Goal: Task Accomplishment & Management: Manage account settings

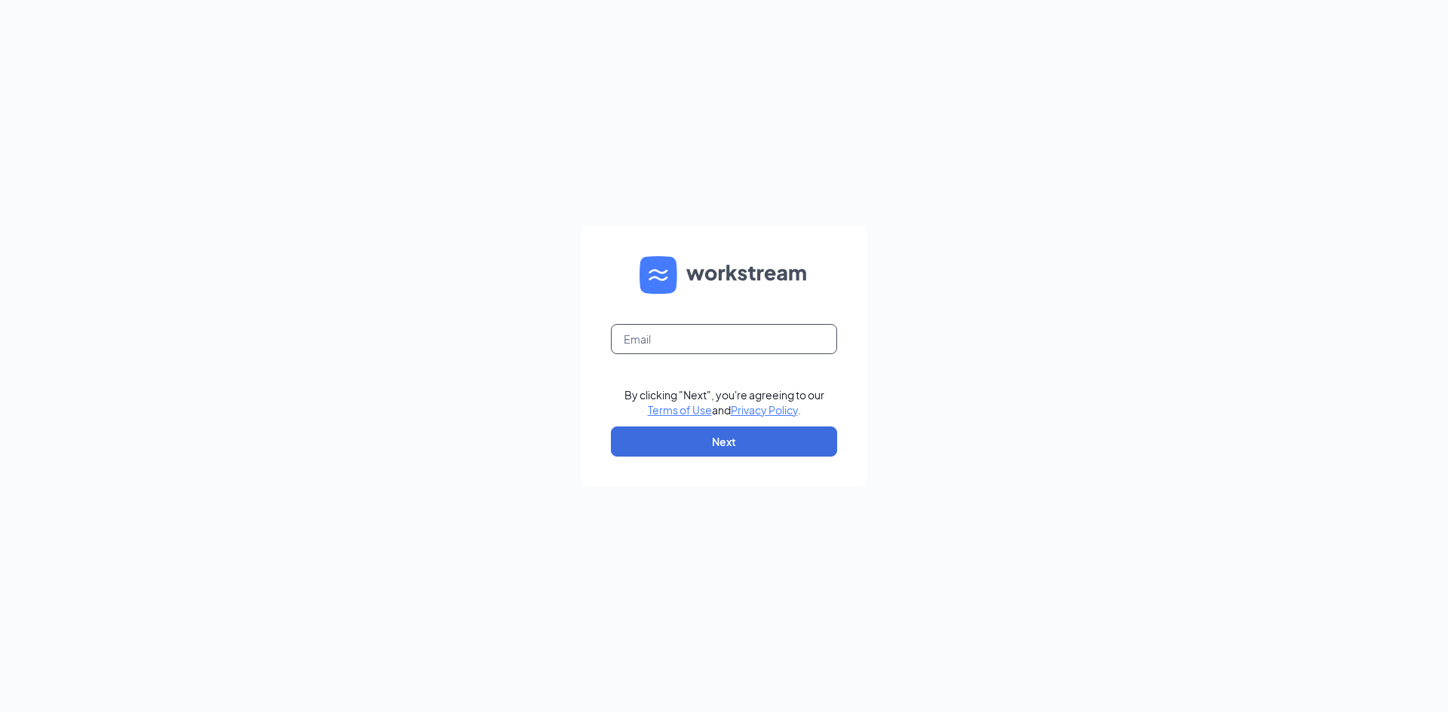
click at [750, 331] on input "text" at bounding box center [724, 339] width 226 height 30
type input "[EMAIL_ADDRESS][DOMAIN_NAME]"
click at [697, 435] on button "Next" at bounding box center [724, 442] width 226 height 30
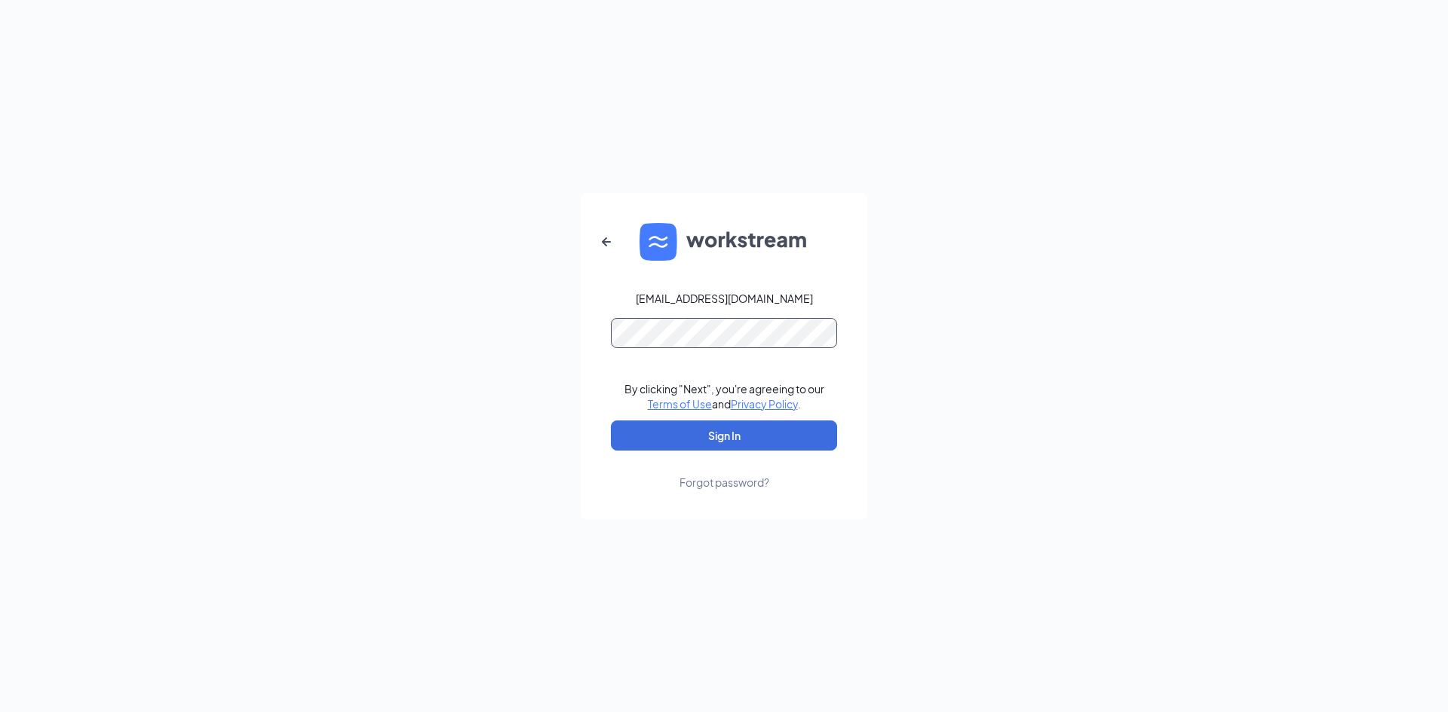
click at [611, 421] on button "Sign In" at bounding box center [724, 436] width 226 height 30
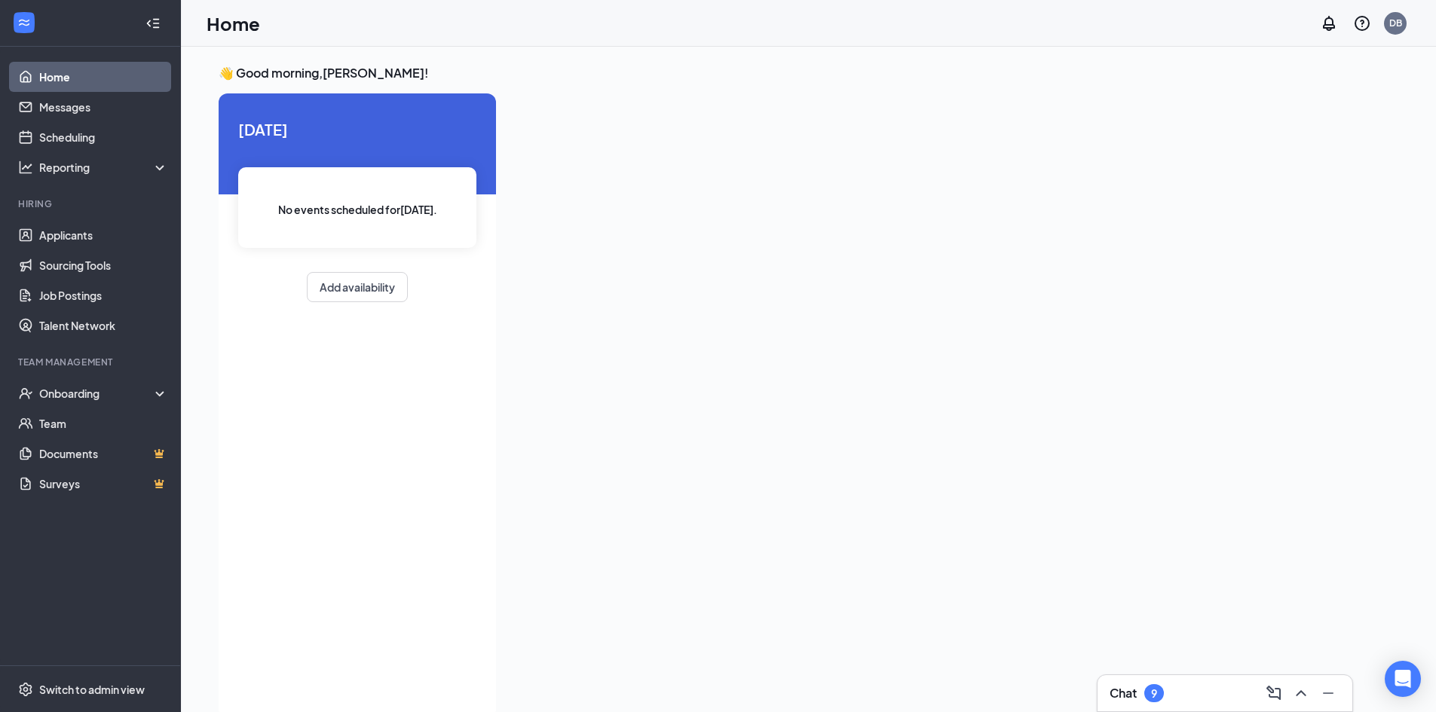
click at [1142, 678] on div "Chat 9" at bounding box center [1225, 694] width 255 height 36
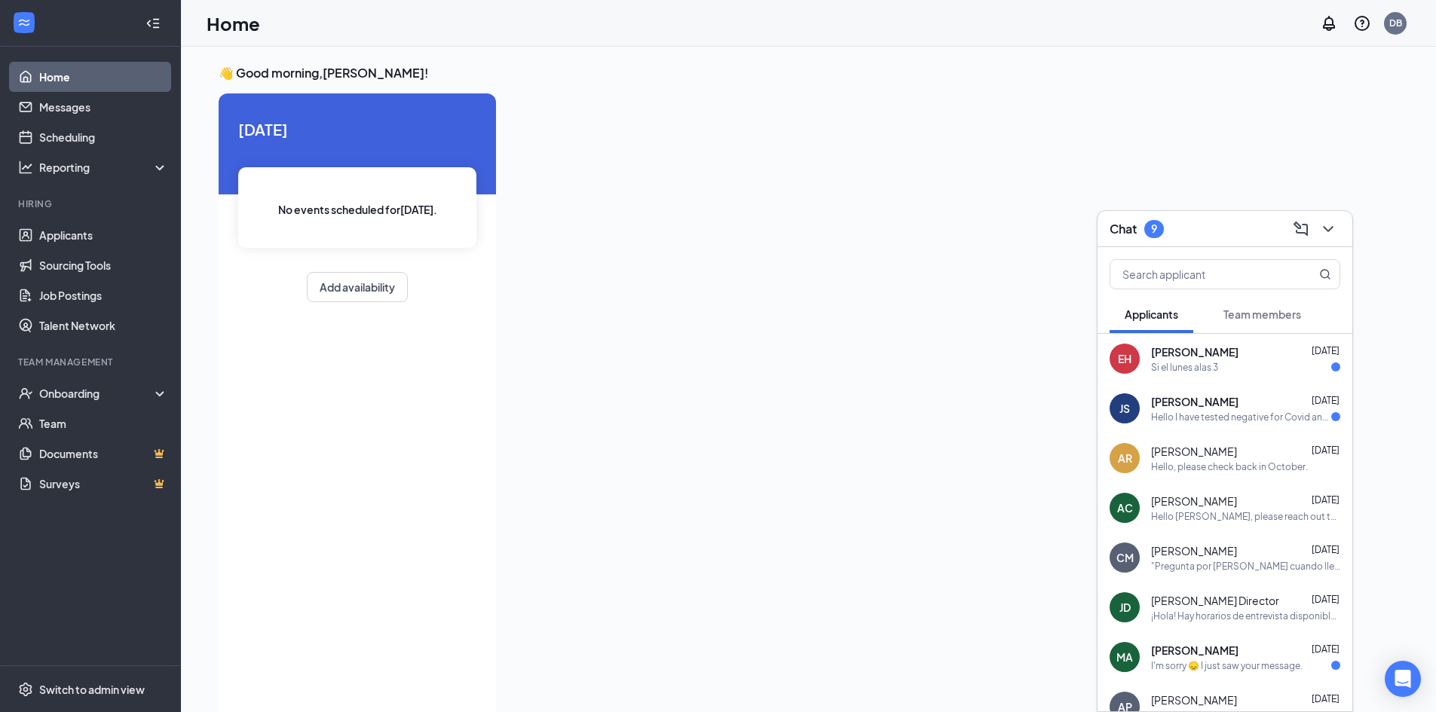
click at [1242, 367] on div "Si el lunes alas 3" at bounding box center [1245, 367] width 189 height 13
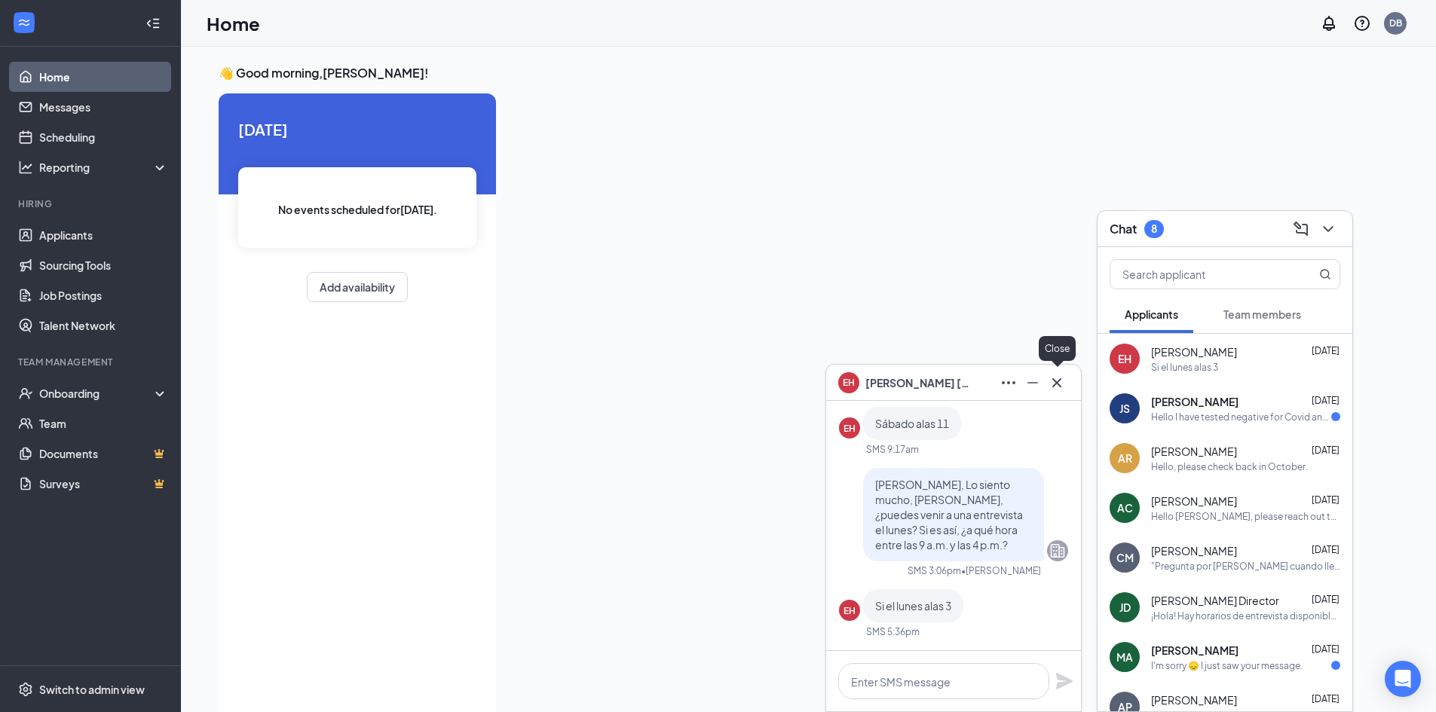
click at [1056, 385] on icon "Cross" at bounding box center [1056, 382] width 9 height 9
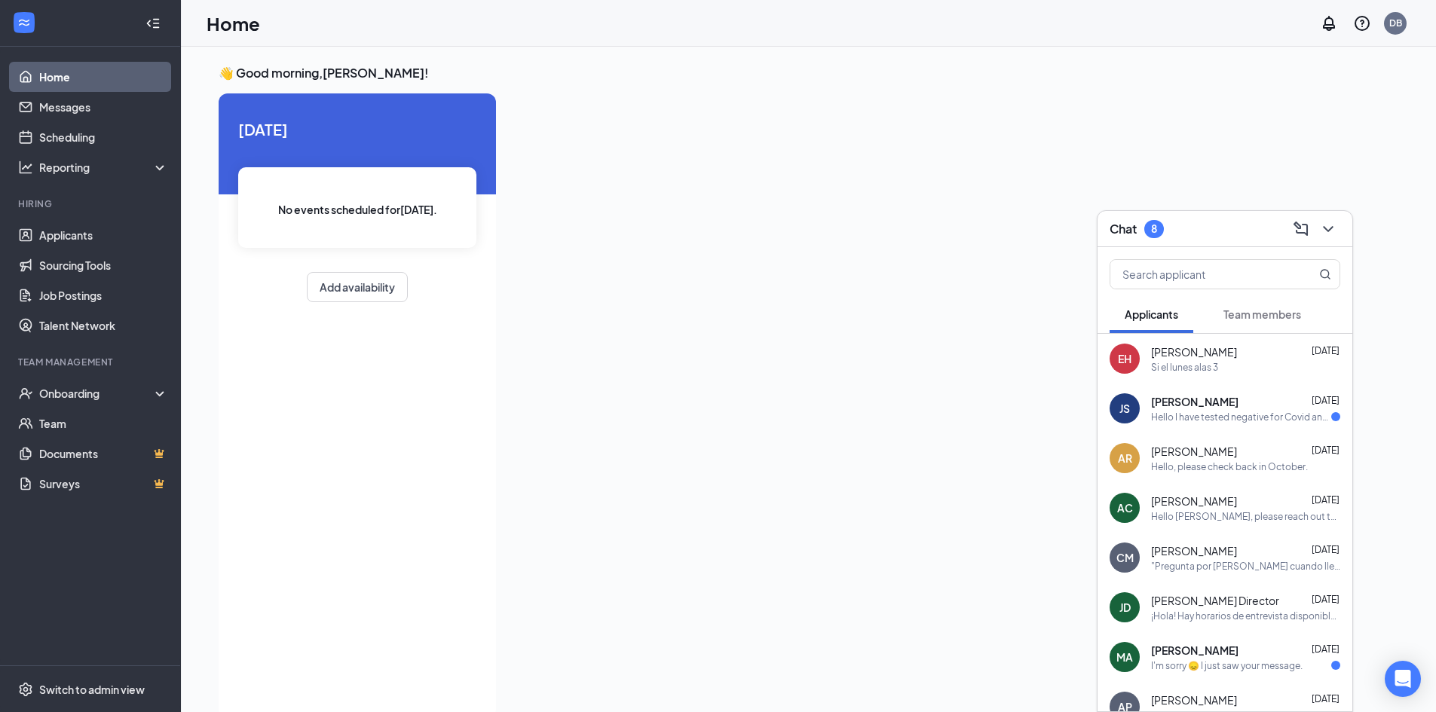
click at [1255, 422] on div "JS Jaidan Sanchez Sep 13 Hello I have tested negative for Covid and I am feelin…" at bounding box center [1225, 409] width 255 height 50
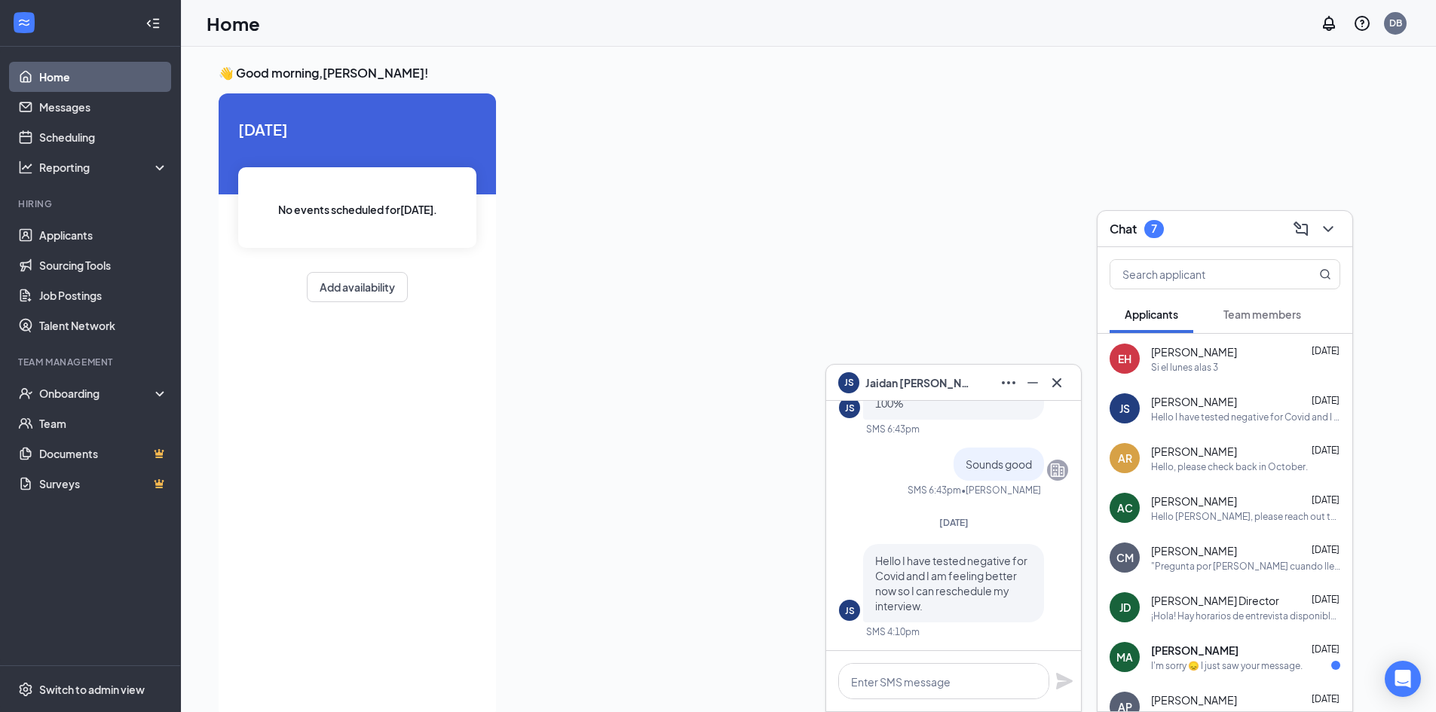
click at [1053, 369] on div "JS Jaidan Sanchez" at bounding box center [953, 383] width 255 height 36
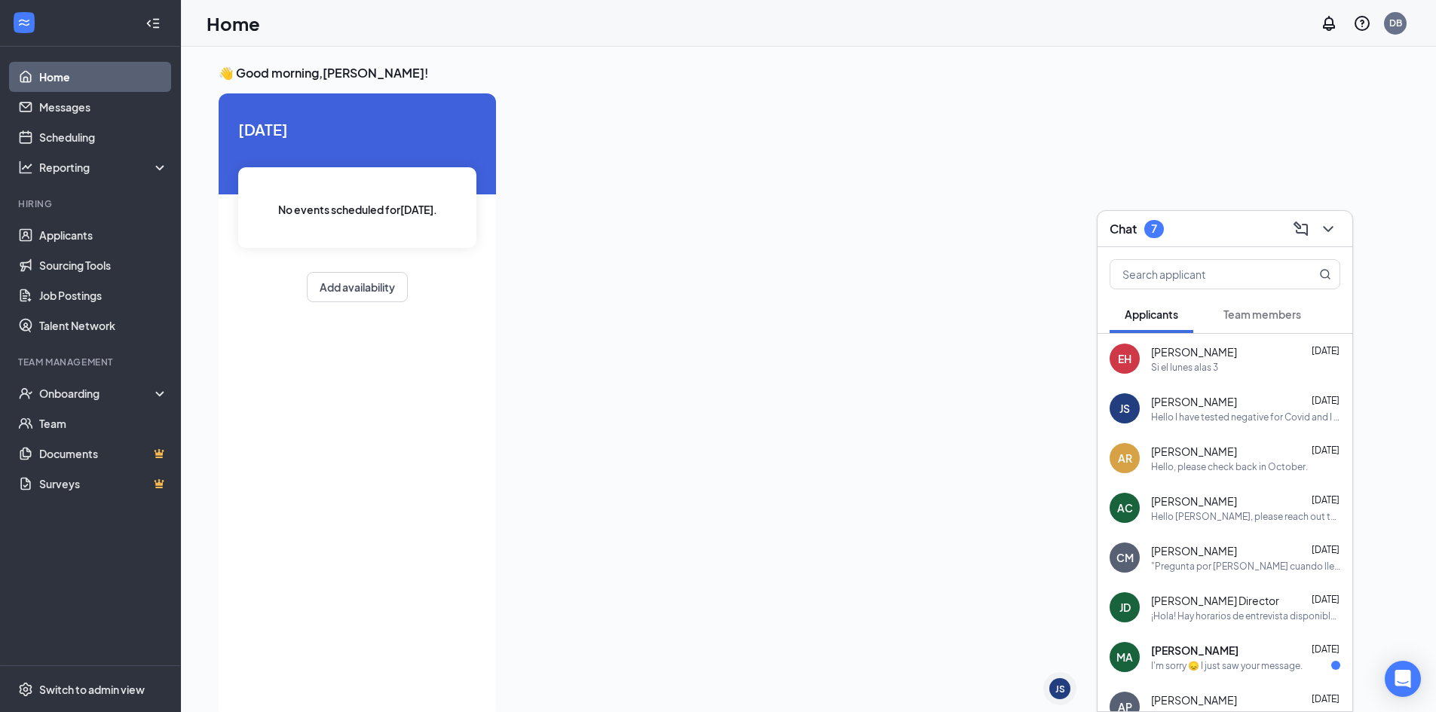
click at [1265, 645] on div "Maria Anaya-Beas Sep 12" at bounding box center [1245, 650] width 189 height 15
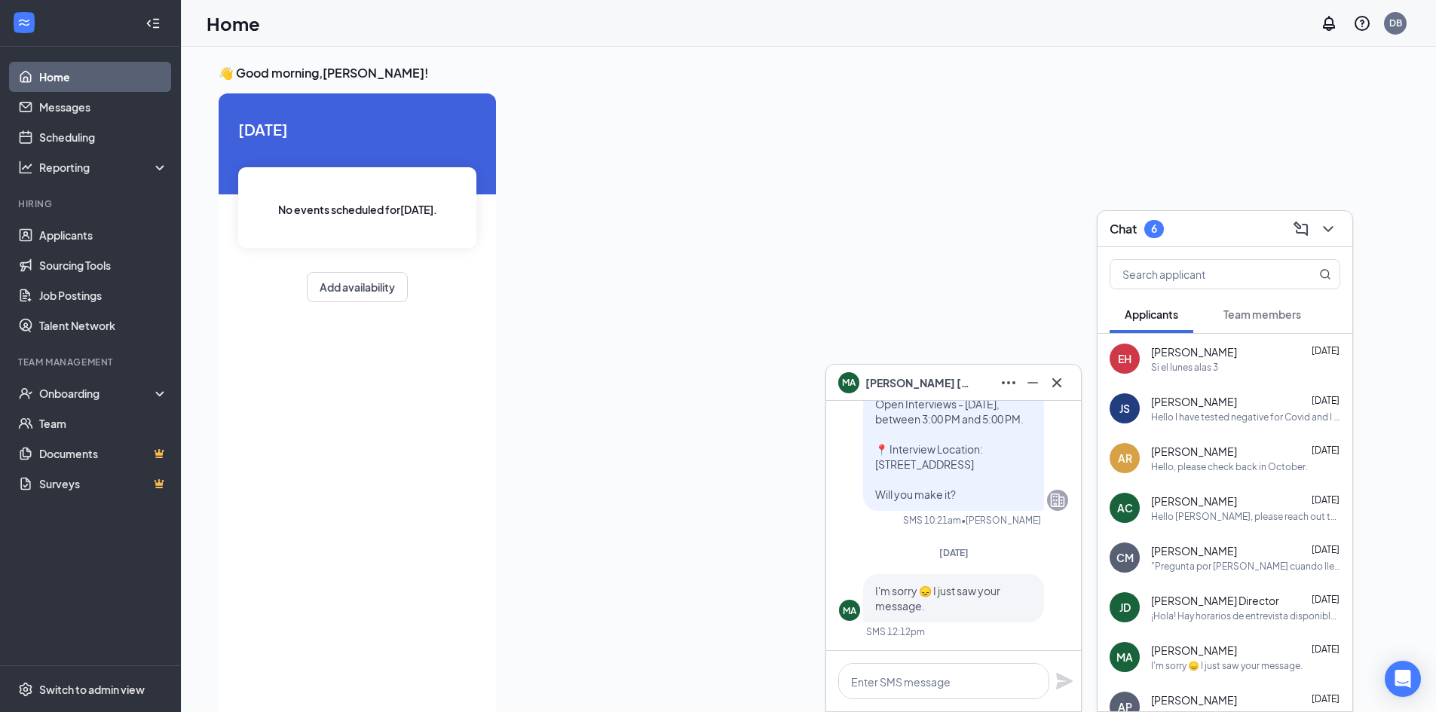
click at [1071, 391] on div "MA Maria Anaya-Beas" at bounding box center [953, 383] width 255 height 36
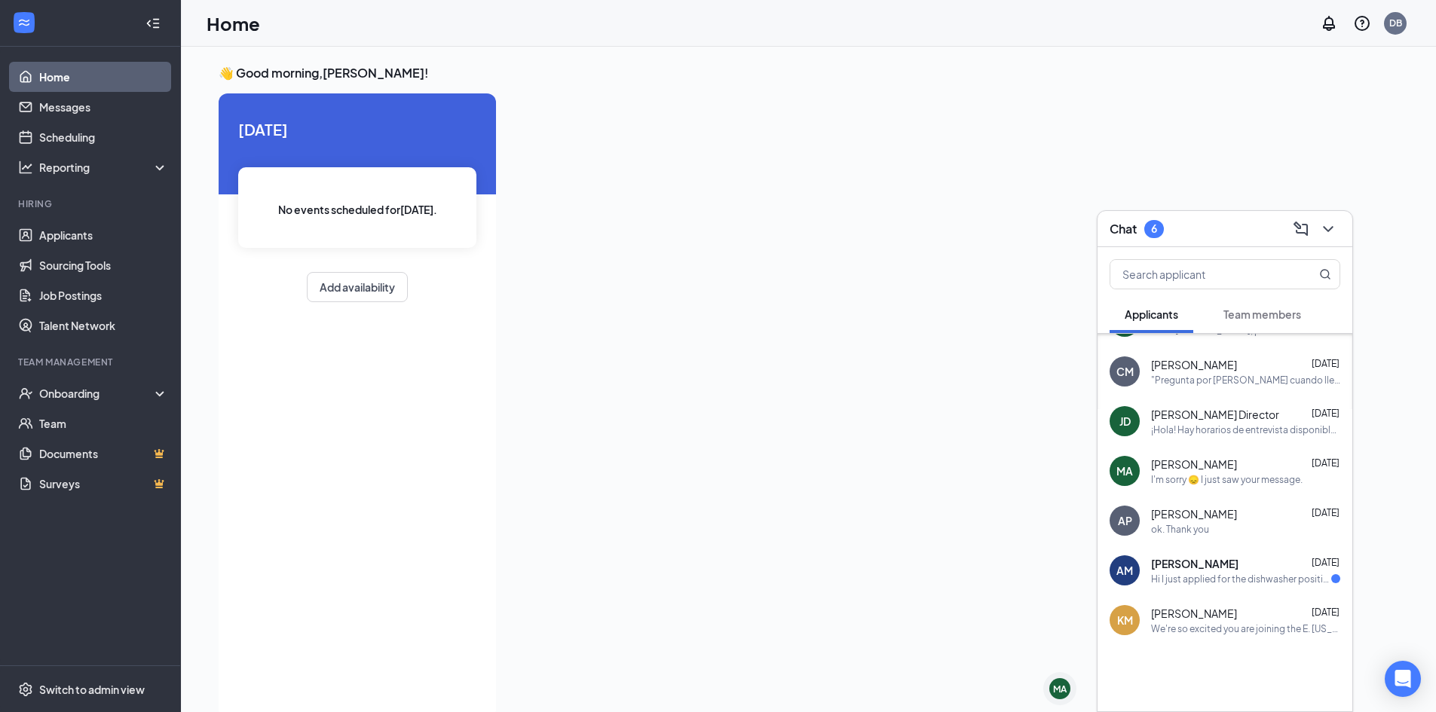
scroll to position [195, 0]
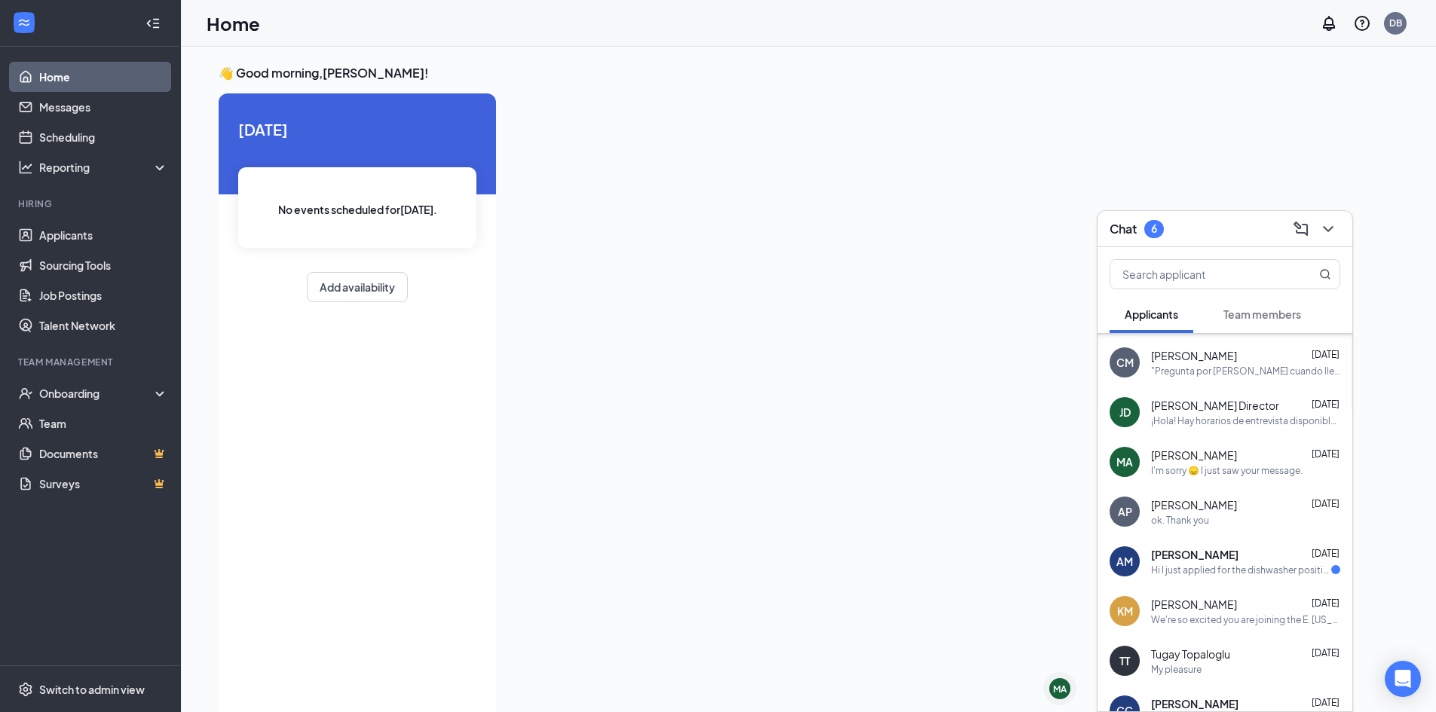
click at [1235, 561] on span "[PERSON_NAME]" at bounding box center [1194, 554] width 87 height 15
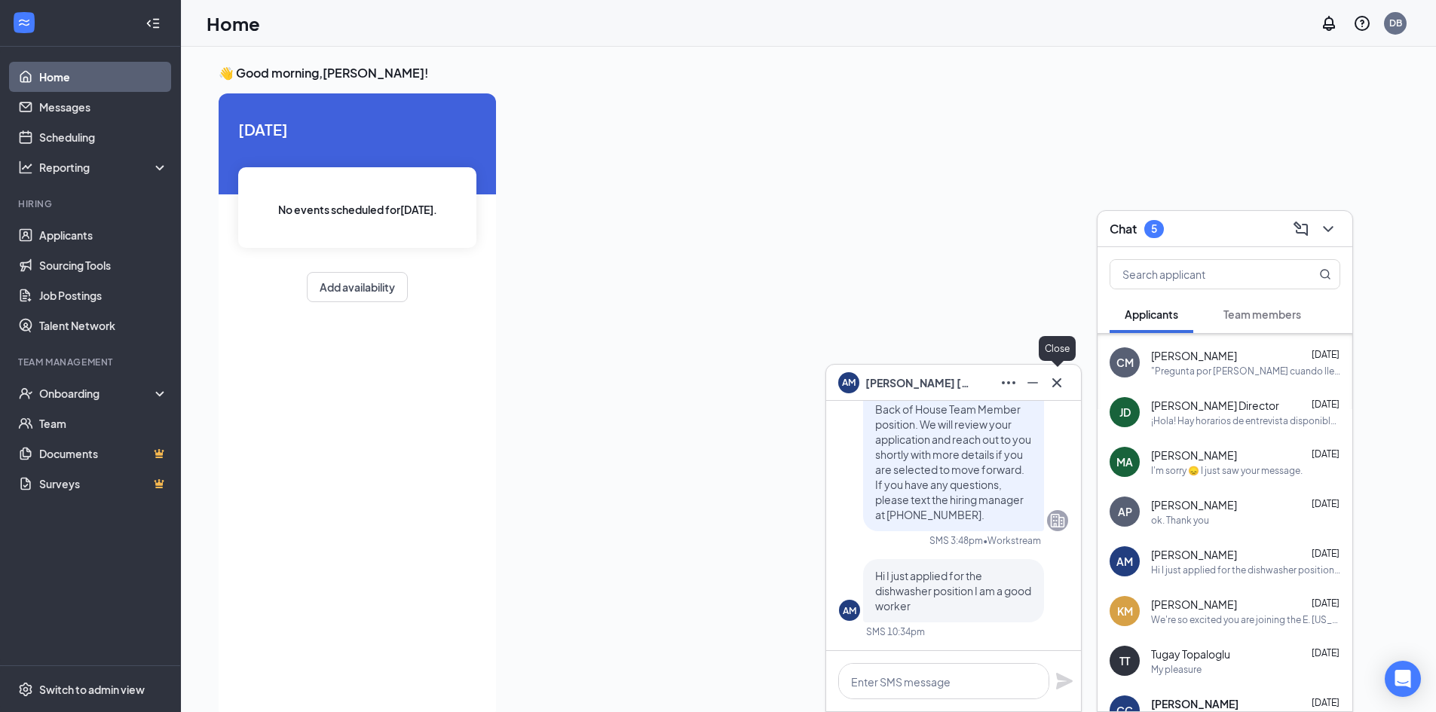
click at [1061, 386] on icon "Cross" at bounding box center [1056, 382] width 9 height 9
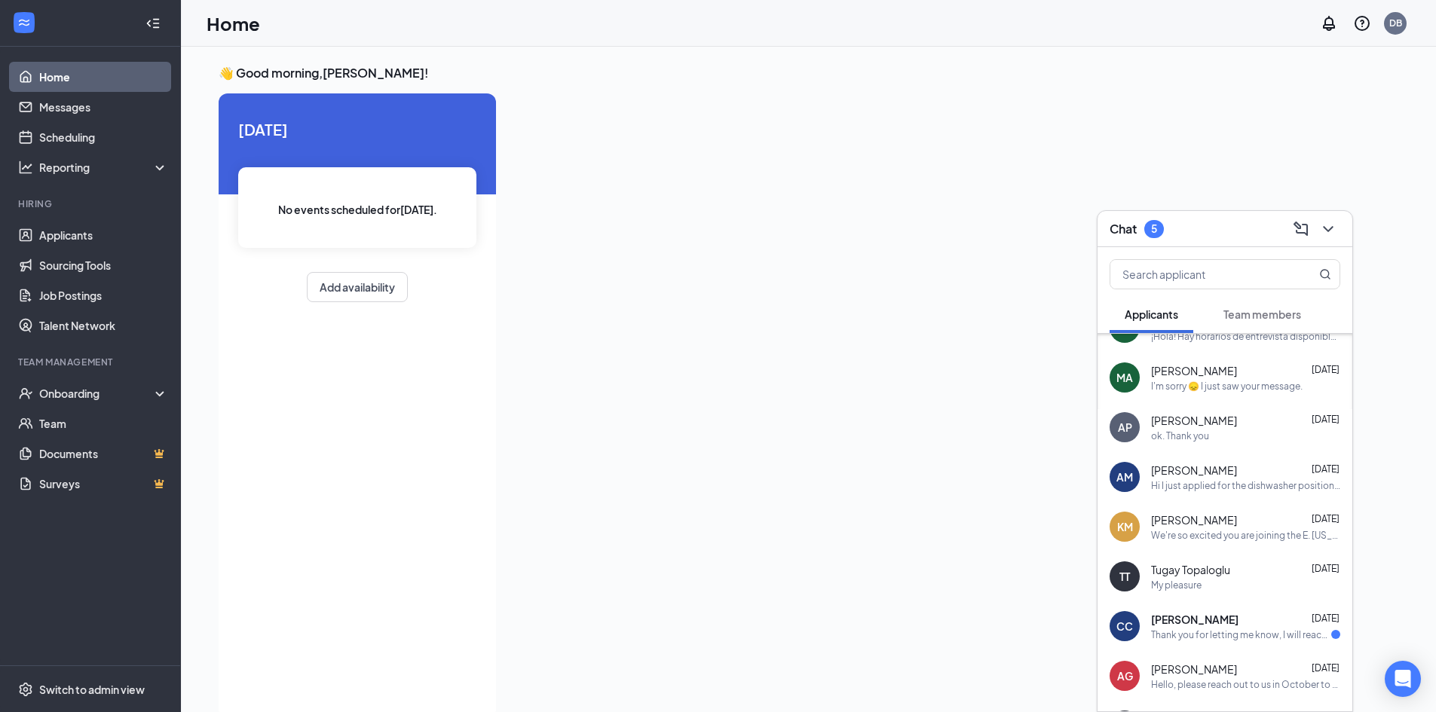
scroll to position [497, 0]
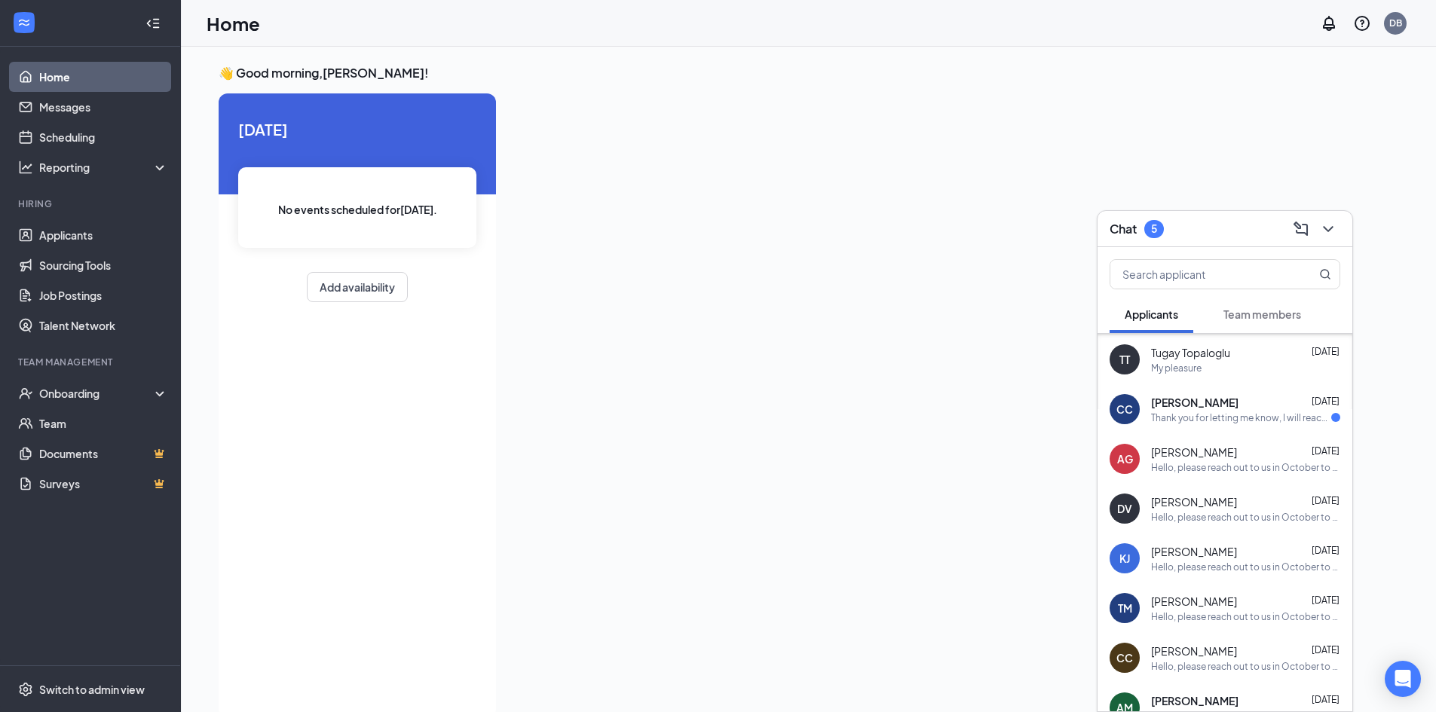
click at [1225, 420] on div "Thank you for letting me know, I will reach out in October!" at bounding box center [1241, 418] width 180 height 13
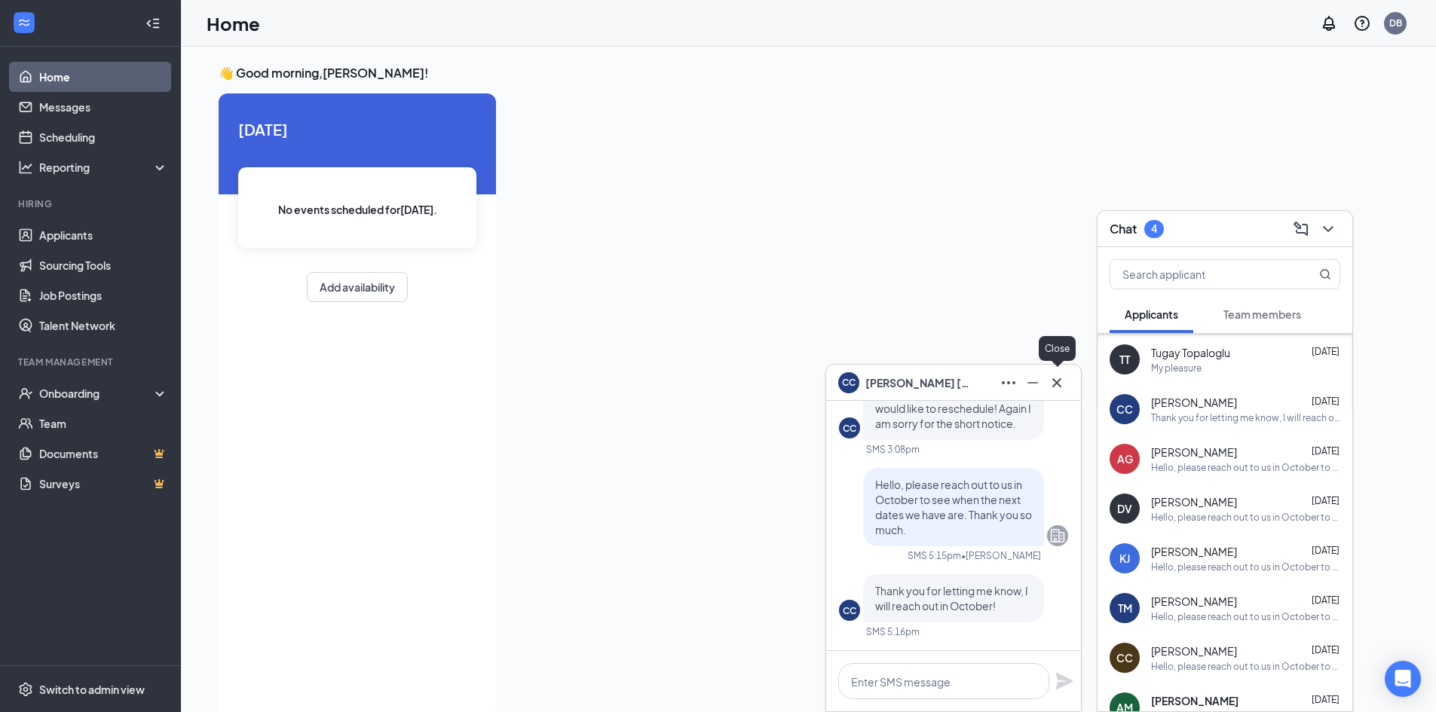
click at [1068, 388] on button at bounding box center [1057, 383] width 24 height 24
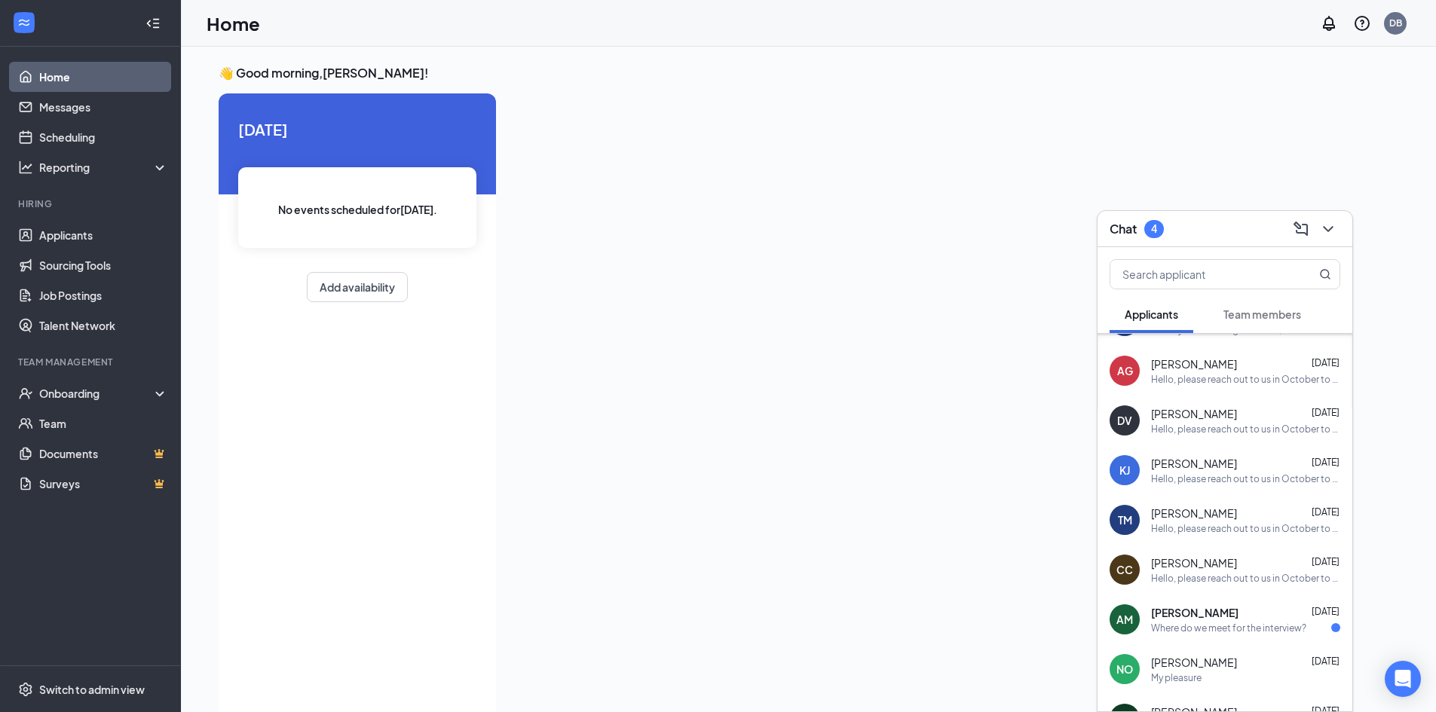
scroll to position [693, 0]
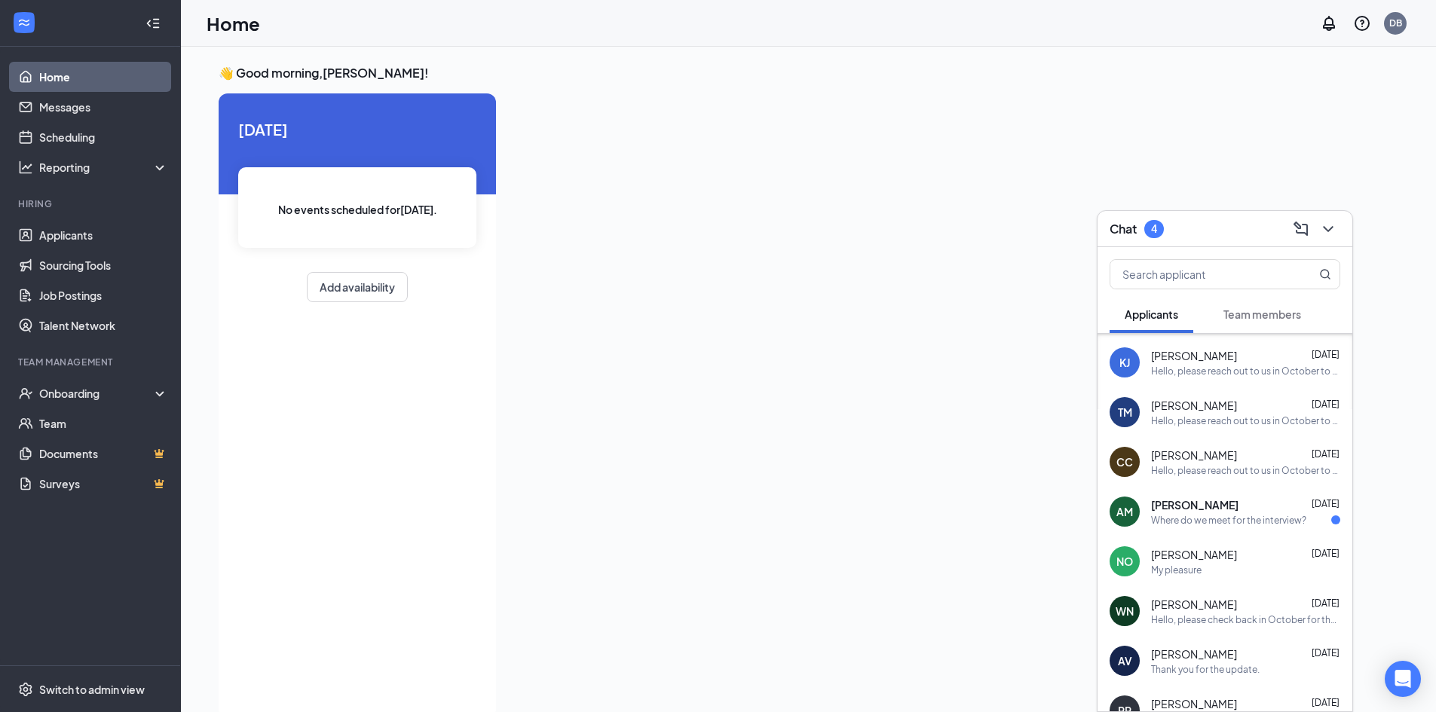
click at [1211, 514] on div "Where do we meet for the interview?" at bounding box center [1228, 520] width 155 height 13
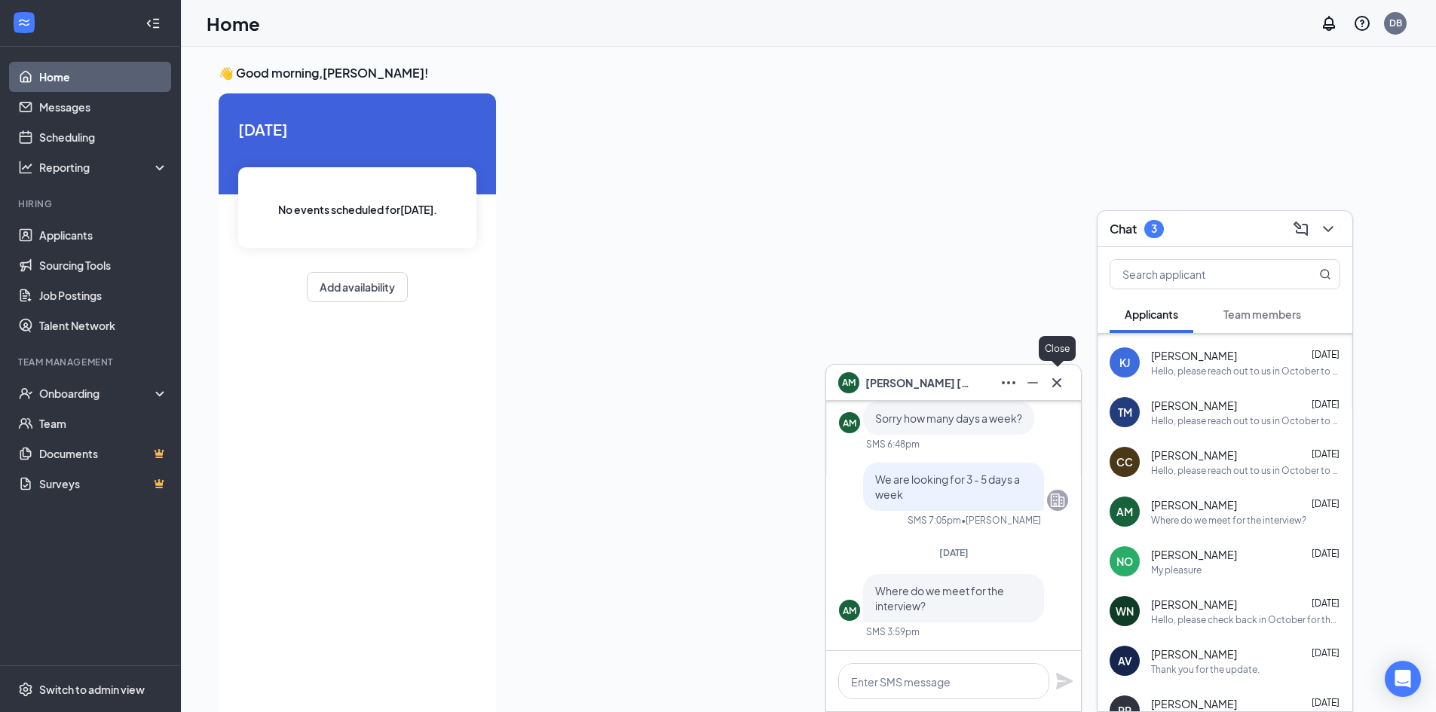
click at [1064, 384] on icon "Cross" at bounding box center [1057, 383] width 18 height 18
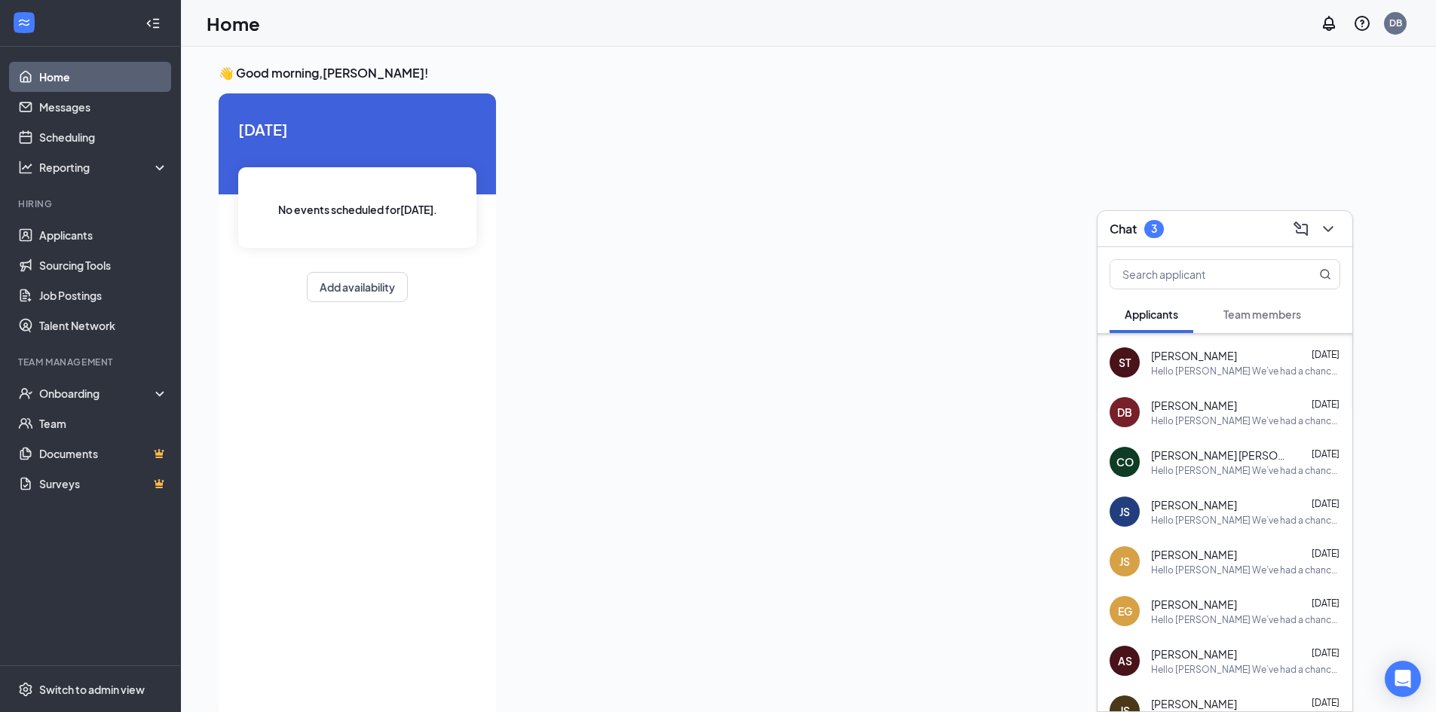
click at [1264, 311] on span "Team members" at bounding box center [1263, 315] width 78 height 14
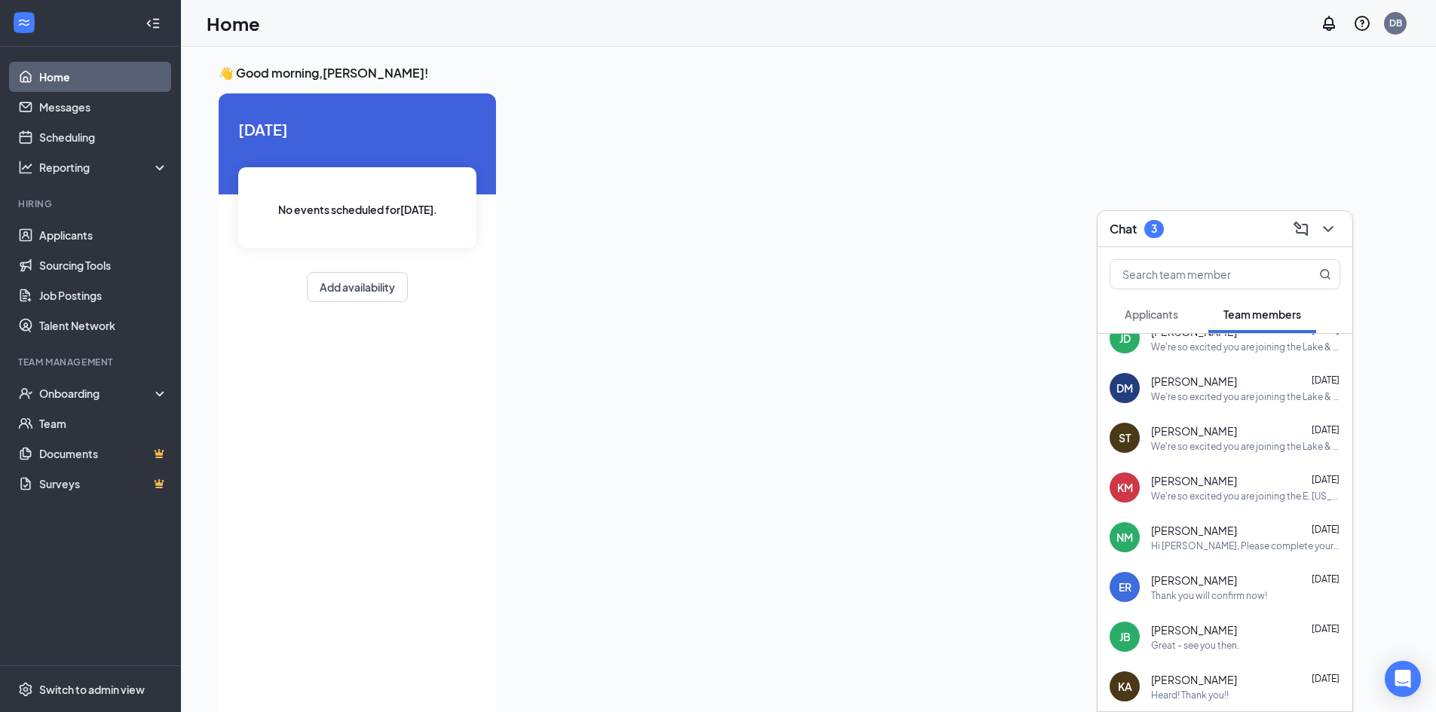
scroll to position [0, 0]
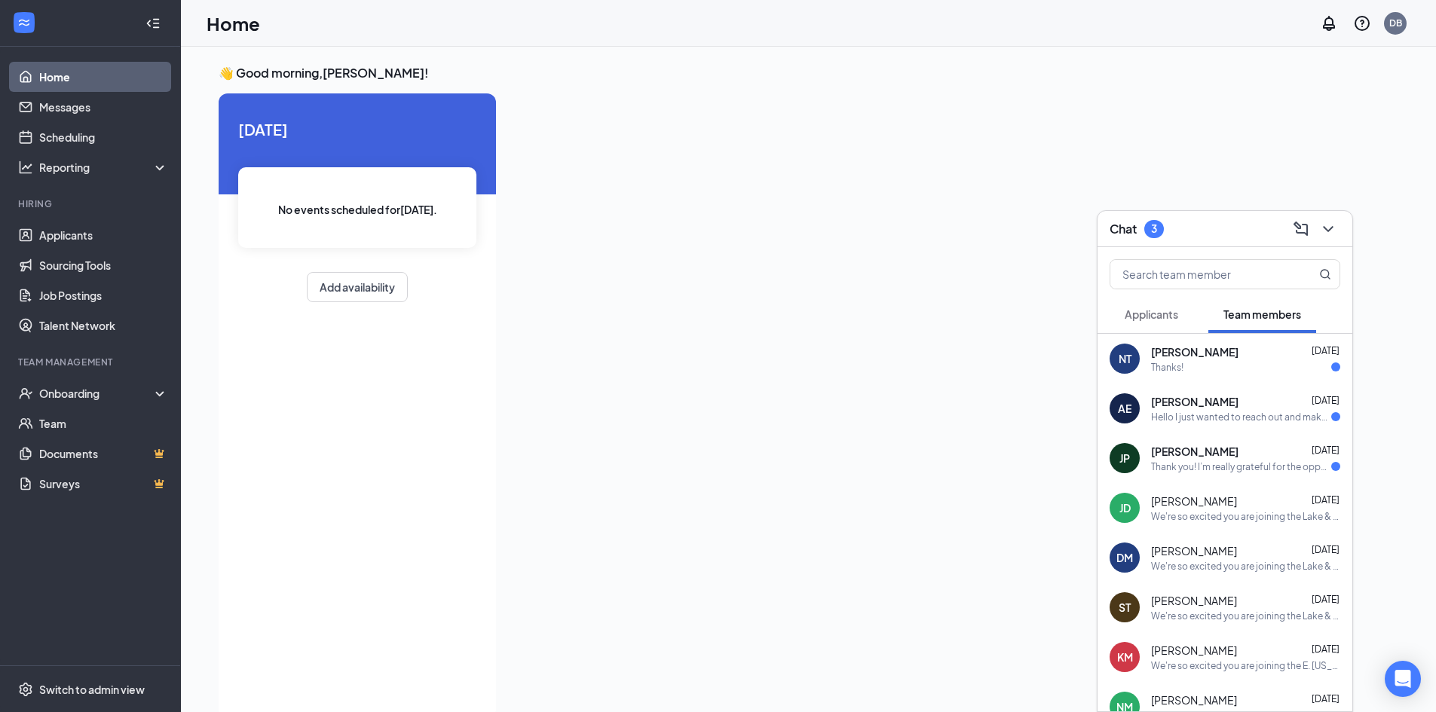
click at [1203, 362] on div "Thanks!" at bounding box center [1245, 367] width 189 height 13
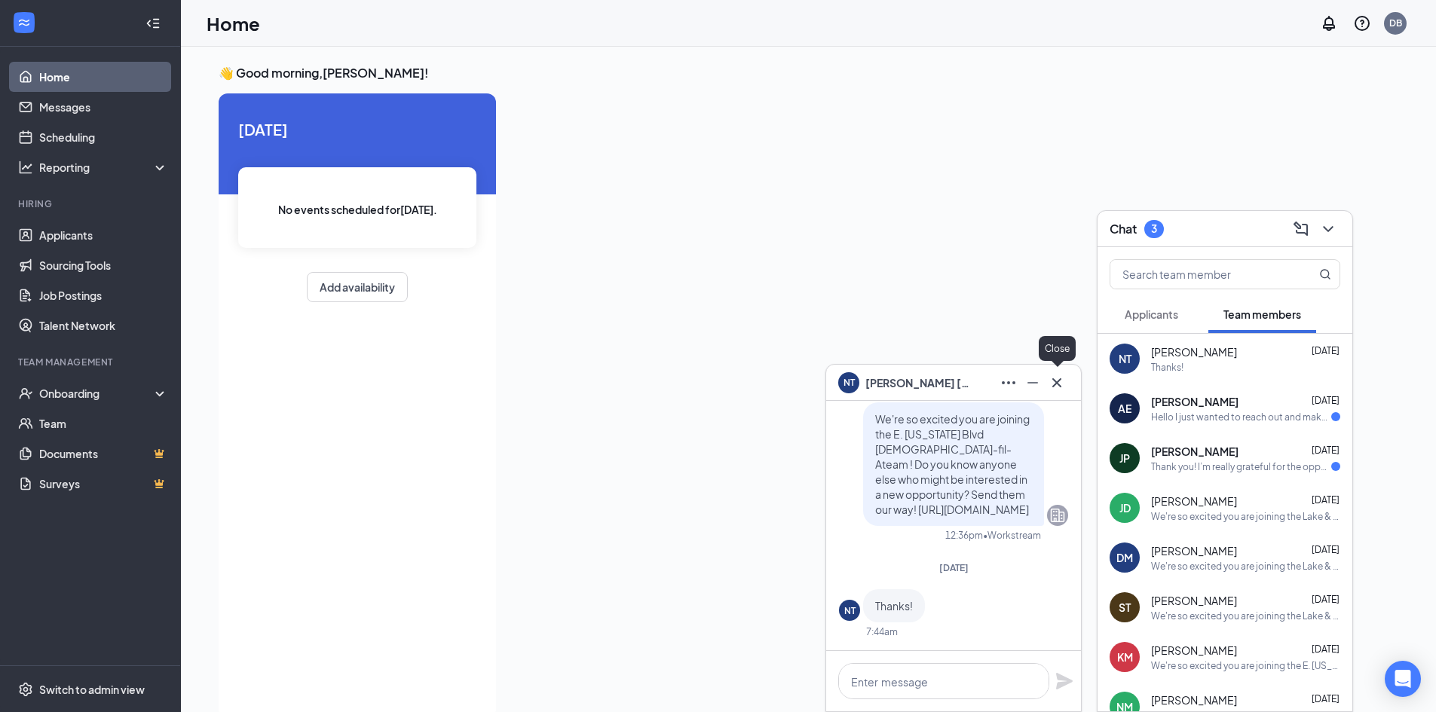
click at [1065, 384] on icon "Cross" at bounding box center [1057, 383] width 18 height 18
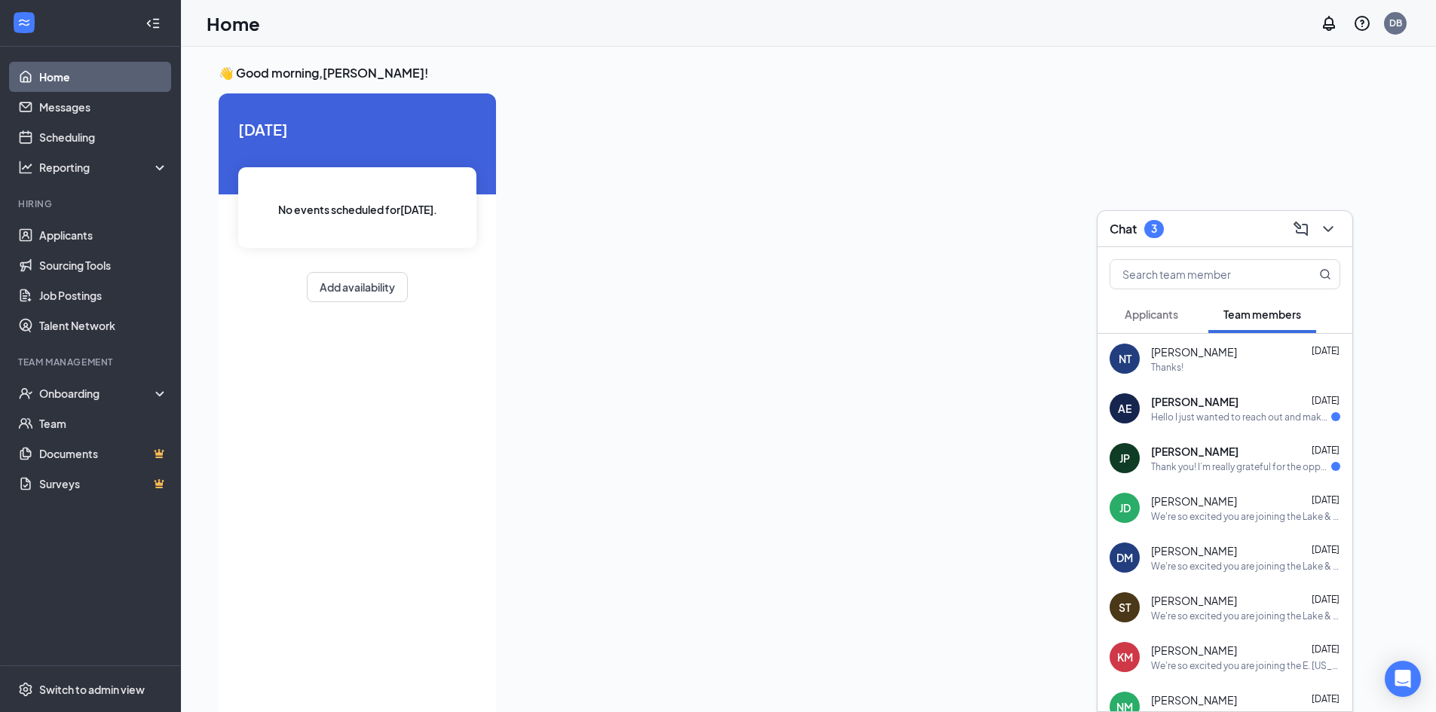
click at [1189, 397] on span "Aidan Espinoza" at bounding box center [1194, 401] width 87 height 15
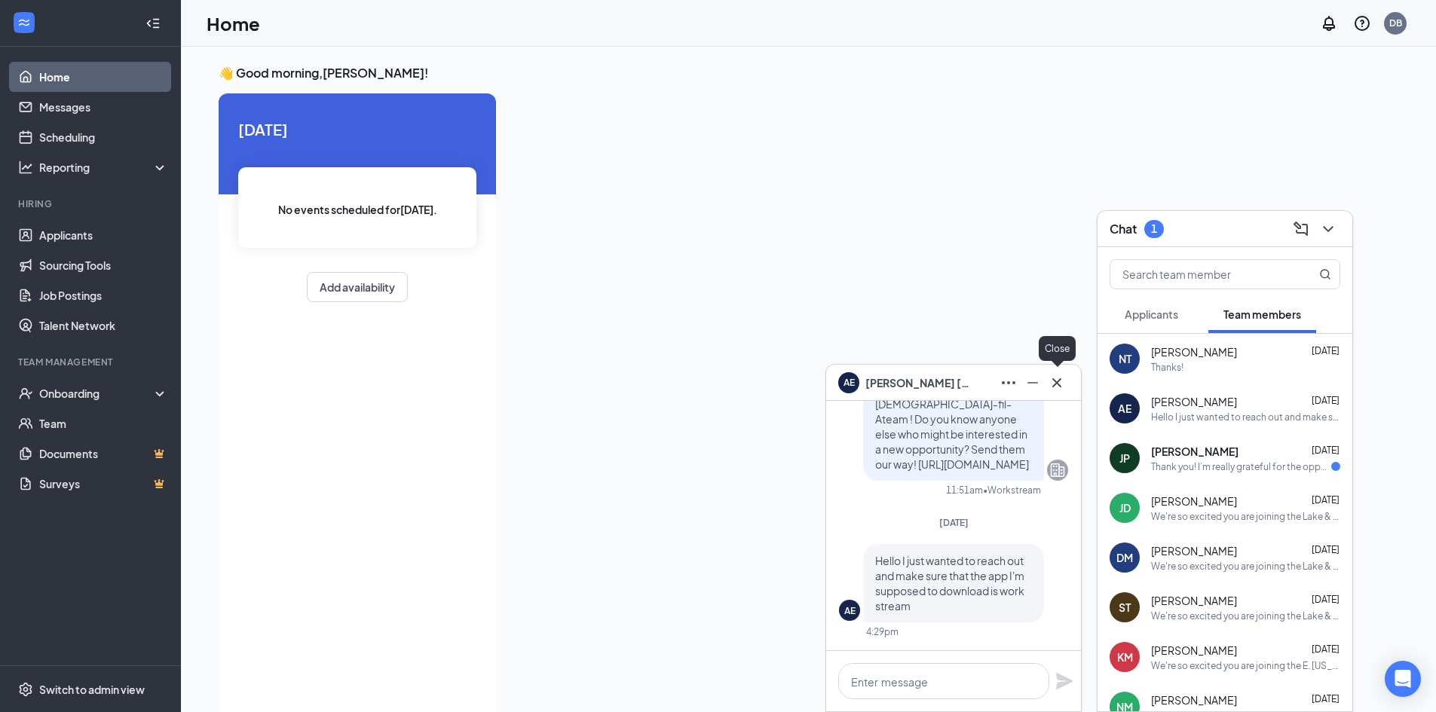
click at [1066, 381] on button at bounding box center [1057, 383] width 24 height 24
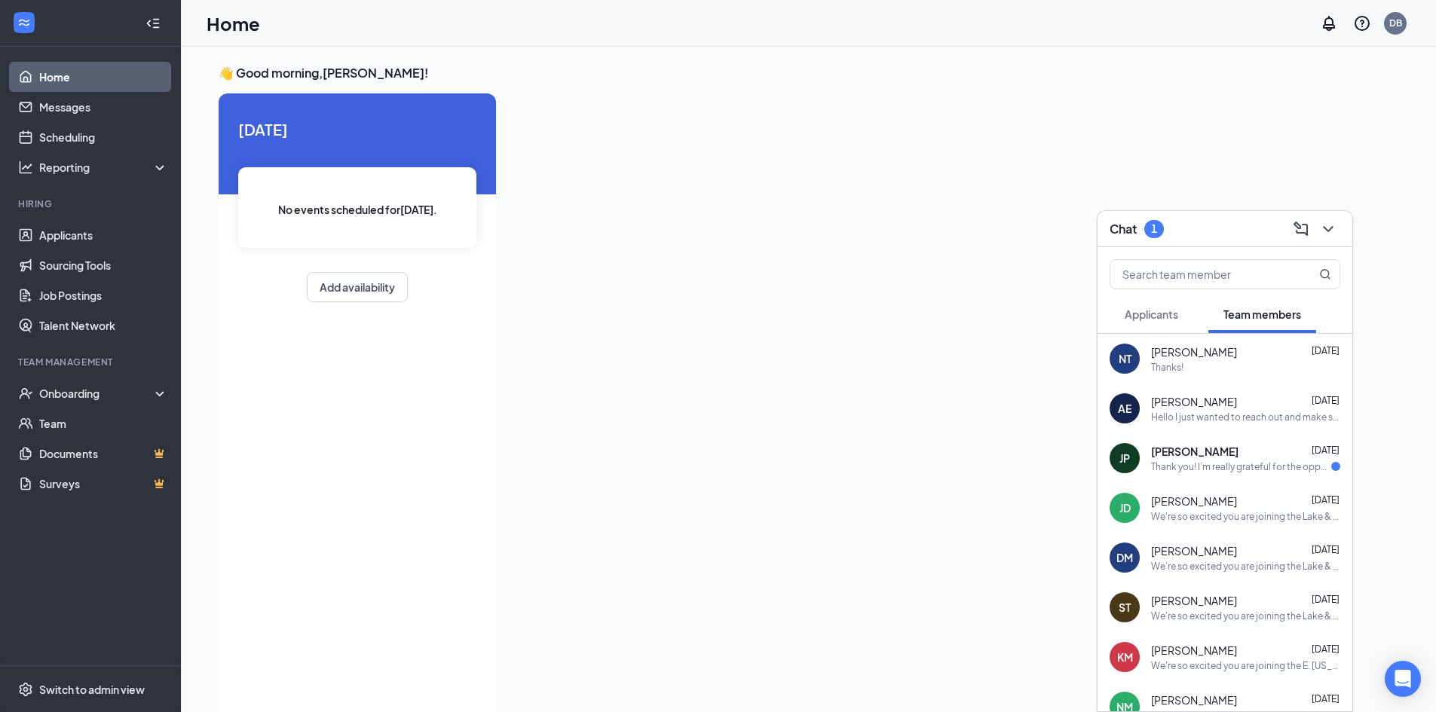
click at [1208, 441] on div "JP Jose Perez Sep 13 Thank you! I’m really grateful for the opportunity and exc…" at bounding box center [1225, 459] width 255 height 50
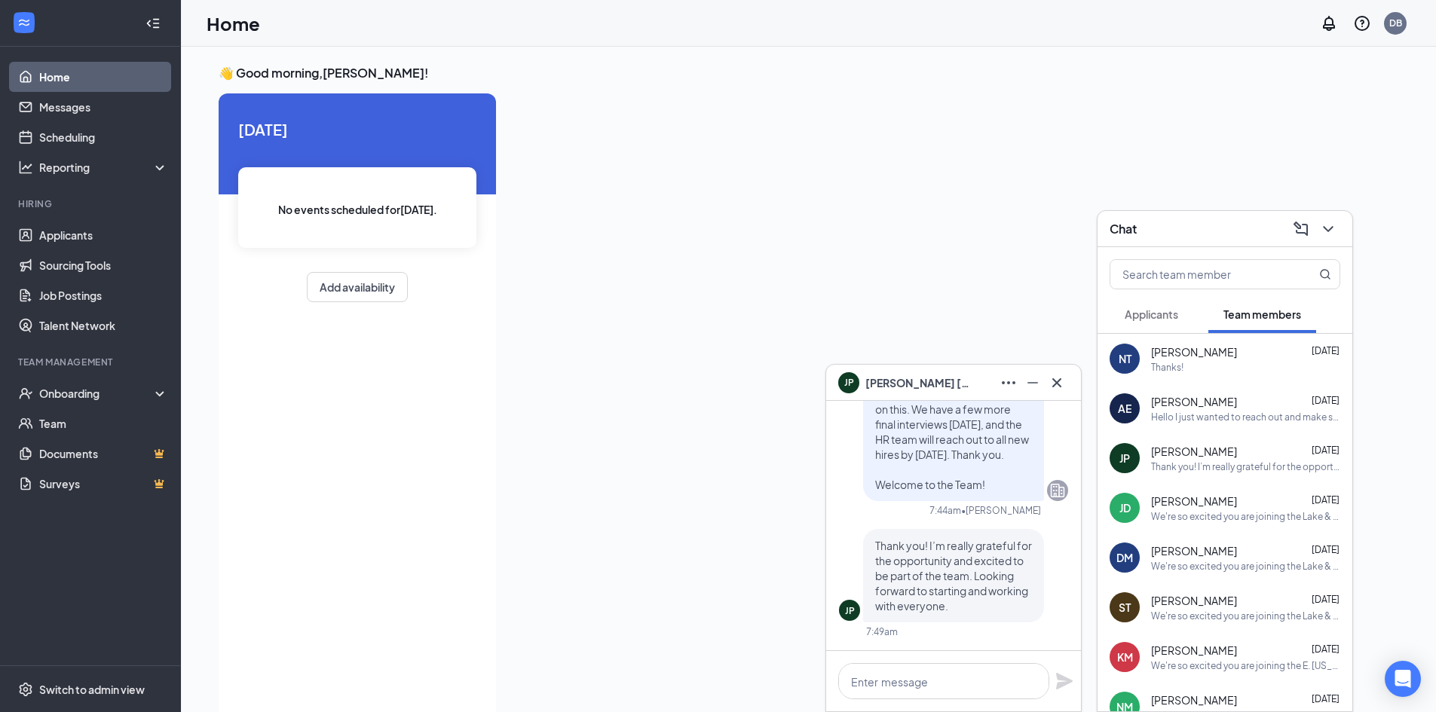
click at [1071, 390] on div "JP Jose Perez" at bounding box center [953, 383] width 255 height 36
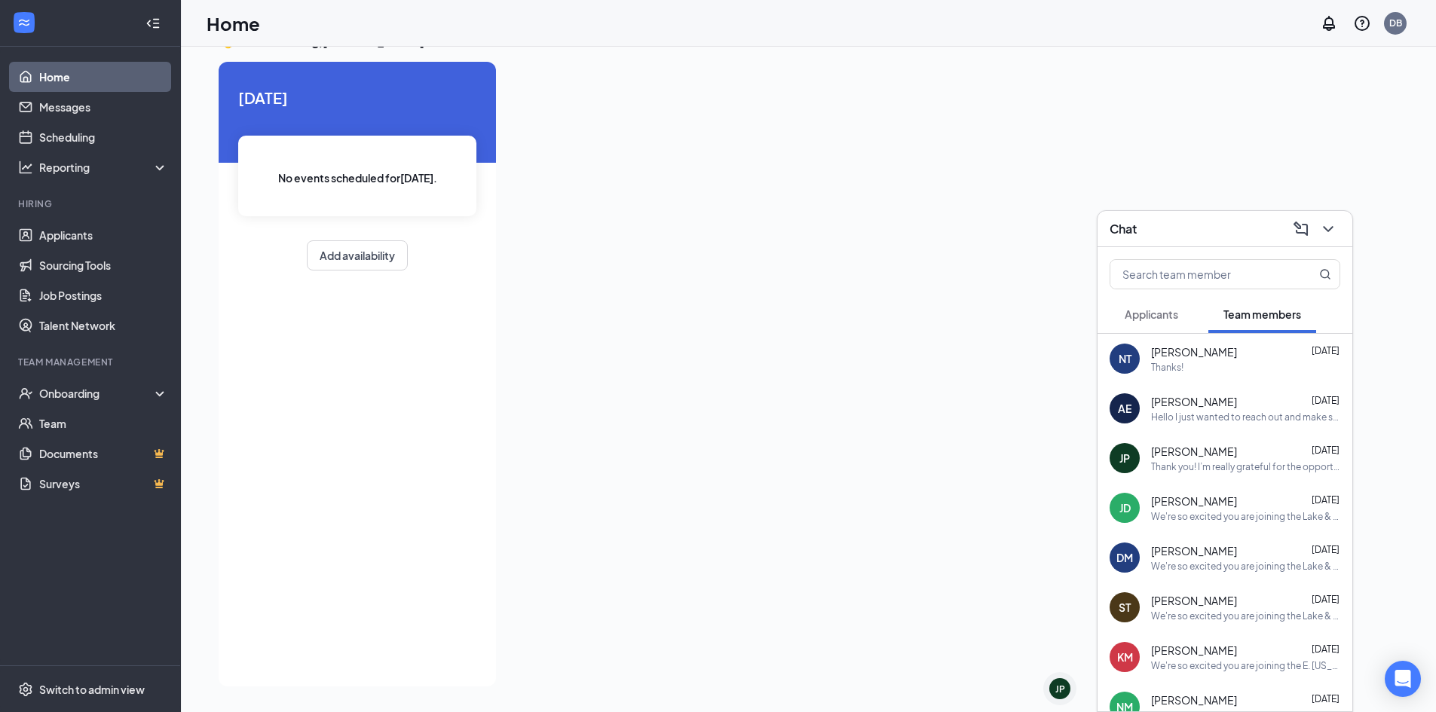
click at [1153, 356] on span "Nicholas Torres" at bounding box center [1194, 352] width 86 height 15
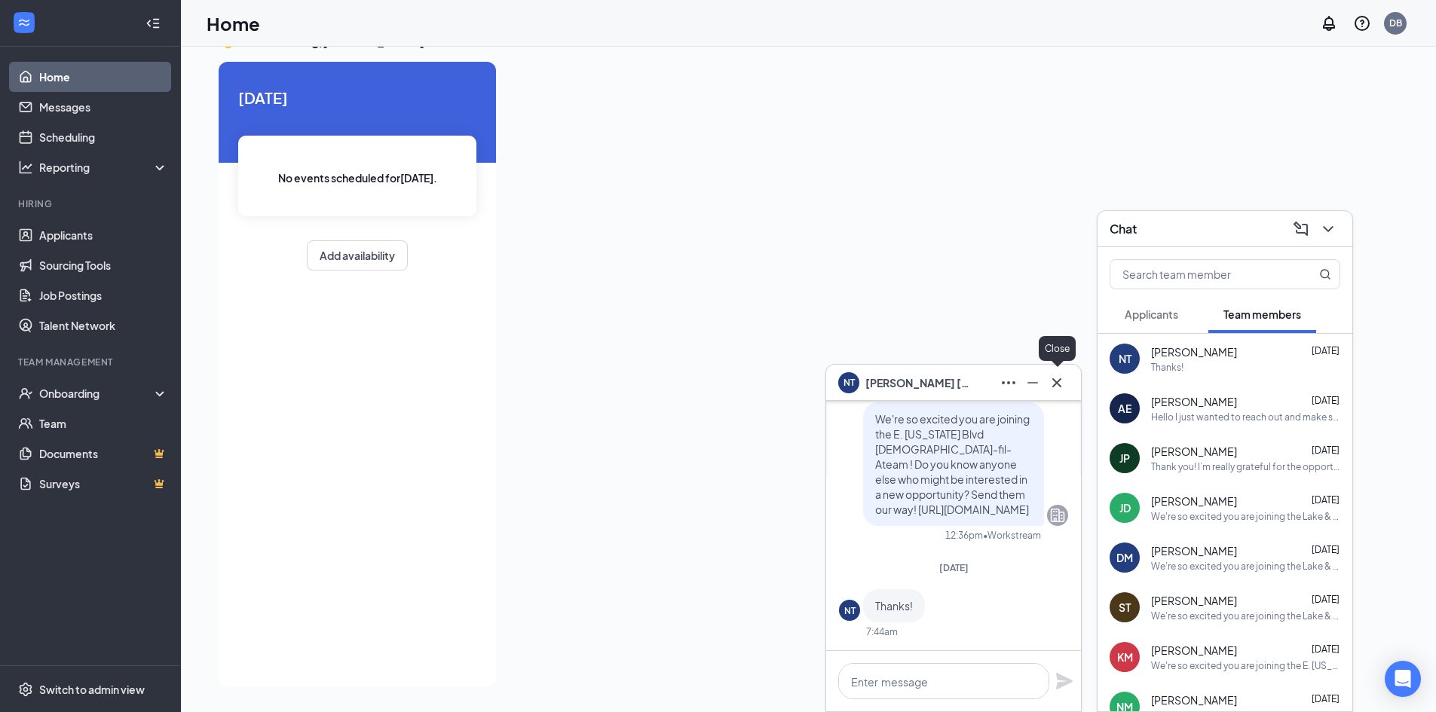
click at [1057, 385] on icon "Cross" at bounding box center [1057, 383] width 18 height 18
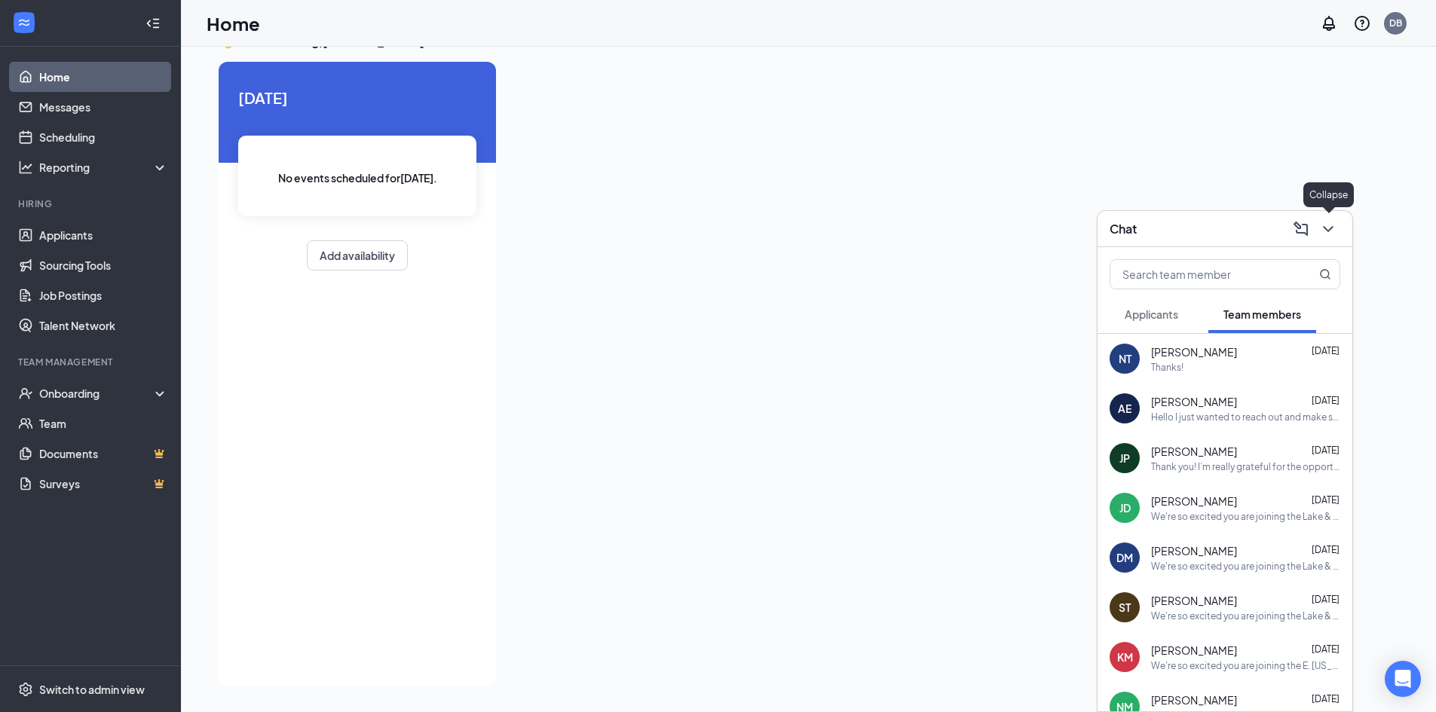
click at [1322, 228] on icon "ChevronDown" at bounding box center [1328, 229] width 18 height 18
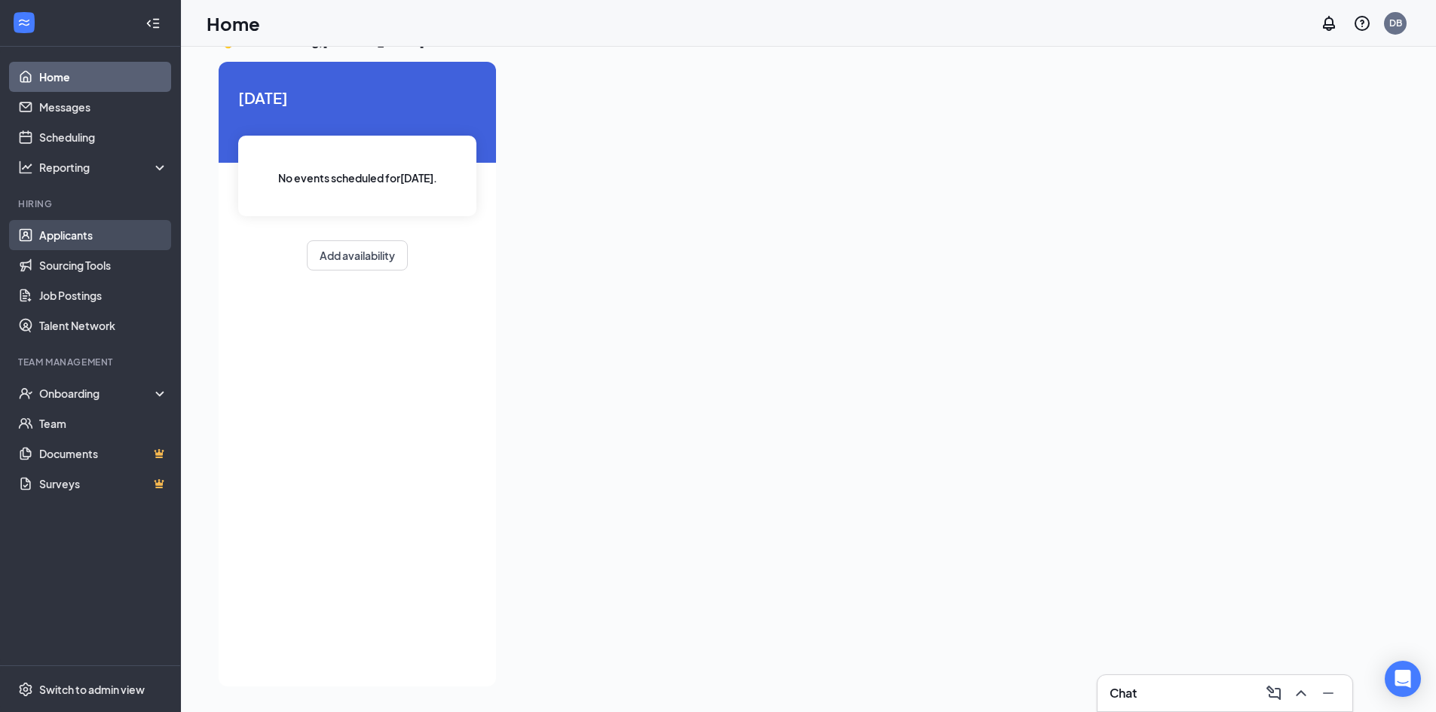
click at [39, 237] on link "Applicants" at bounding box center [103, 235] width 129 height 30
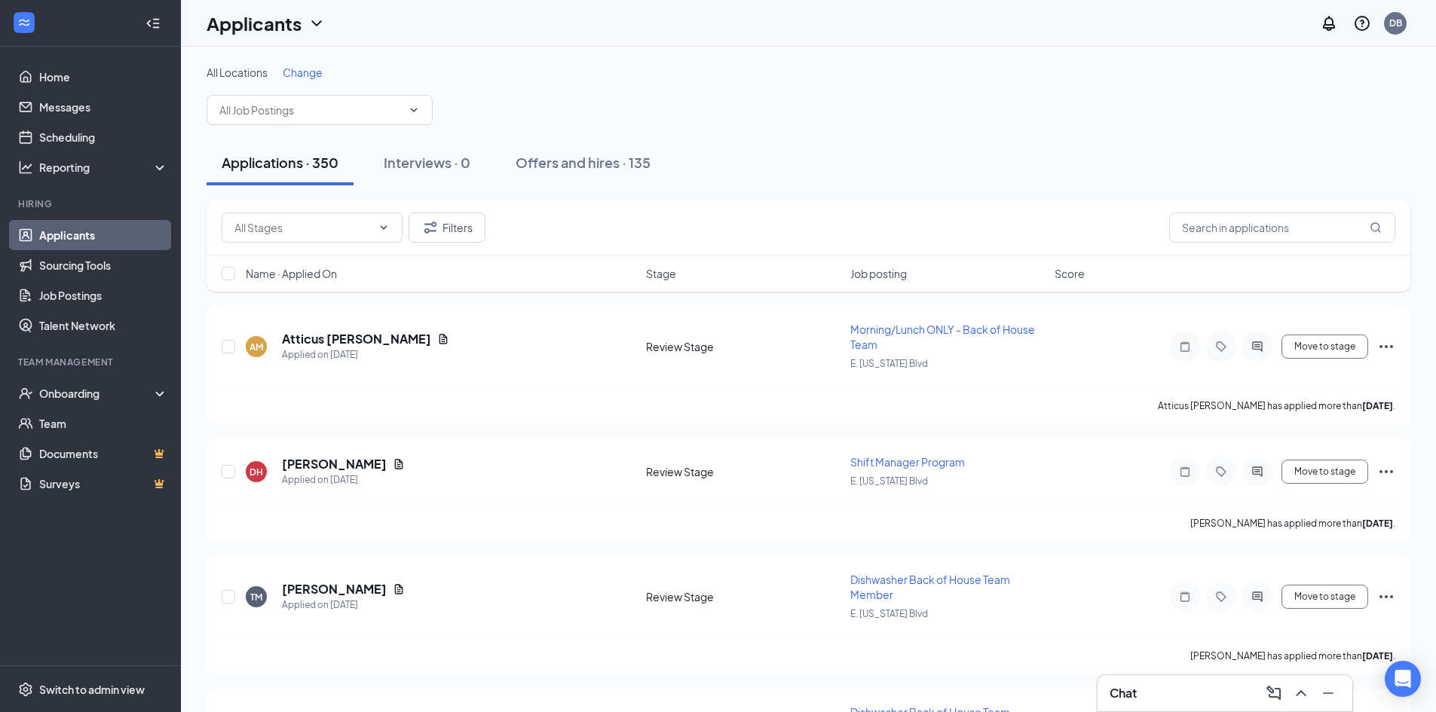
click at [243, 244] on div "Filters" at bounding box center [809, 228] width 1204 height 55
click at [254, 227] on input "text" at bounding box center [302, 227] width 137 height 17
click at [463, 129] on div "Applications · 350 Interviews · 0 Offers and hires · 135" at bounding box center [809, 162] width 1204 height 75
click at [1252, 705] on div "Chat" at bounding box center [1225, 694] width 231 height 24
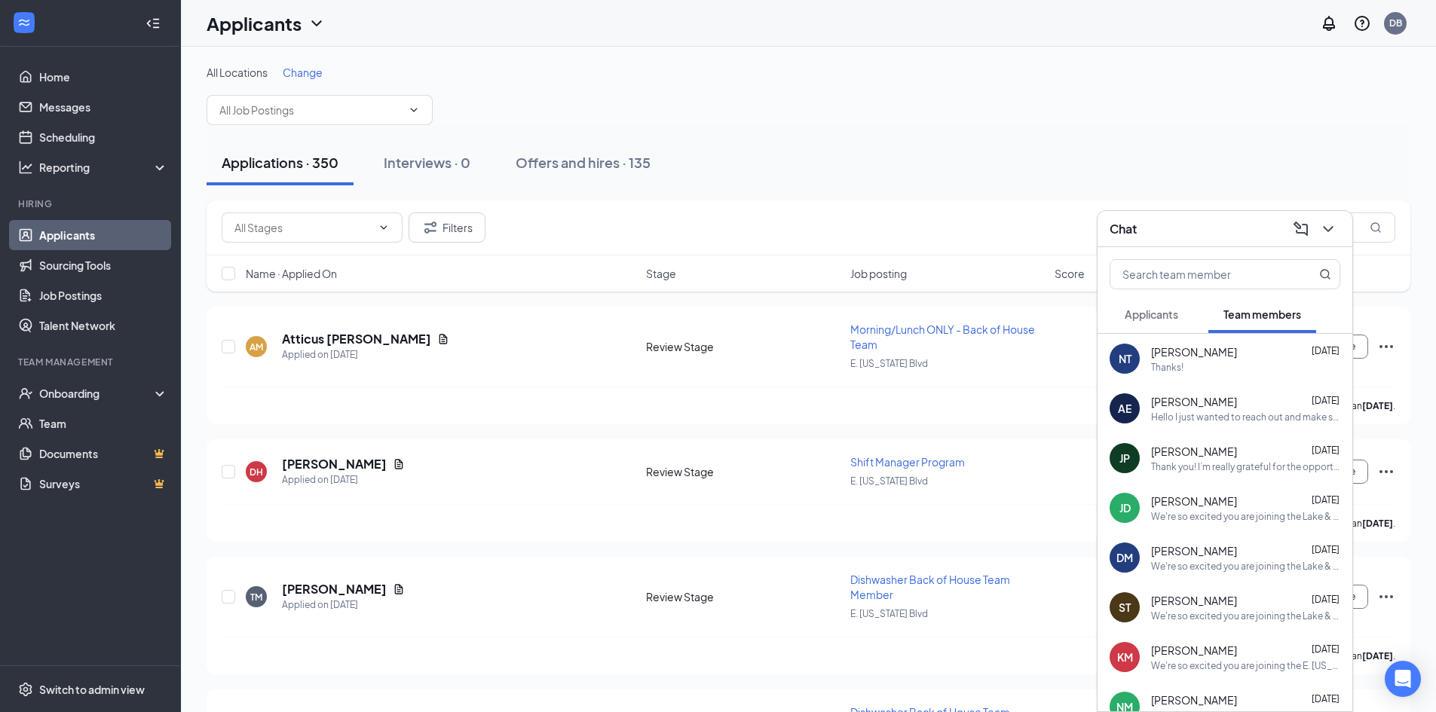
click at [1161, 381] on div "NT Nicholas Torres Sep 14 Thanks!" at bounding box center [1225, 359] width 255 height 50
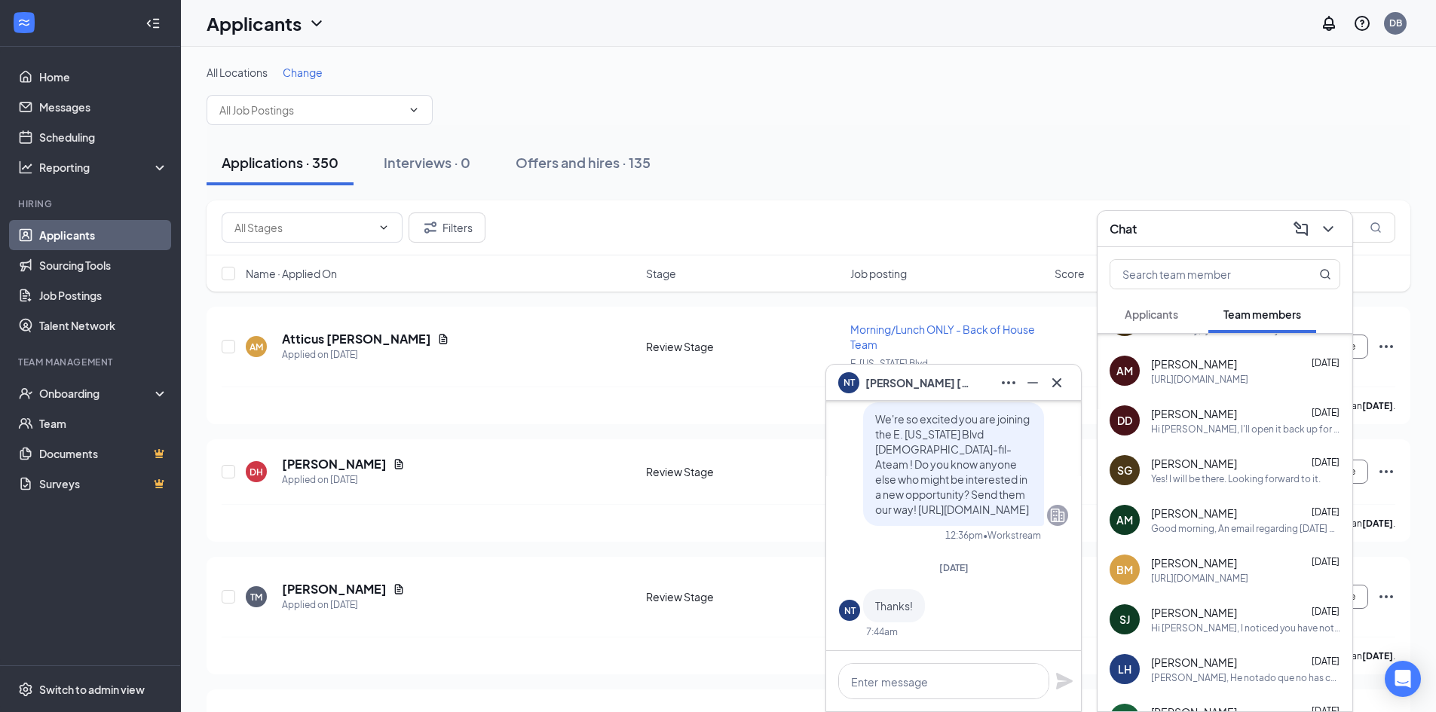
scroll to position [603, 0]
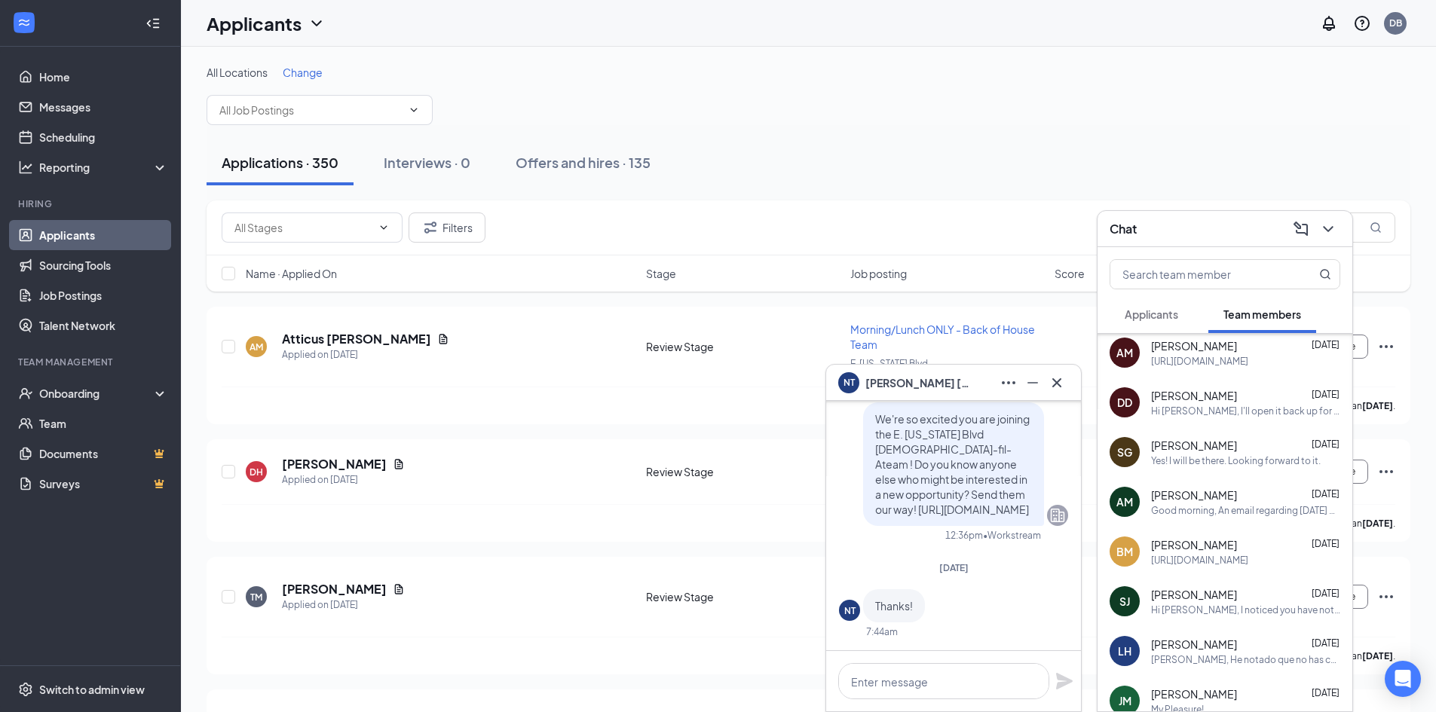
click at [1236, 593] on div "Sandy Jimenez Aug 1" at bounding box center [1245, 594] width 189 height 15
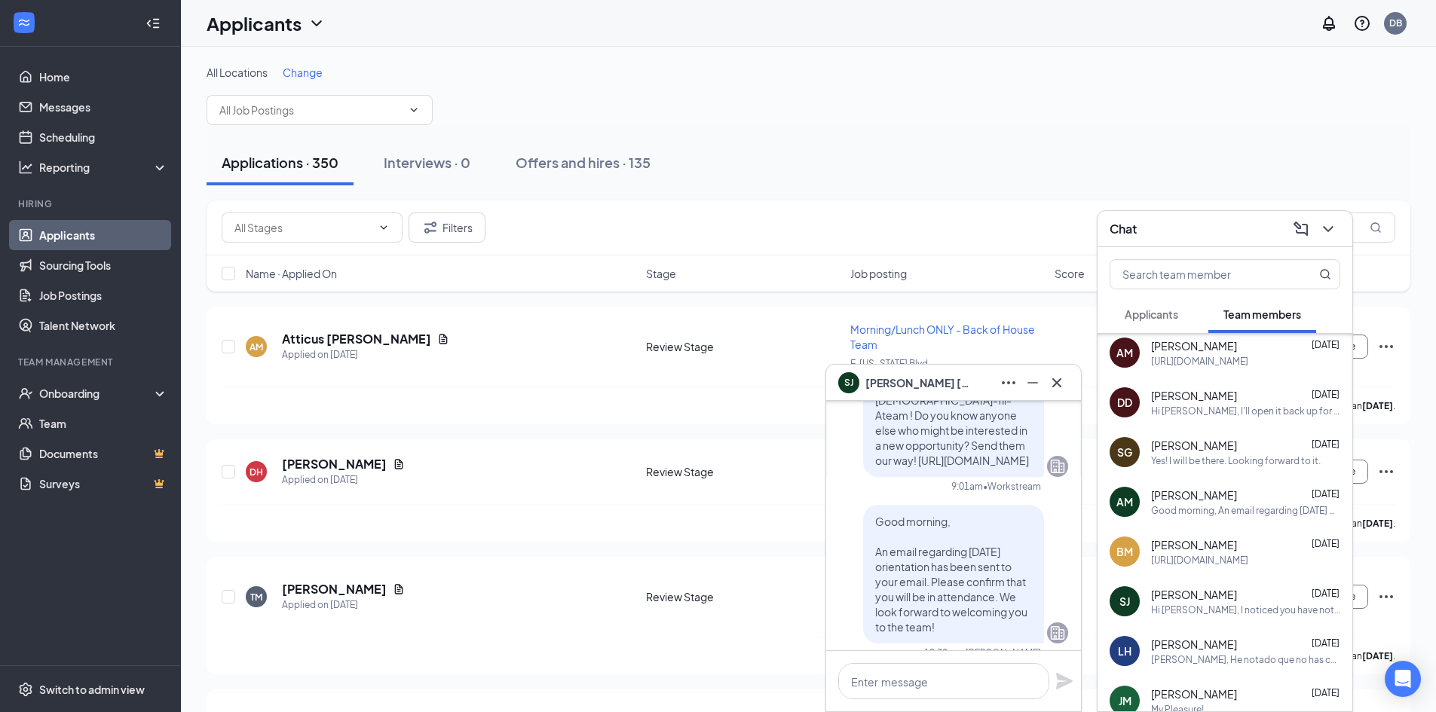
scroll to position [-302, 0]
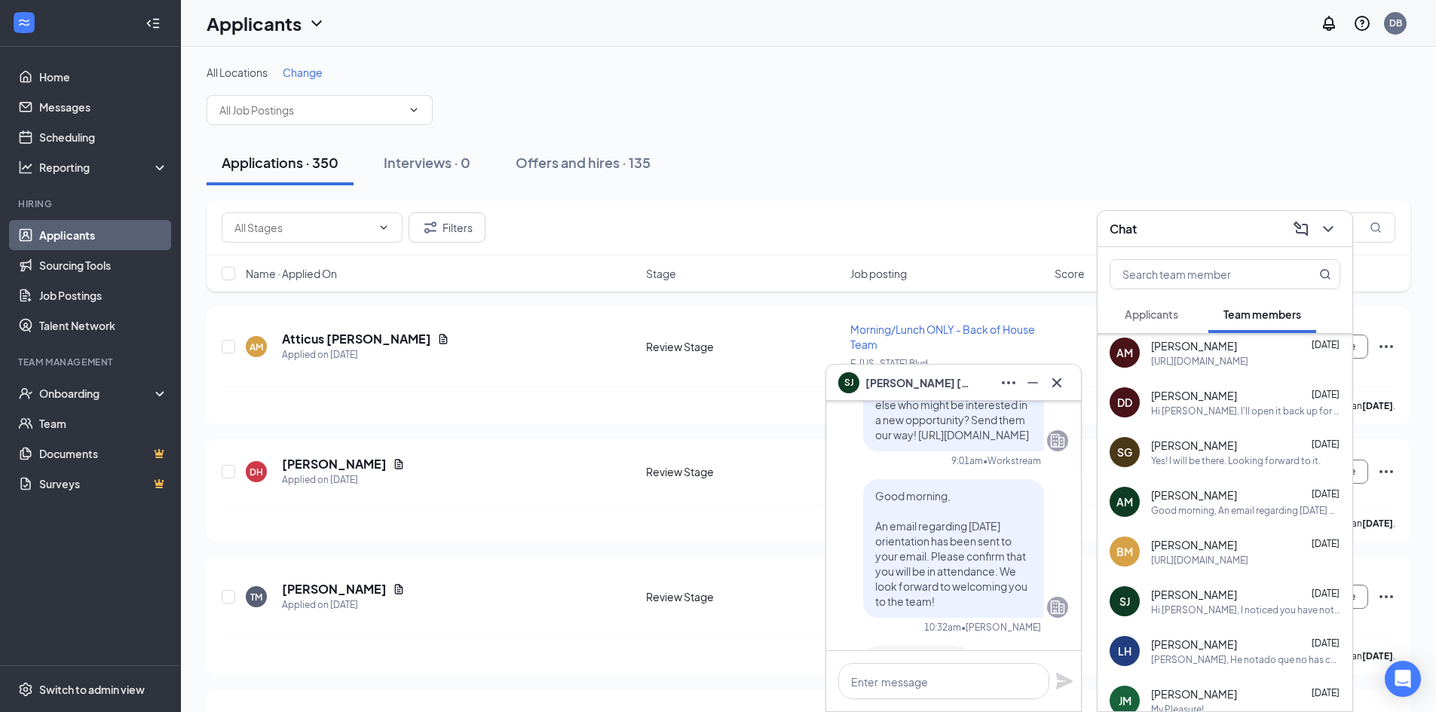
drag, startPoint x: 1026, startPoint y: 588, endPoint x: 860, endPoint y: 483, distance: 196.2
click at [863, 483] on div "Good morning, An email regarding this Saturday's orientation has been sent to y…" at bounding box center [953, 549] width 181 height 139
copy span "Good morning, An email regarding this Saturday's orientation has been sent to y…"
drag, startPoint x: 1062, startPoint y: 387, endPoint x: 1053, endPoint y: 391, distance: 9.4
click at [1061, 387] on icon "Cross" at bounding box center [1057, 383] width 18 height 18
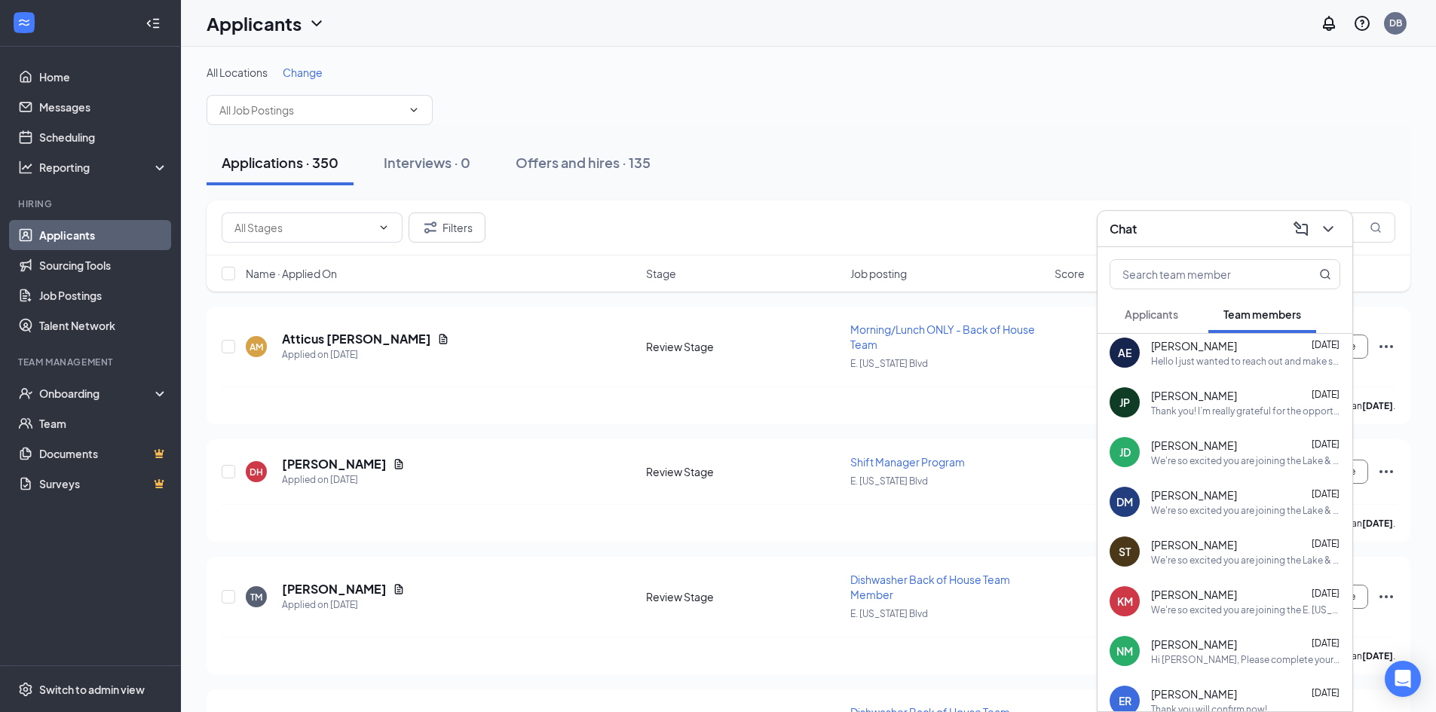
scroll to position [0, 0]
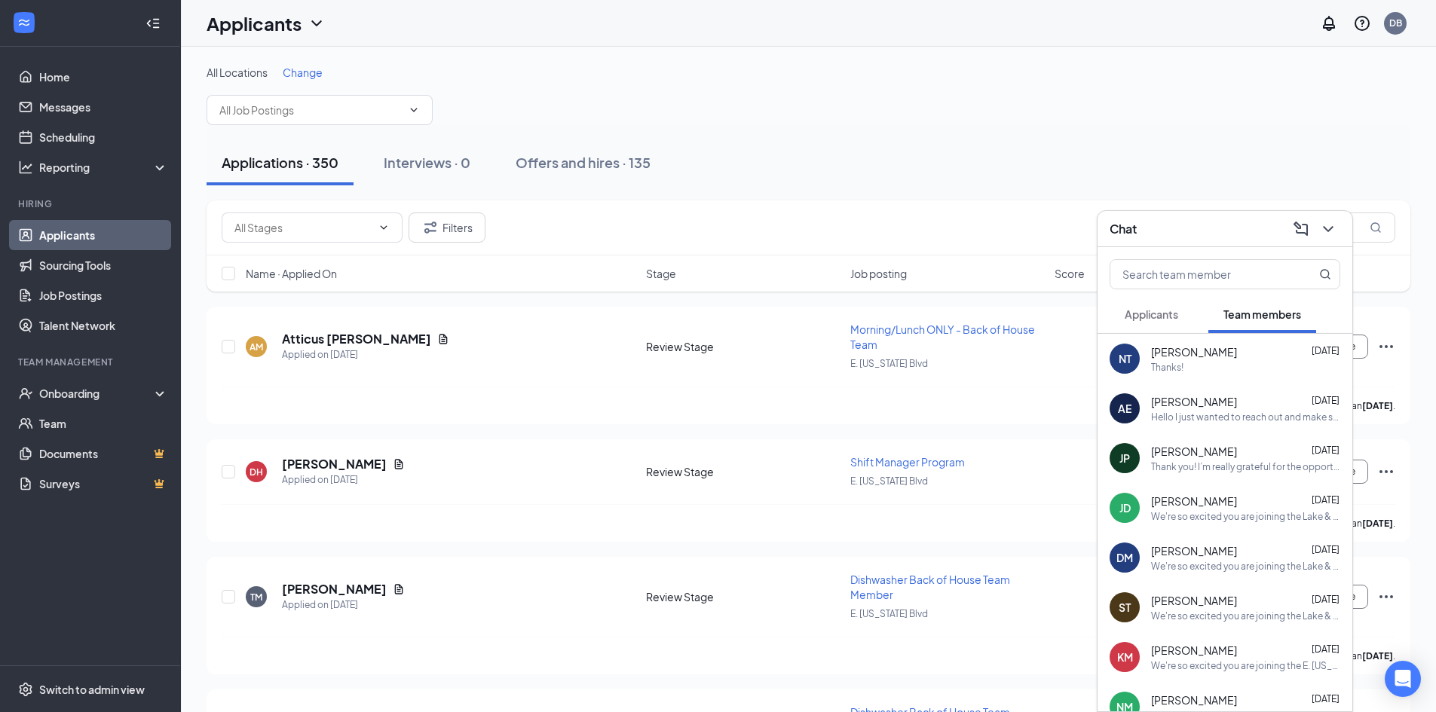
click at [1169, 430] on div "AE Aidan Espinoza Sep 13 Hello I just wanted to reach out and make sure that th…" at bounding box center [1225, 409] width 255 height 50
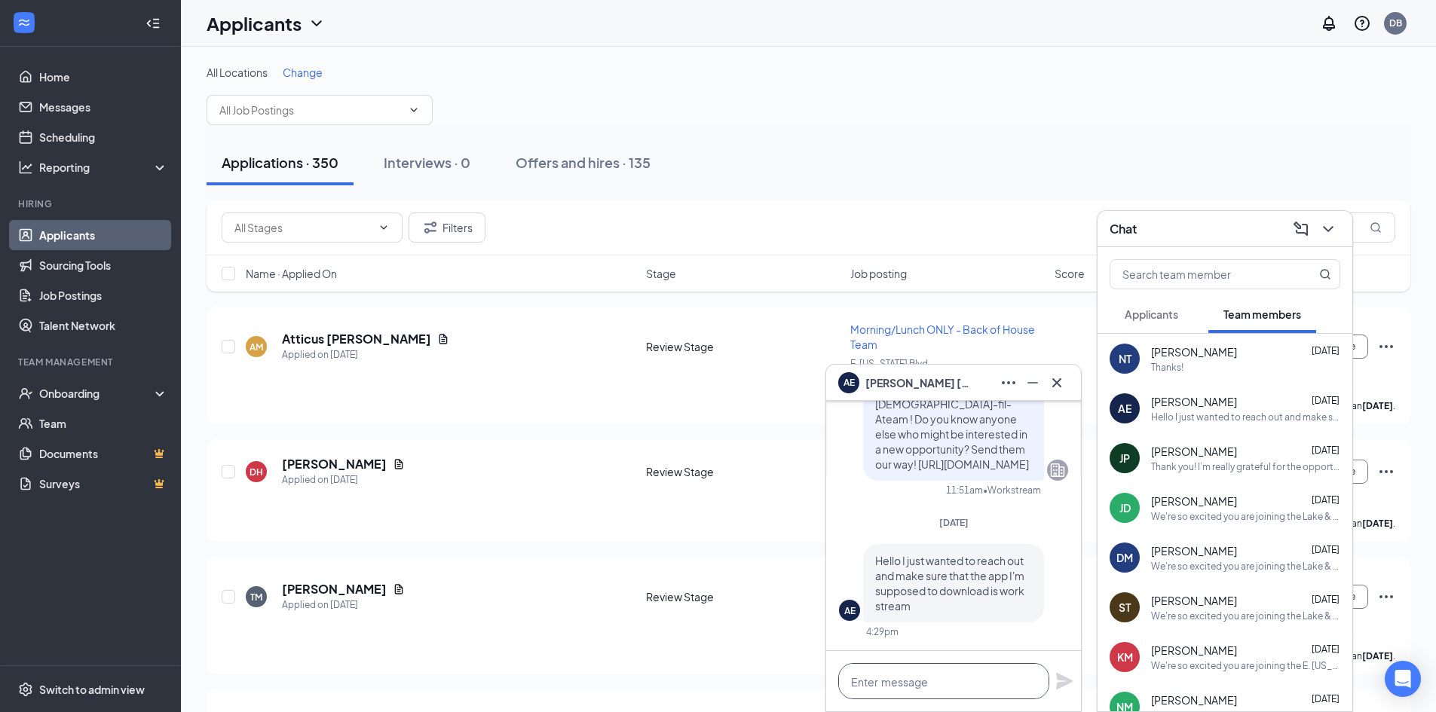
click at [917, 675] on textarea at bounding box center [943, 681] width 211 height 36
paste textarea "Good morning, An email regarding this Saturday's orientation has been sent to y…"
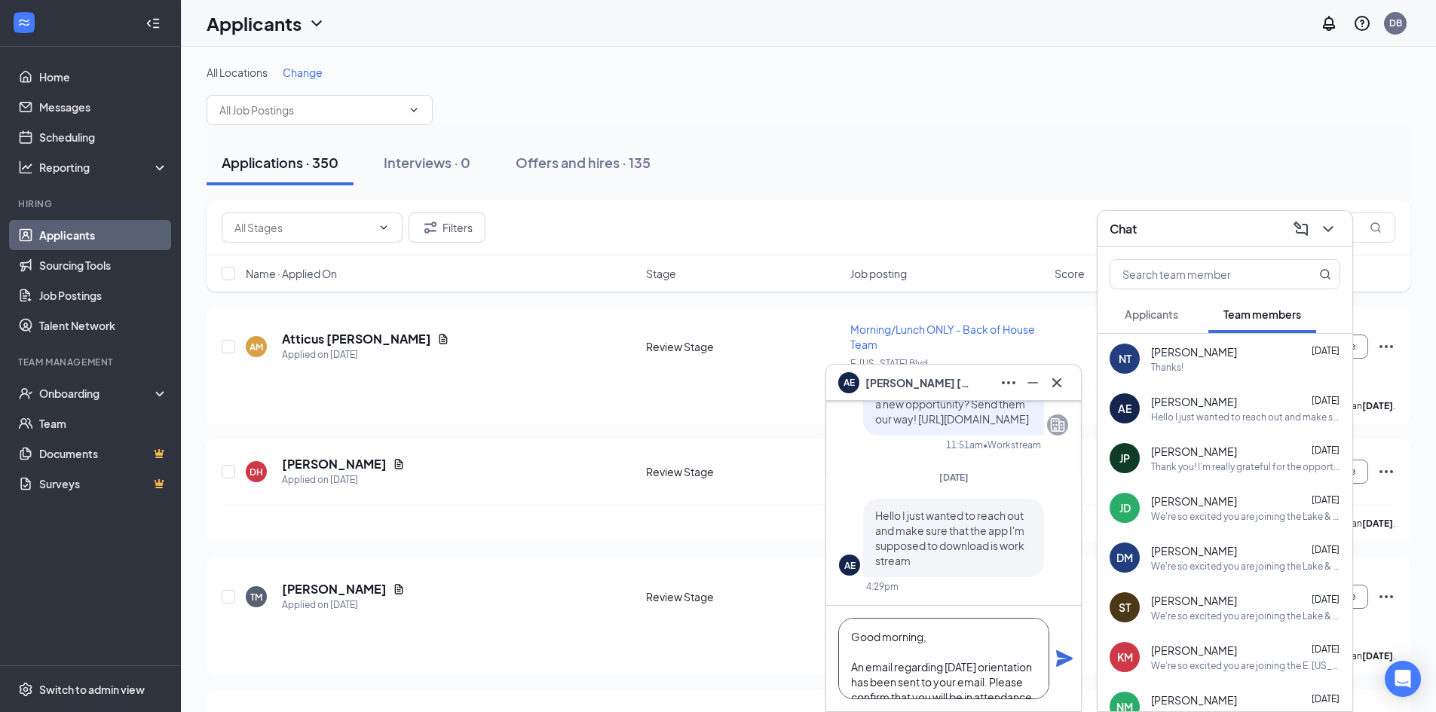
click at [923, 642] on textarea "Good morning, An email regarding this Saturday's orientation has been sent to y…" at bounding box center [943, 658] width 211 height 81
click at [994, 671] on textarea "Good evening, An email regarding this Saturday's orientation has been sent to y…" at bounding box center [943, 658] width 211 height 81
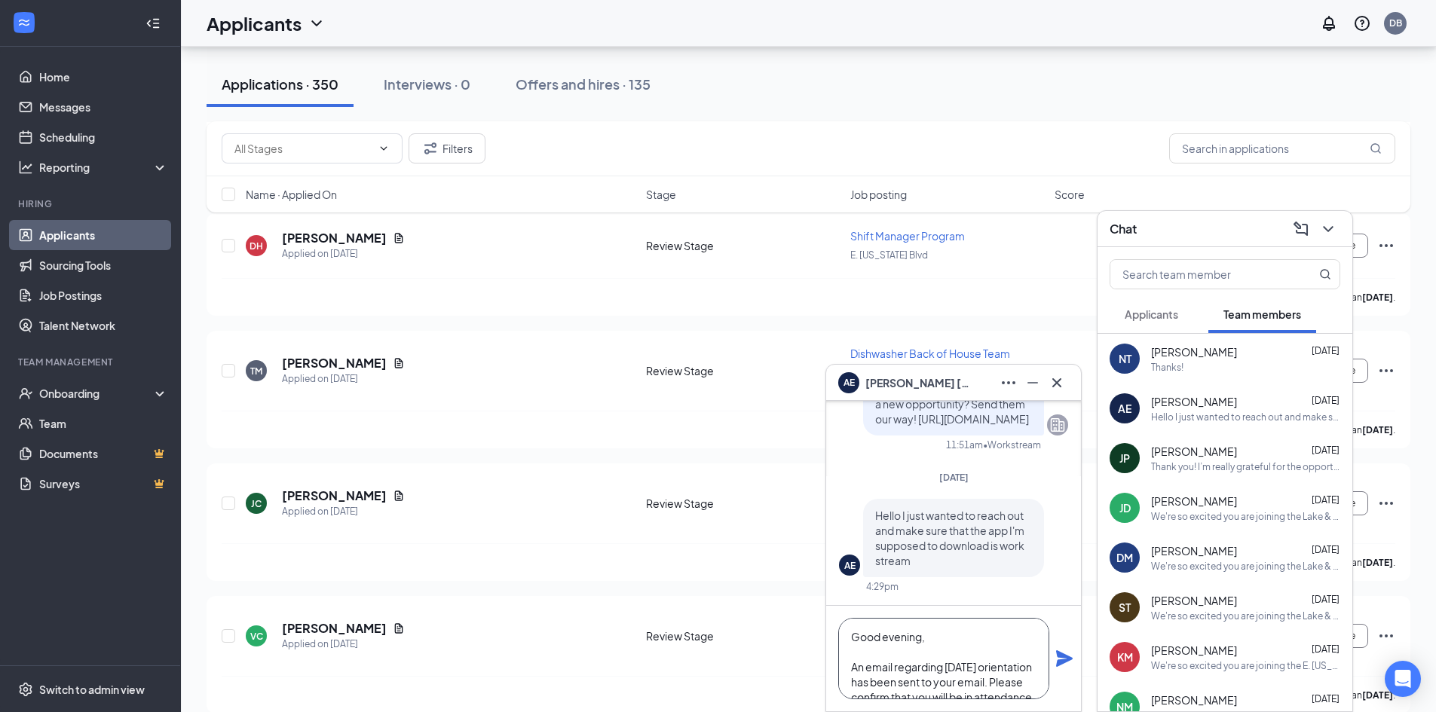
drag, startPoint x: 1002, startPoint y: 687, endPoint x: 844, endPoint y: 616, distance: 172.8
click at [844, 616] on div "Good evening, An email regarding this Friday's orientation has been sent to you…" at bounding box center [953, 659] width 255 height 106
click at [967, 628] on textarea "Good evening, An email regarding this Friday's orientation has been sent to you…" at bounding box center [943, 658] width 211 height 81
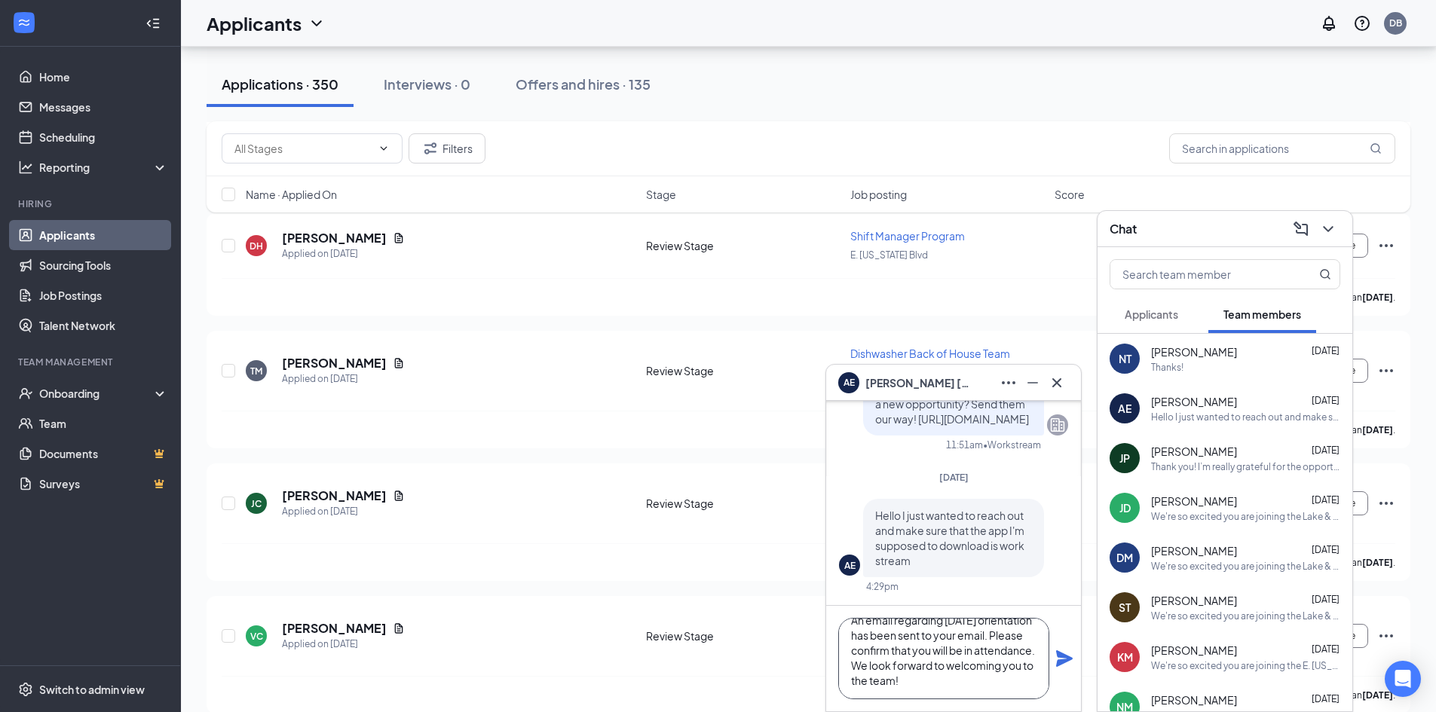
type textarea "Good evening, An email regarding this Friday's orientation has been sent to you…"
click at [1061, 657] on icon "Plane" at bounding box center [1064, 659] width 17 height 17
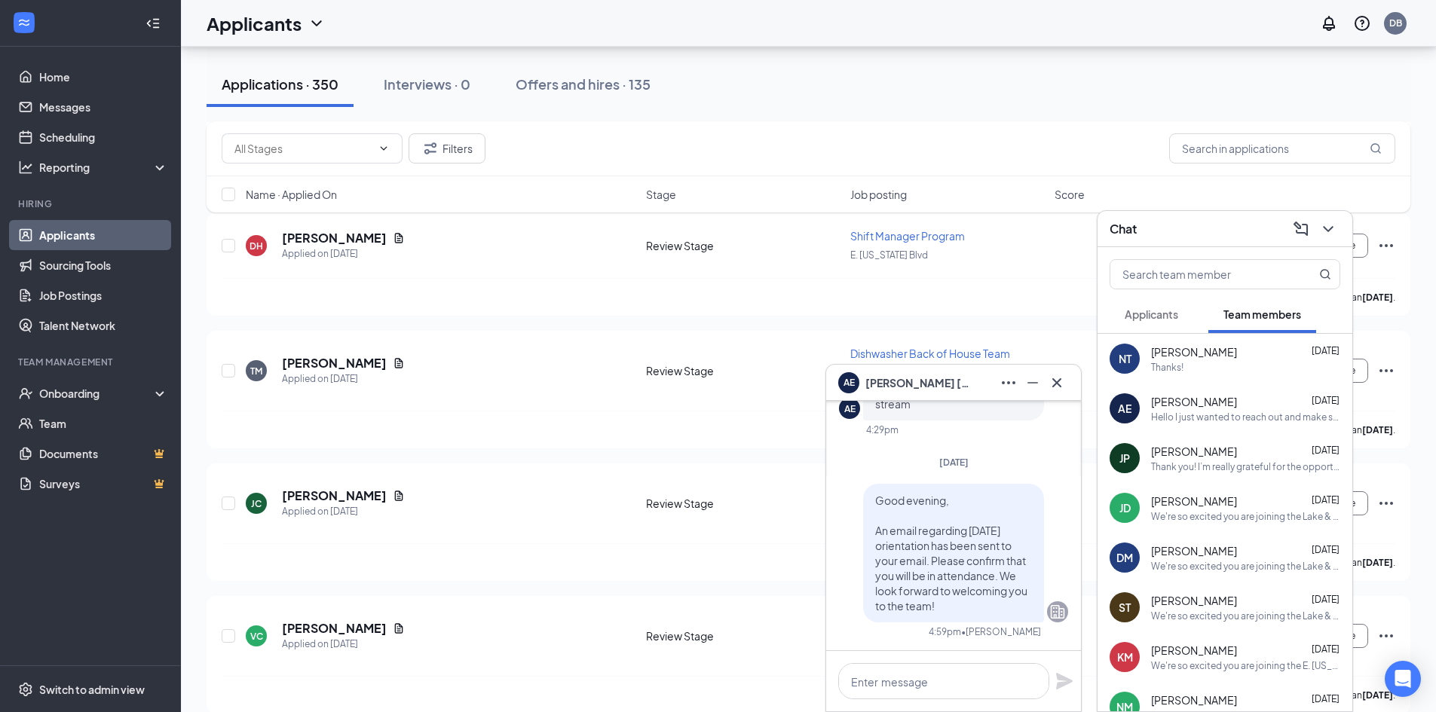
click at [1227, 652] on div "Kami Morris Sep 12" at bounding box center [1245, 650] width 189 height 15
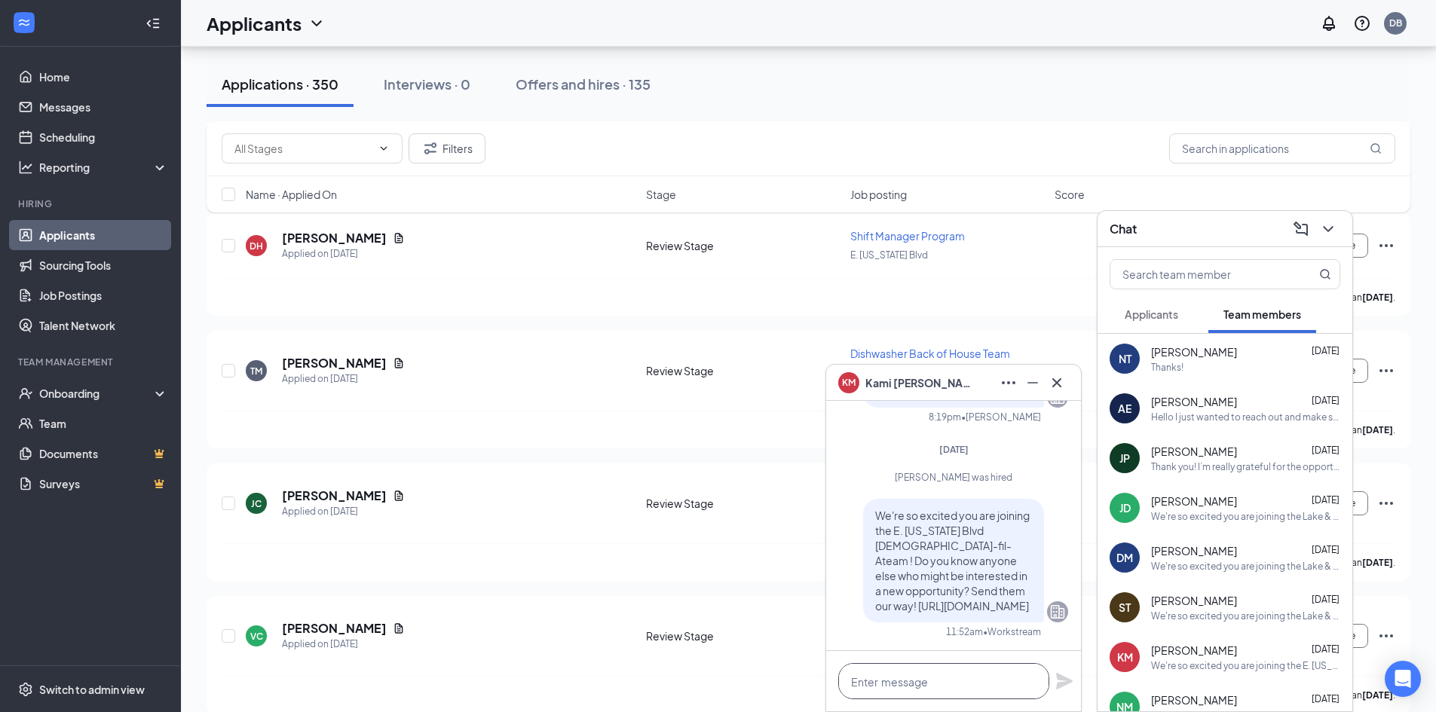
click at [991, 679] on textarea at bounding box center [943, 681] width 211 height 36
paste textarea "Good evening, An email regarding this Friday's orientation has been sent to you…"
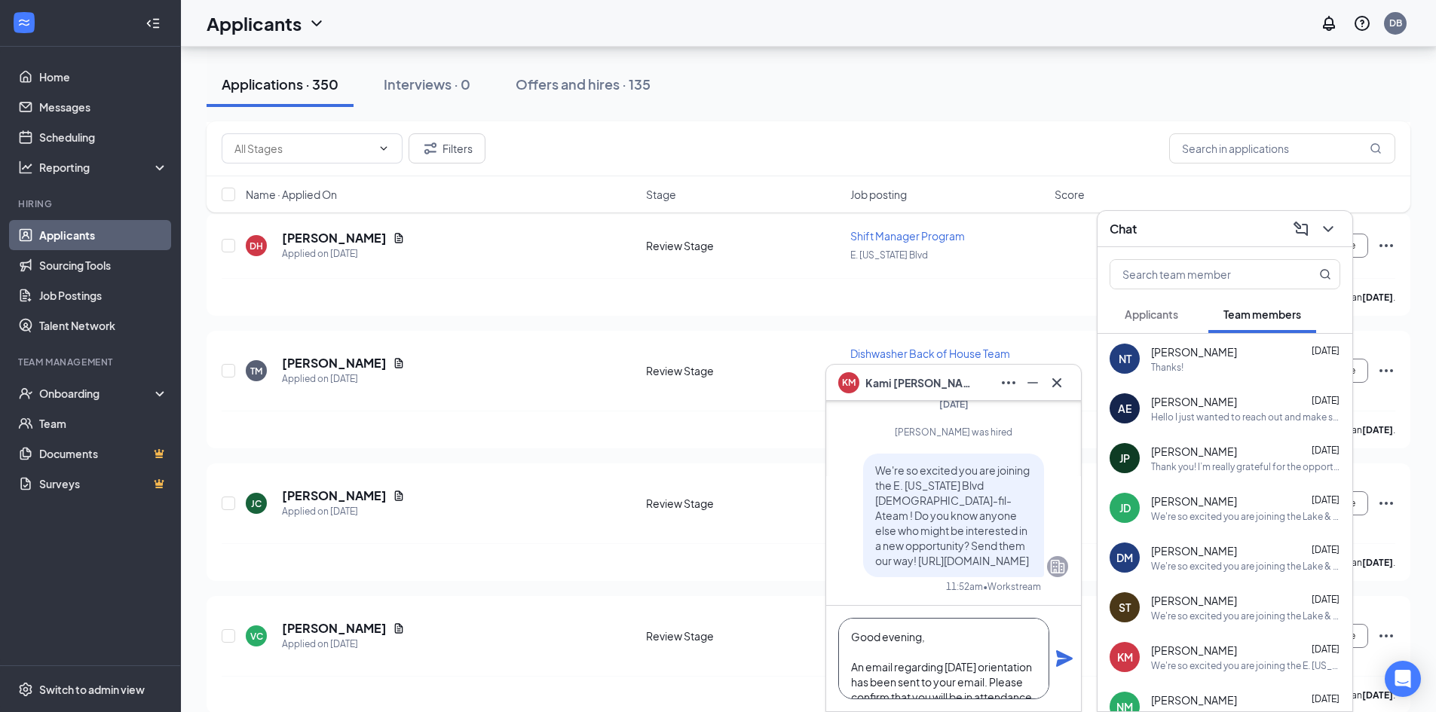
scroll to position [47, 0]
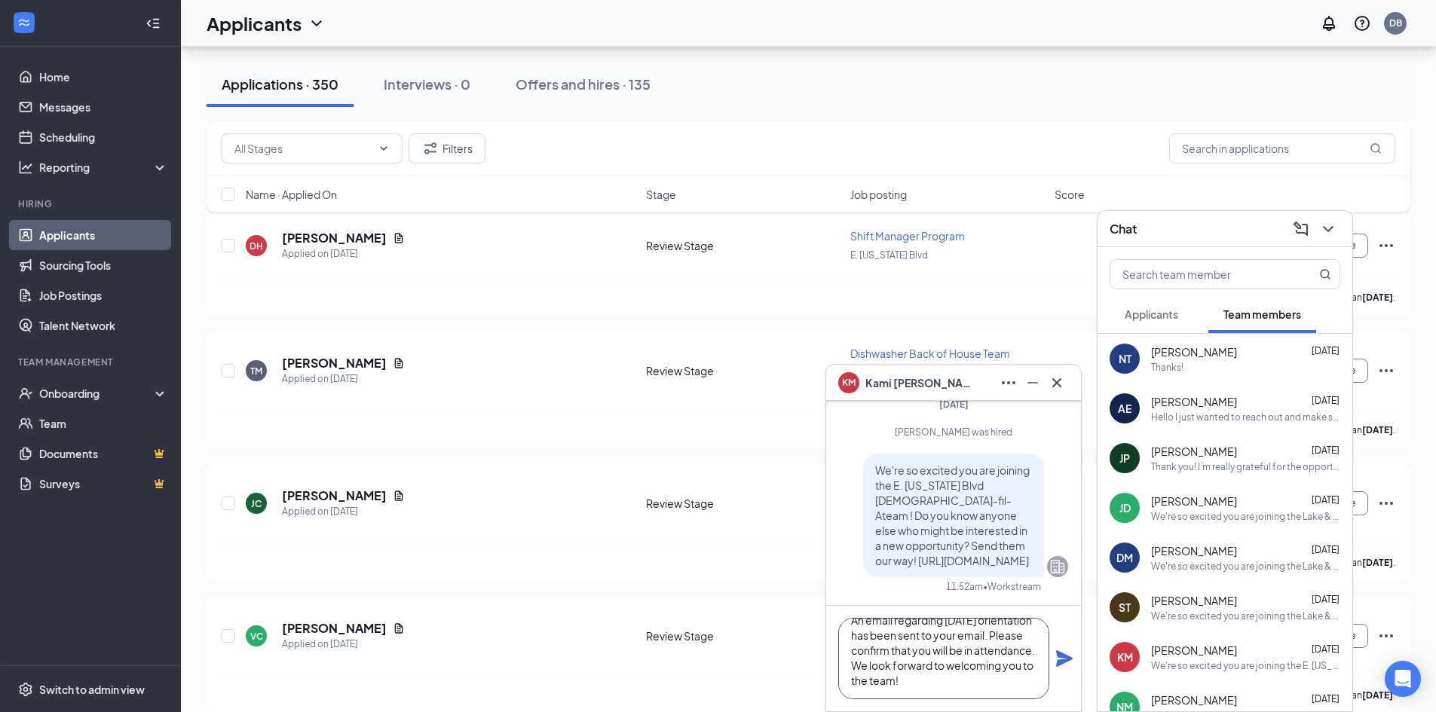
type textarea "Good evening, An email regarding this Friday's orientation has been sent to you…"
click at [1065, 654] on icon "Plane" at bounding box center [1065, 659] width 18 height 18
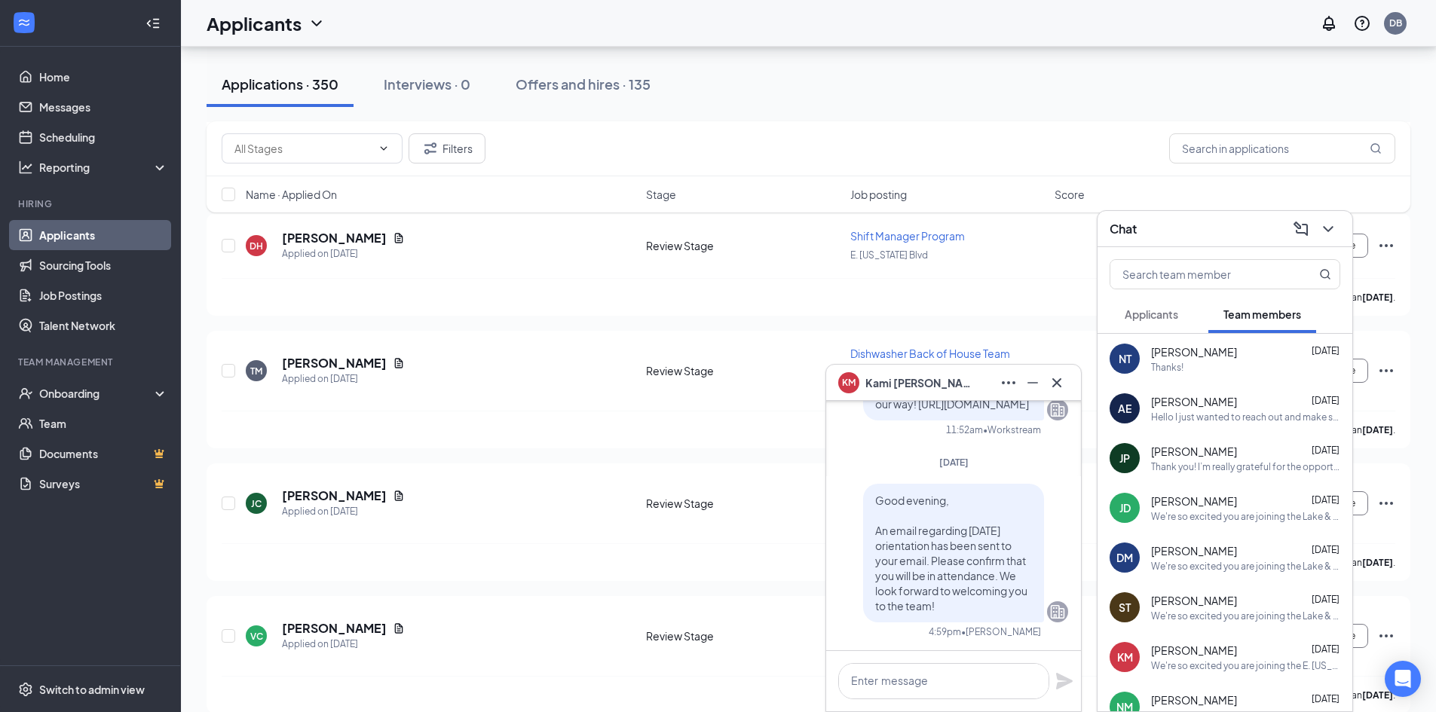
scroll to position [0, 0]
click at [1228, 461] on div "Thank you! I’m really grateful for the opportunity and excited to be part of th…" at bounding box center [1245, 467] width 189 height 13
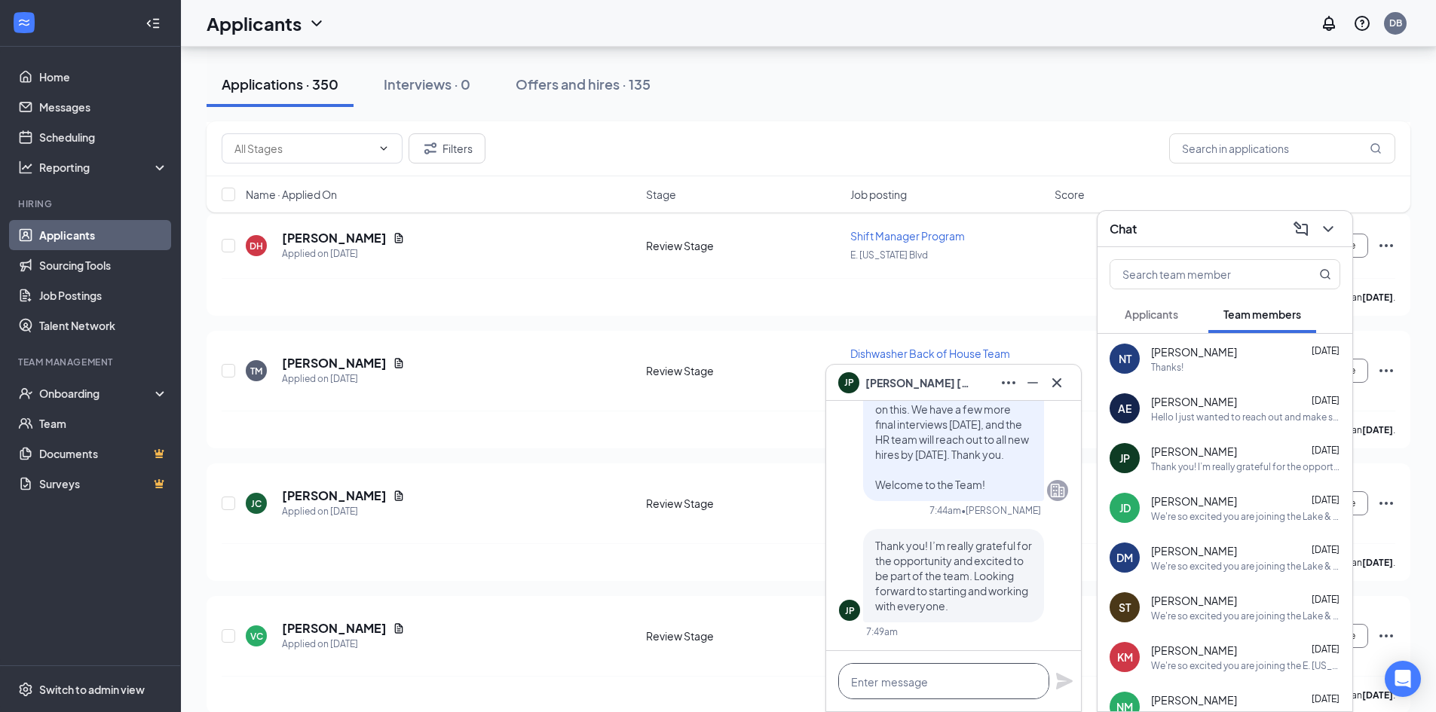
click at [886, 685] on textarea at bounding box center [943, 681] width 211 height 36
paste textarea "Good evening, An email regarding this Friday's orientation has been sent to you…"
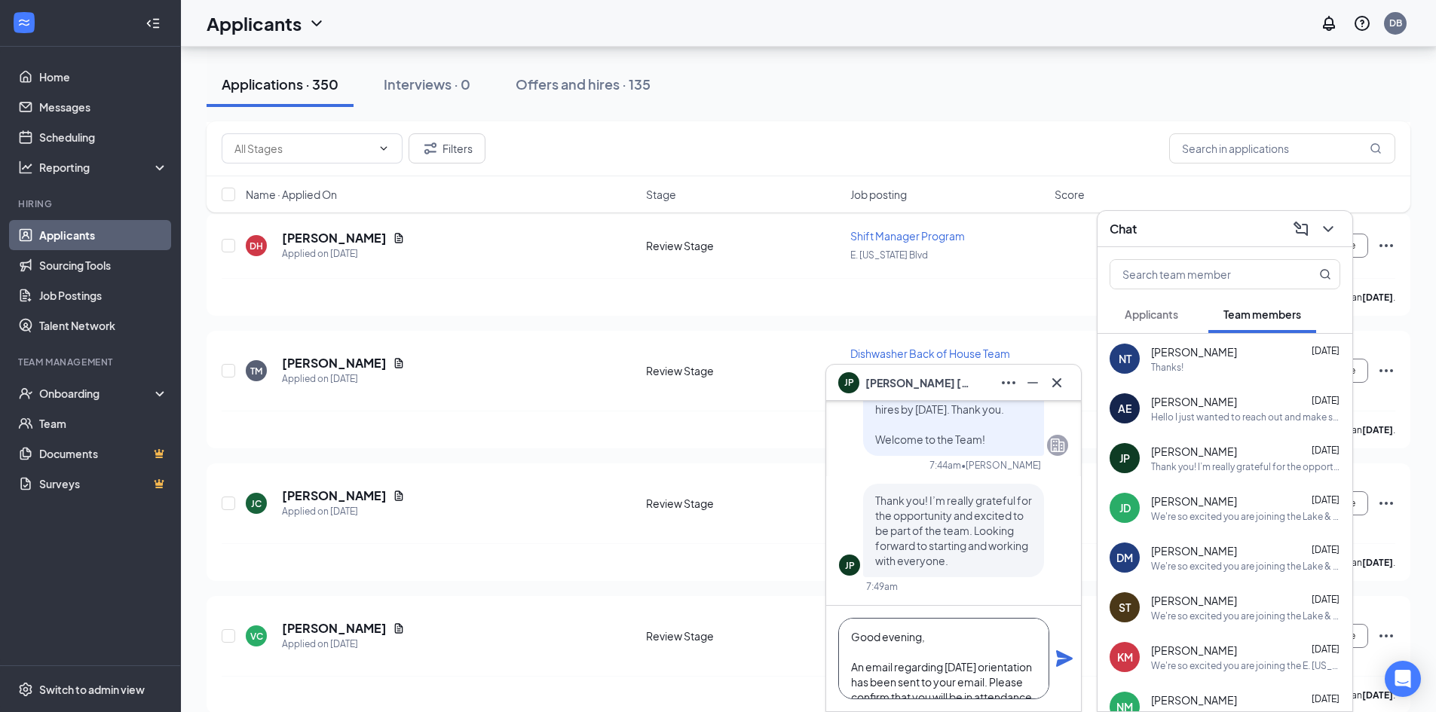
click at [942, 634] on textarea "Good evening, An email regarding this Friday's orientation has been sent to you…" at bounding box center [943, 658] width 211 height 81
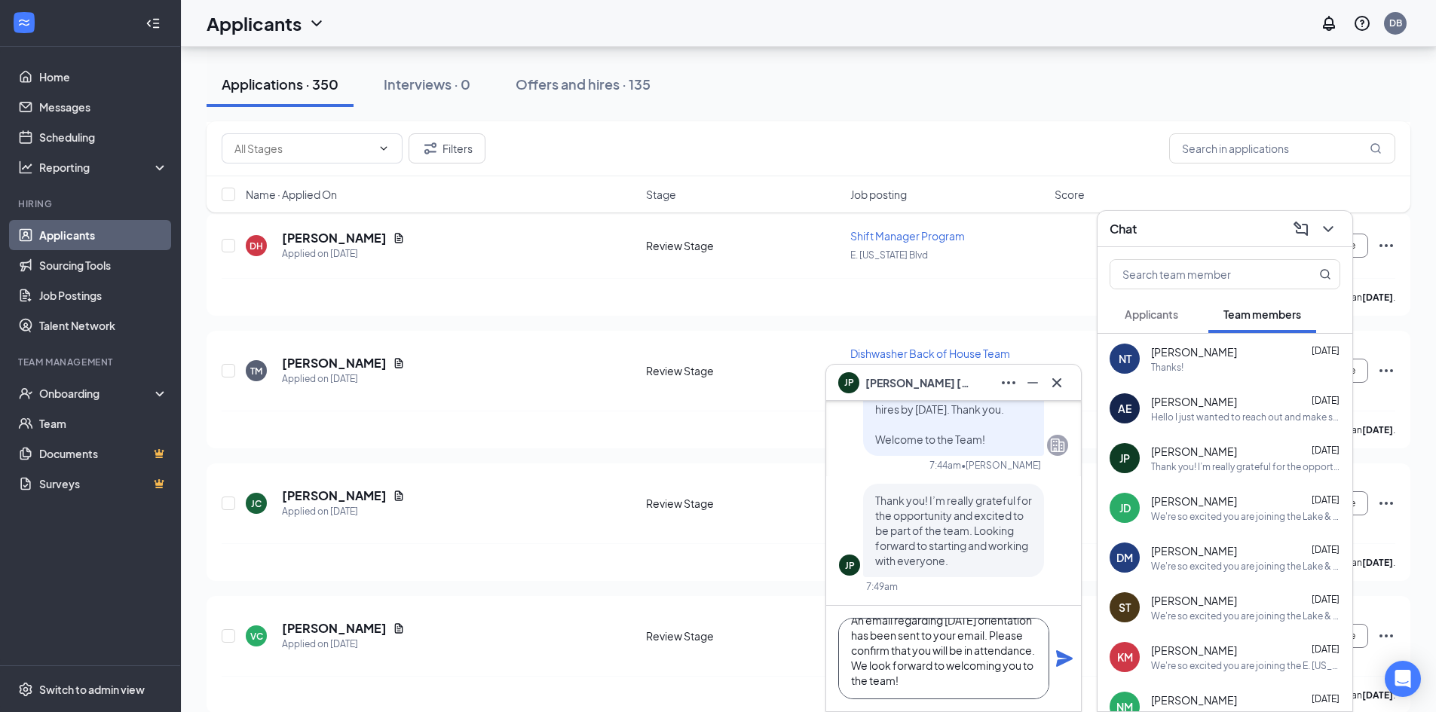
type textarea "Good evening, An email regarding this Friday's orientation has been sent to you…"
click at [1061, 657] on icon "Plane" at bounding box center [1064, 659] width 17 height 17
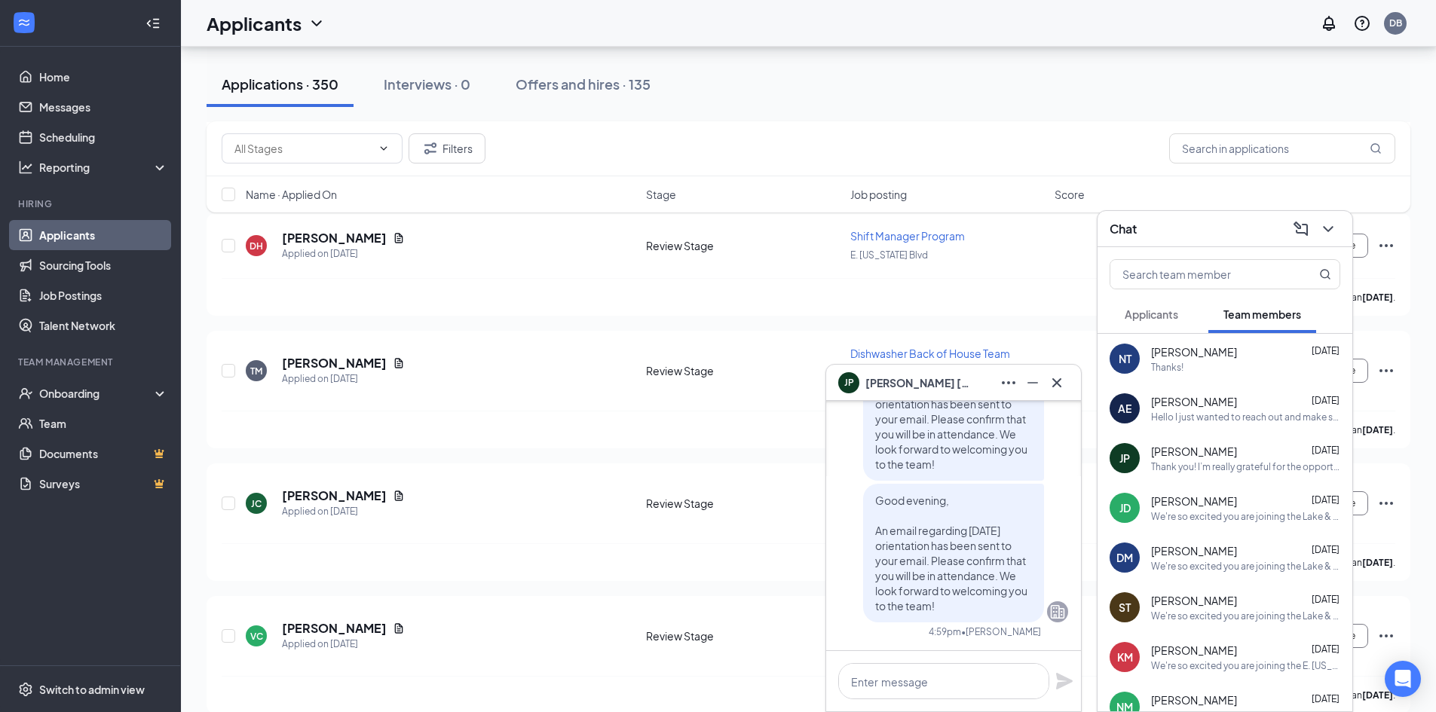
click at [1212, 621] on div "We're so excited you are joining the Lake & Boylston Chick-fil-Ateam ! Do you k…" at bounding box center [1245, 616] width 189 height 13
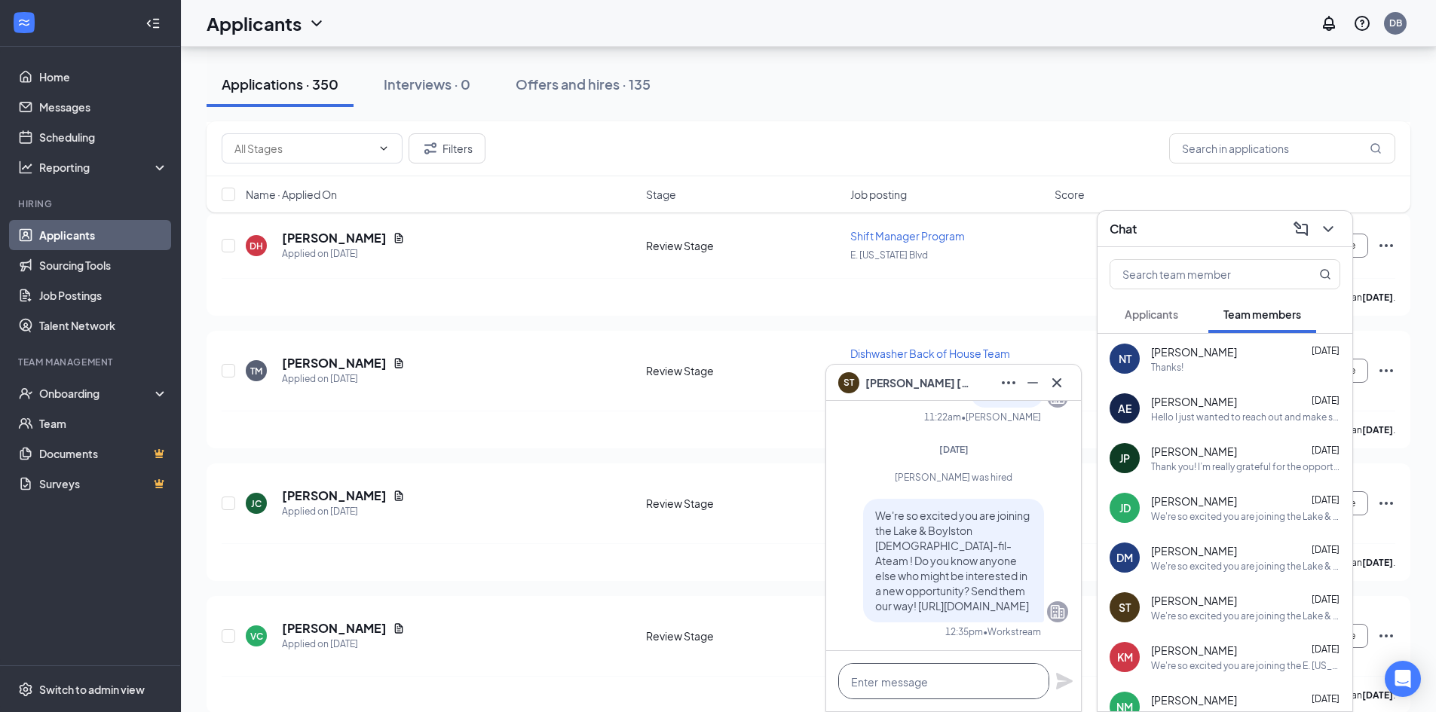
click at [924, 671] on textarea at bounding box center [943, 681] width 211 height 36
paste textarea "Good evening, An email regarding this Friday's orientation has been sent to you…"
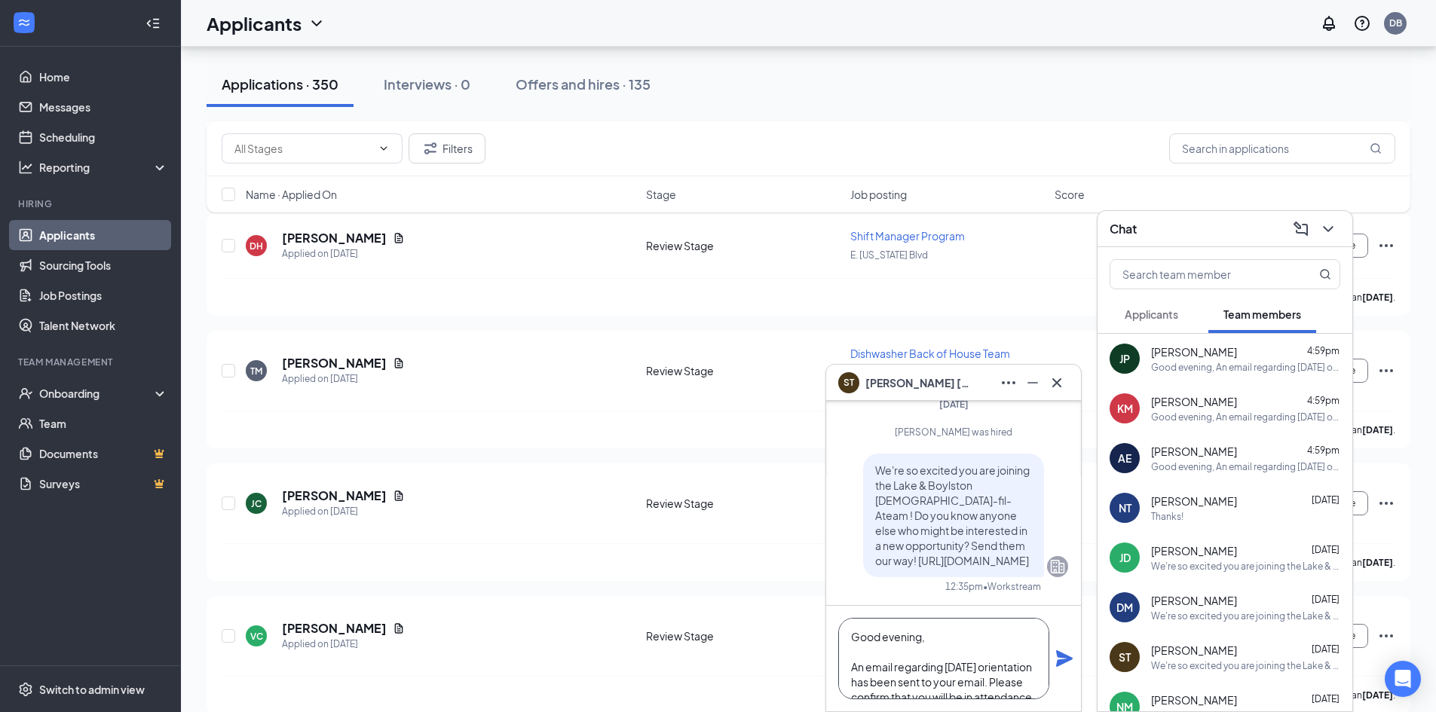
scroll to position [46, 0]
type textarea "Good evening, An email regarding this Friday's orientation has been sent to you…"
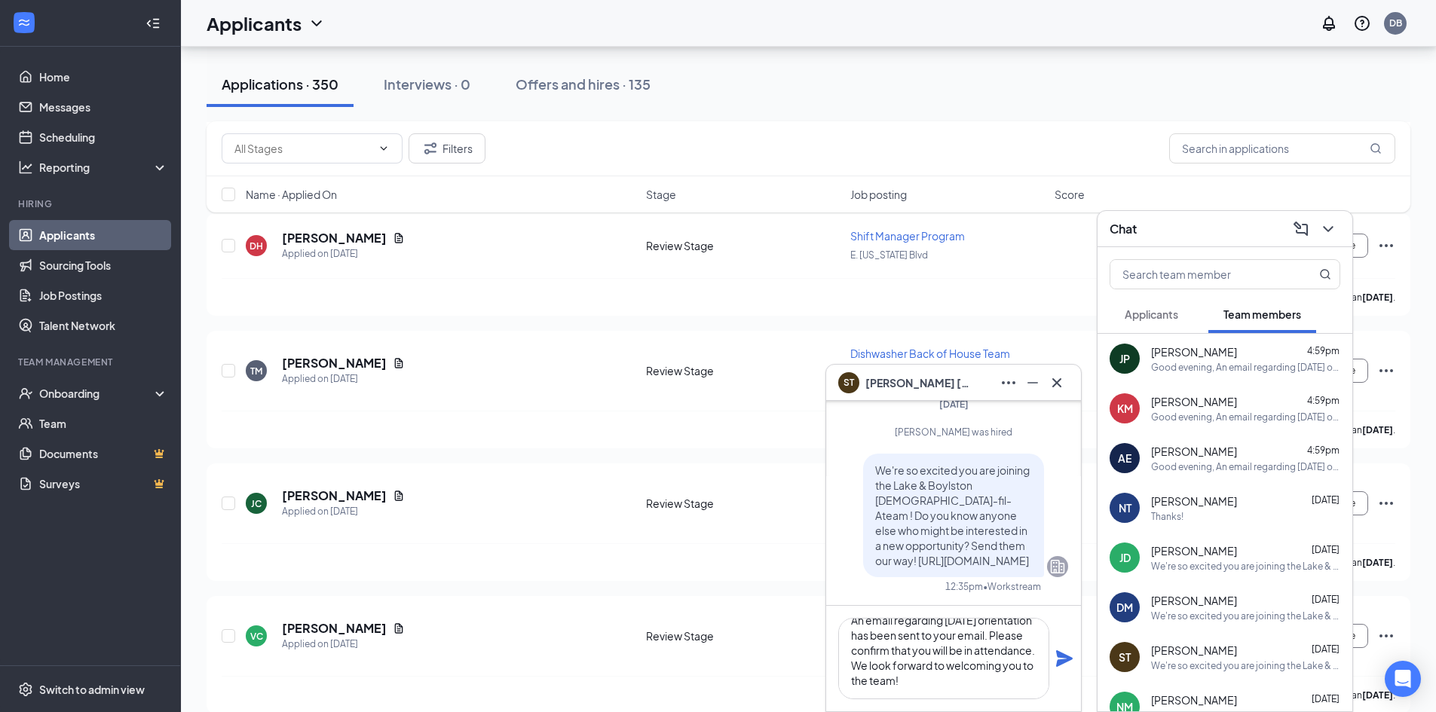
click at [1065, 654] on icon "Plane" at bounding box center [1065, 659] width 18 height 18
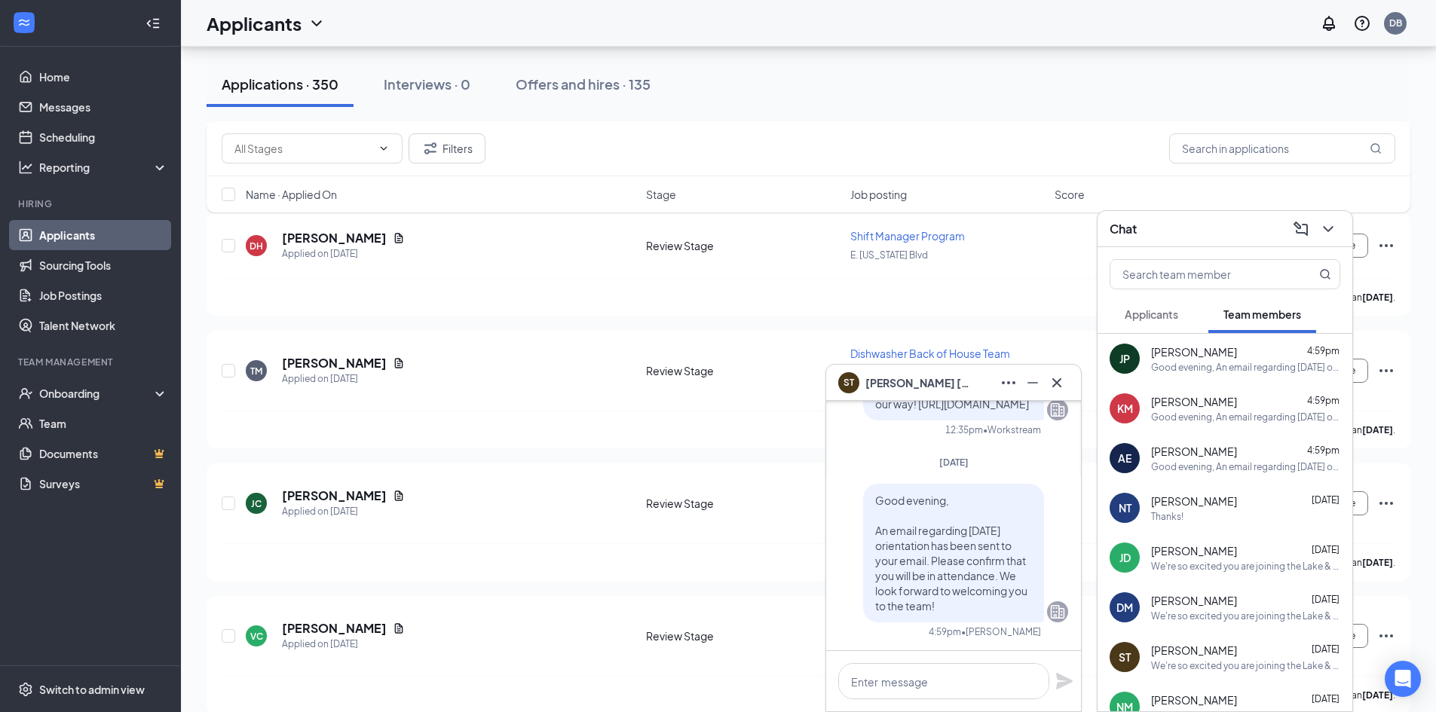
click at [1200, 549] on span "Jada Dean" at bounding box center [1194, 551] width 86 height 15
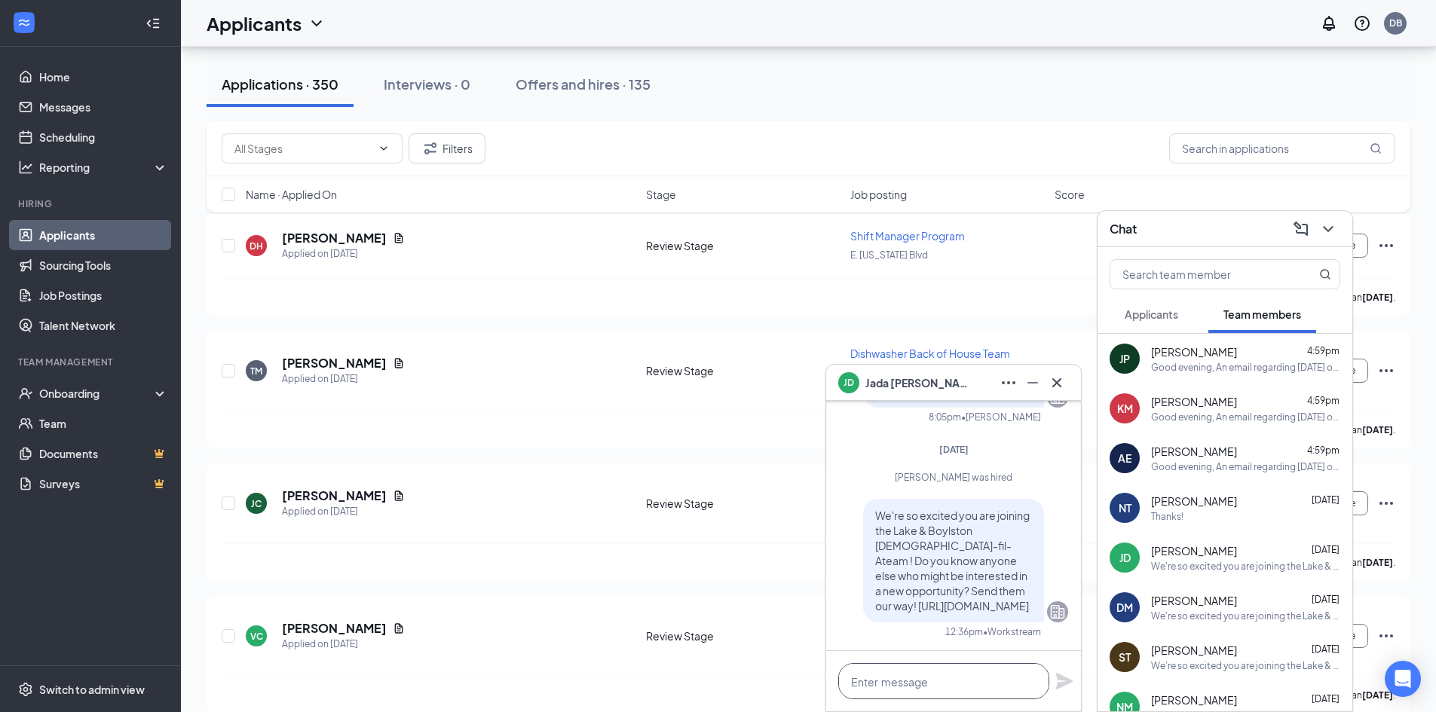
click at [910, 666] on textarea at bounding box center [943, 681] width 211 height 36
paste textarea "Good evening, An email regarding this Friday's orientation has been sent to you…"
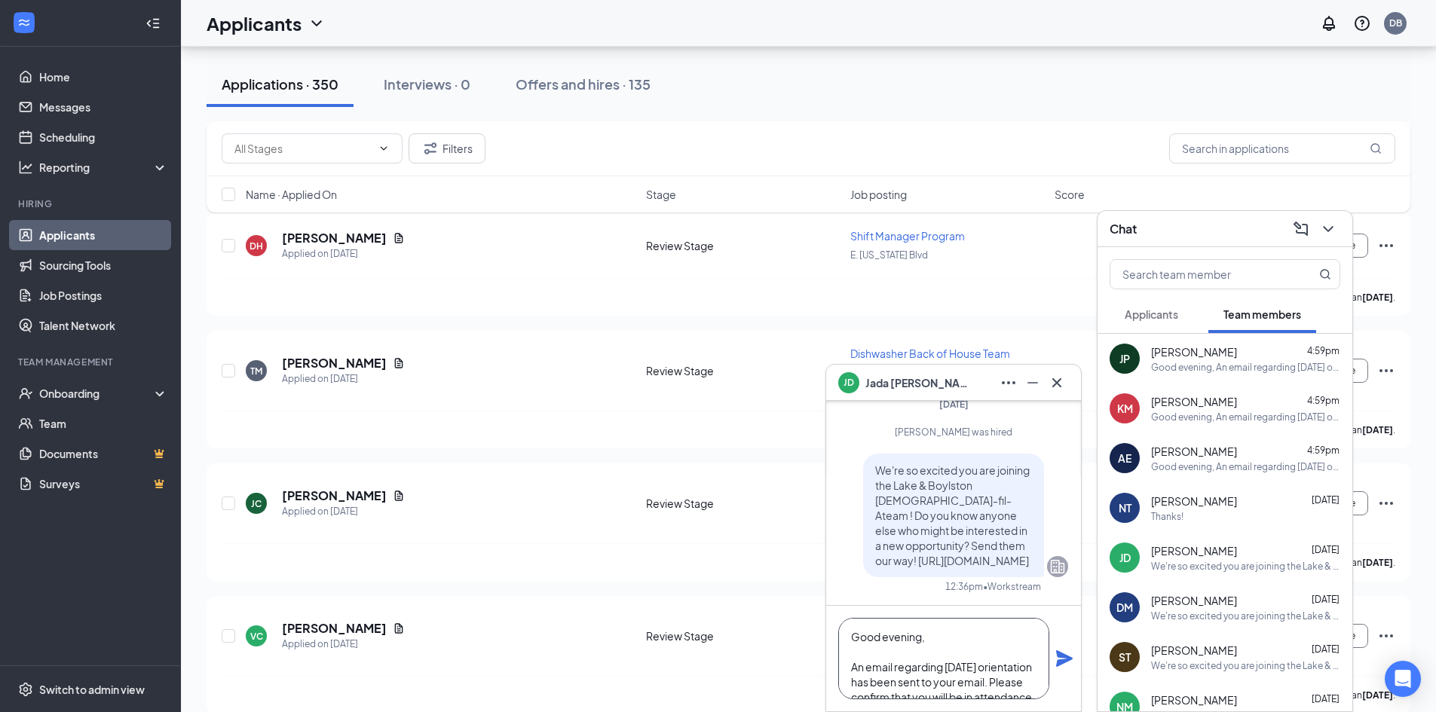
click at [948, 632] on textarea "Good evening, An email regarding this Friday's orientation has been sent to you…" at bounding box center [943, 658] width 211 height 81
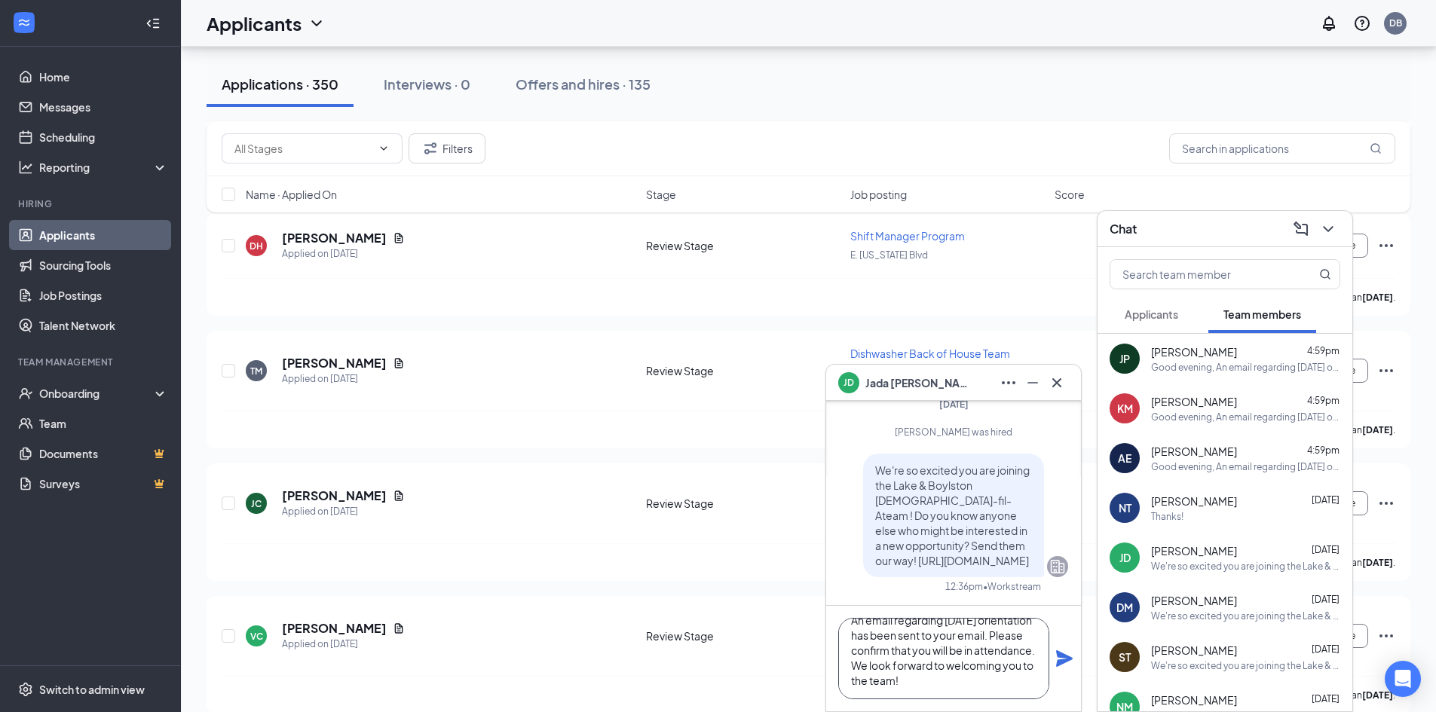
type textarea "Good evening, An email regarding this Friday's orientation has been sent to you…"
click at [1056, 657] on icon "Plane" at bounding box center [1065, 659] width 18 height 18
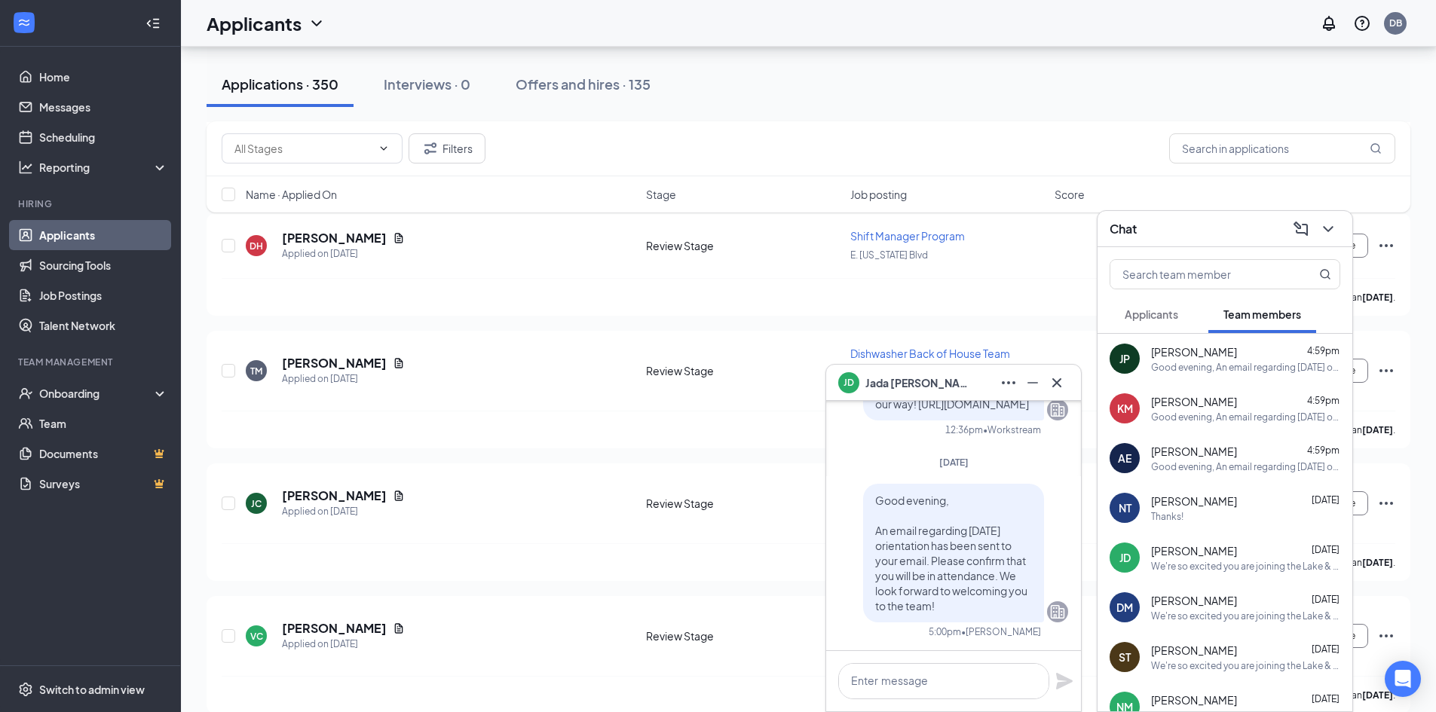
scroll to position [0, 0]
click at [1064, 384] on icon "Cross" at bounding box center [1057, 383] width 18 height 18
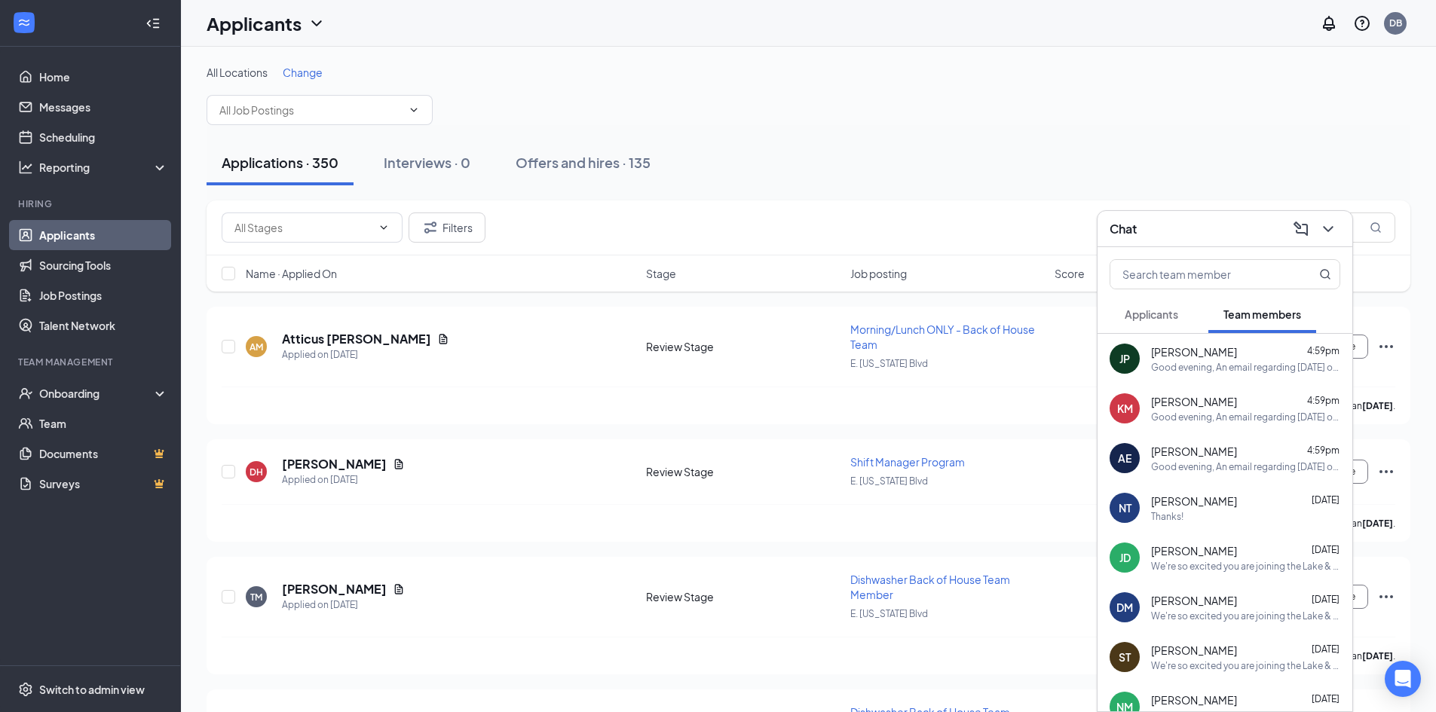
click at [1215, 612] on div "We're so excited you are joining the Lake & Boylston Chick-fil-Ateam ! Do you k…" at bounding box center [1245, 616] width 189 height 13
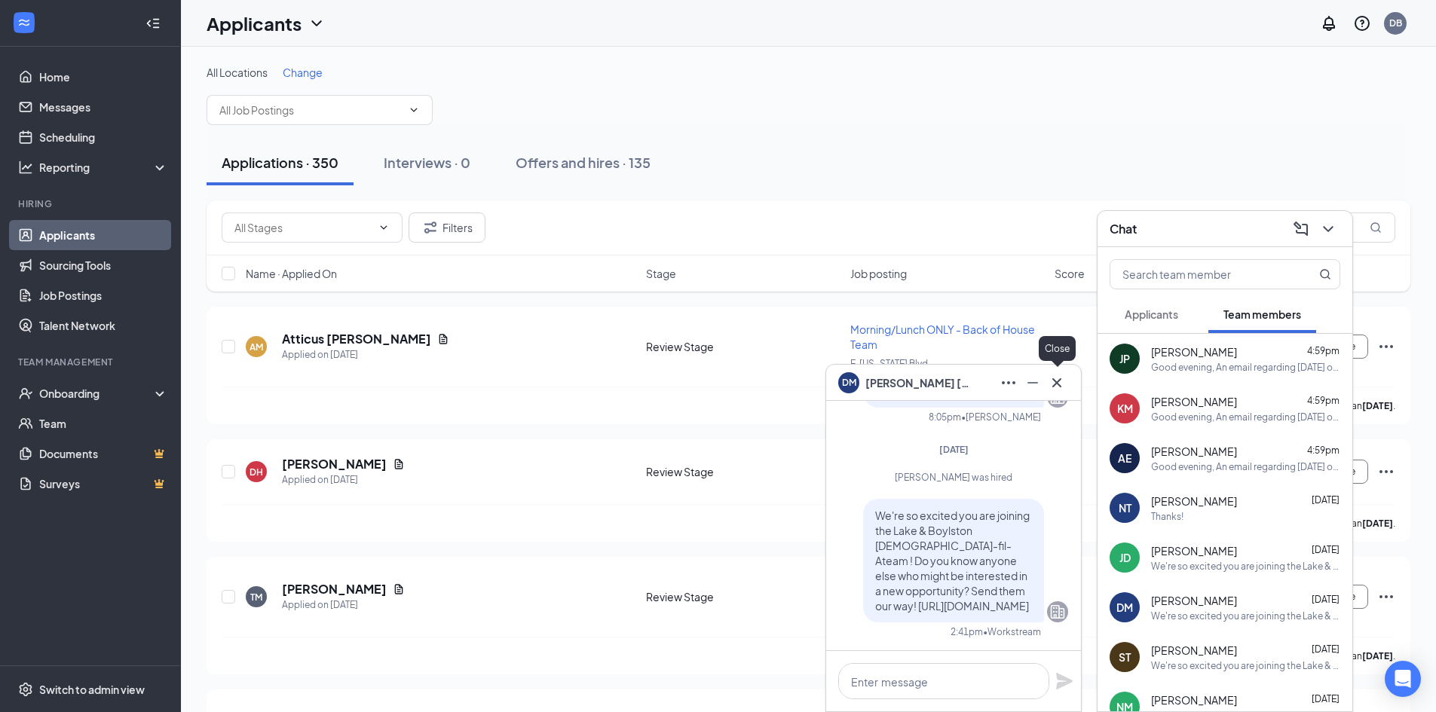
click at [1064, 382] on icon "Cross" at bounding box center [1057, 383] width 18 height 18
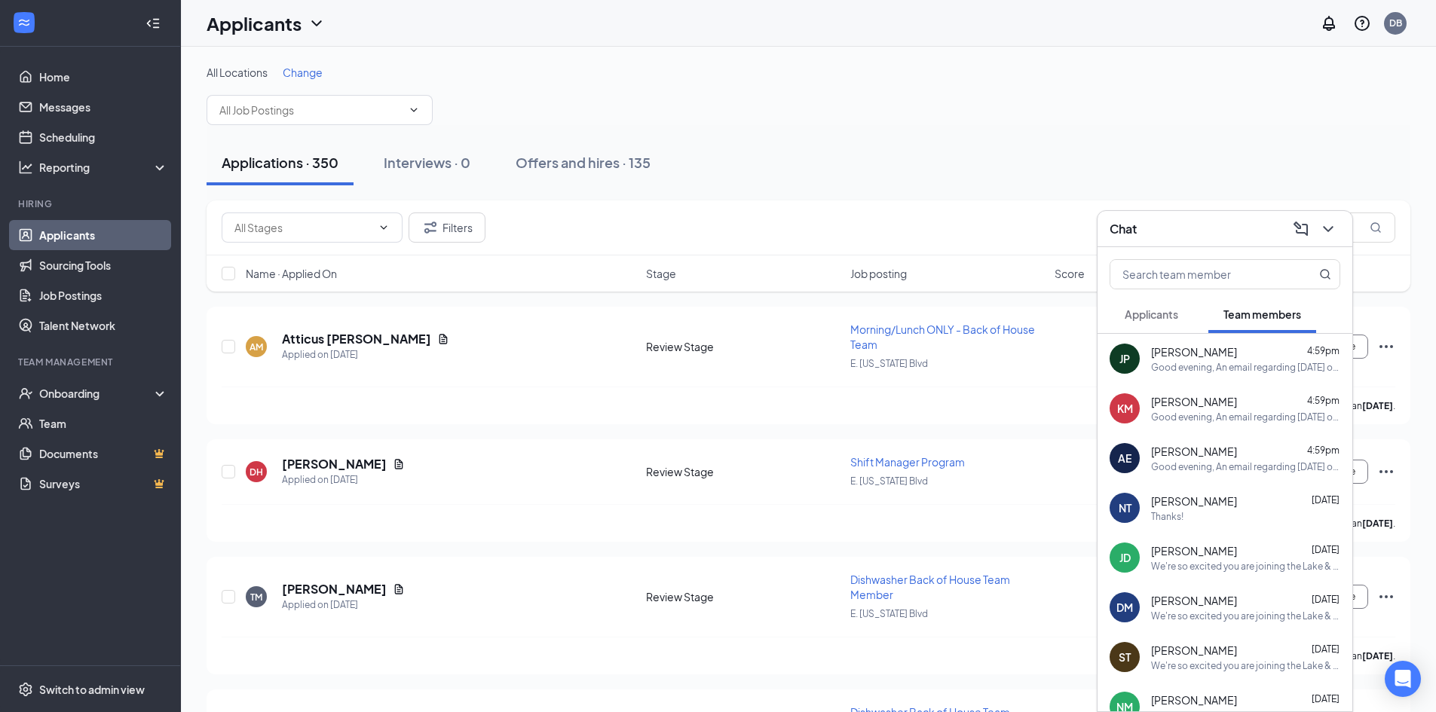
click at [1209, 553] on div "Jada Dean Sep 13" at bounding box center [1245, 551] width 189 height 15
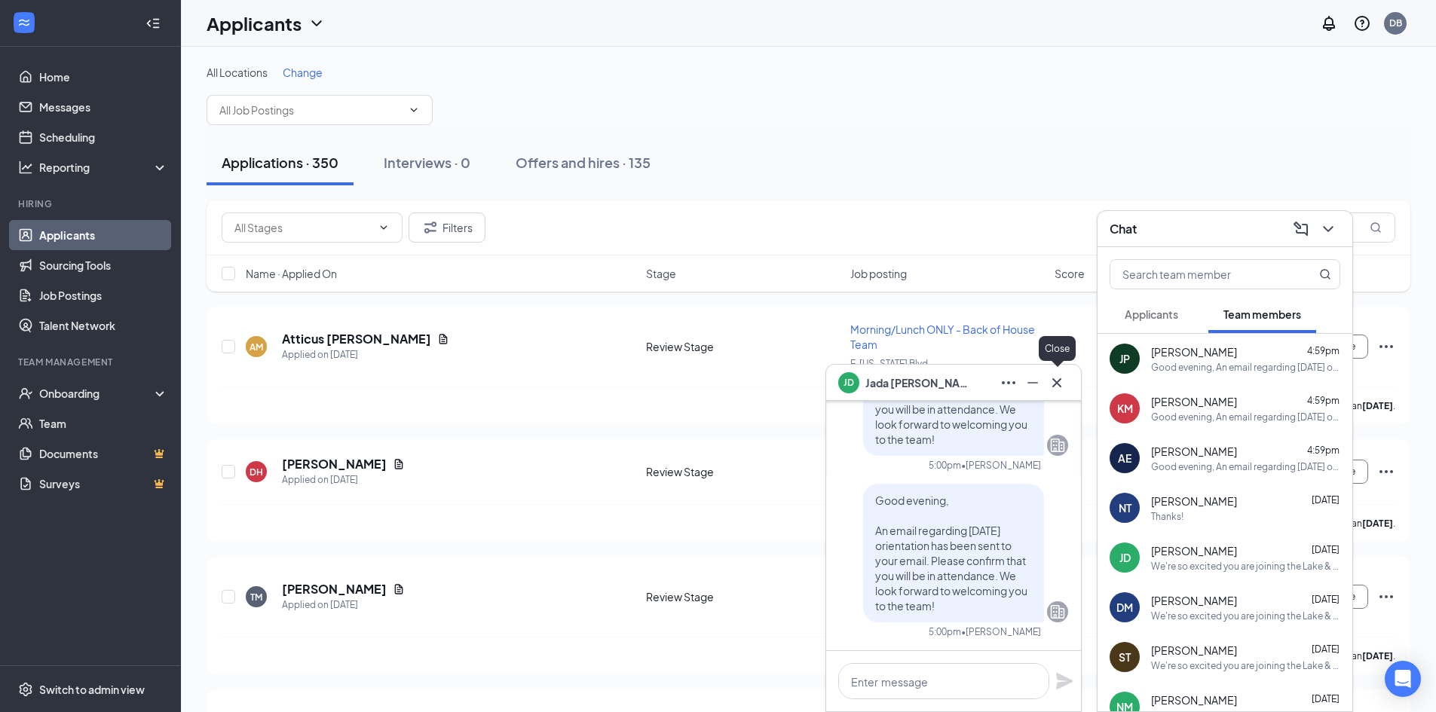
click at [1056, 383] on icon "Cross" at bounding box center [1056, 382] width 9 height 9
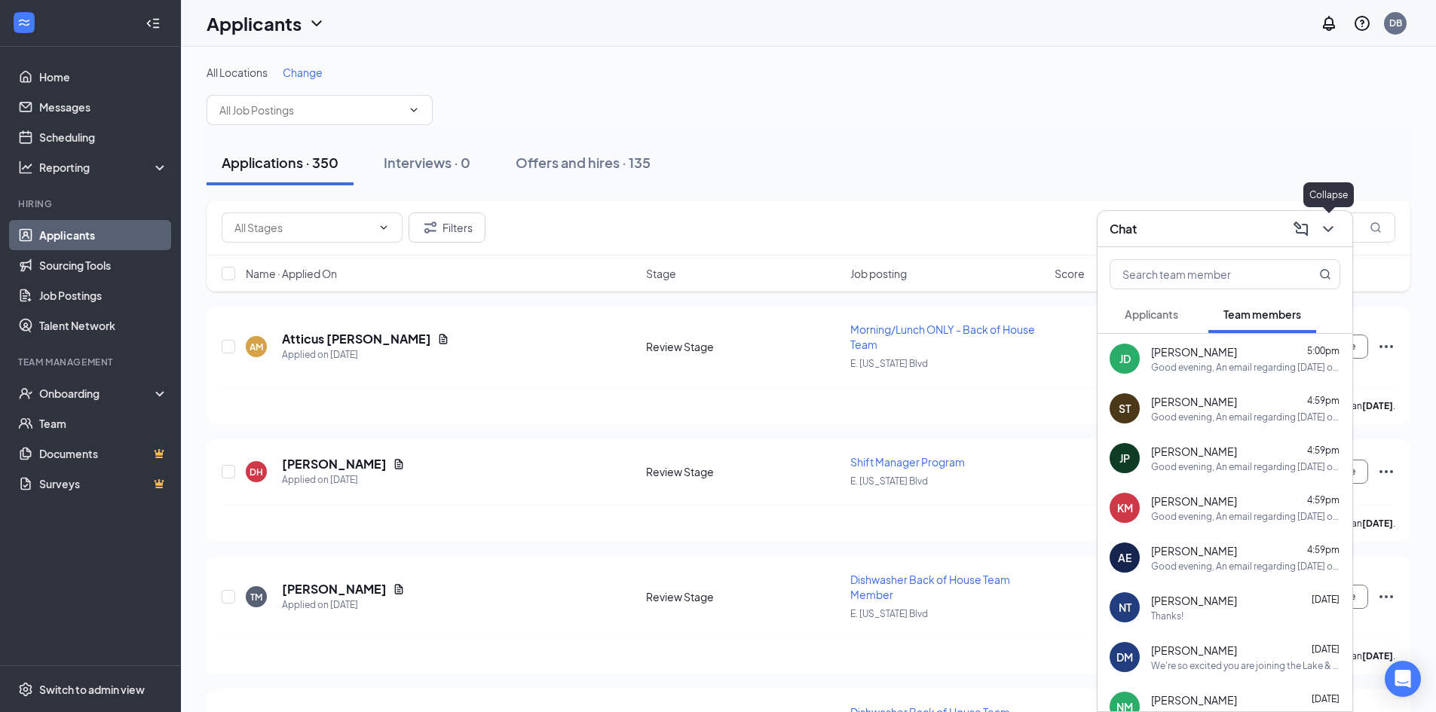
click at [1323, 237] on icon "ChevronDown" at bounding box center [1328, 229] width 18 height 18
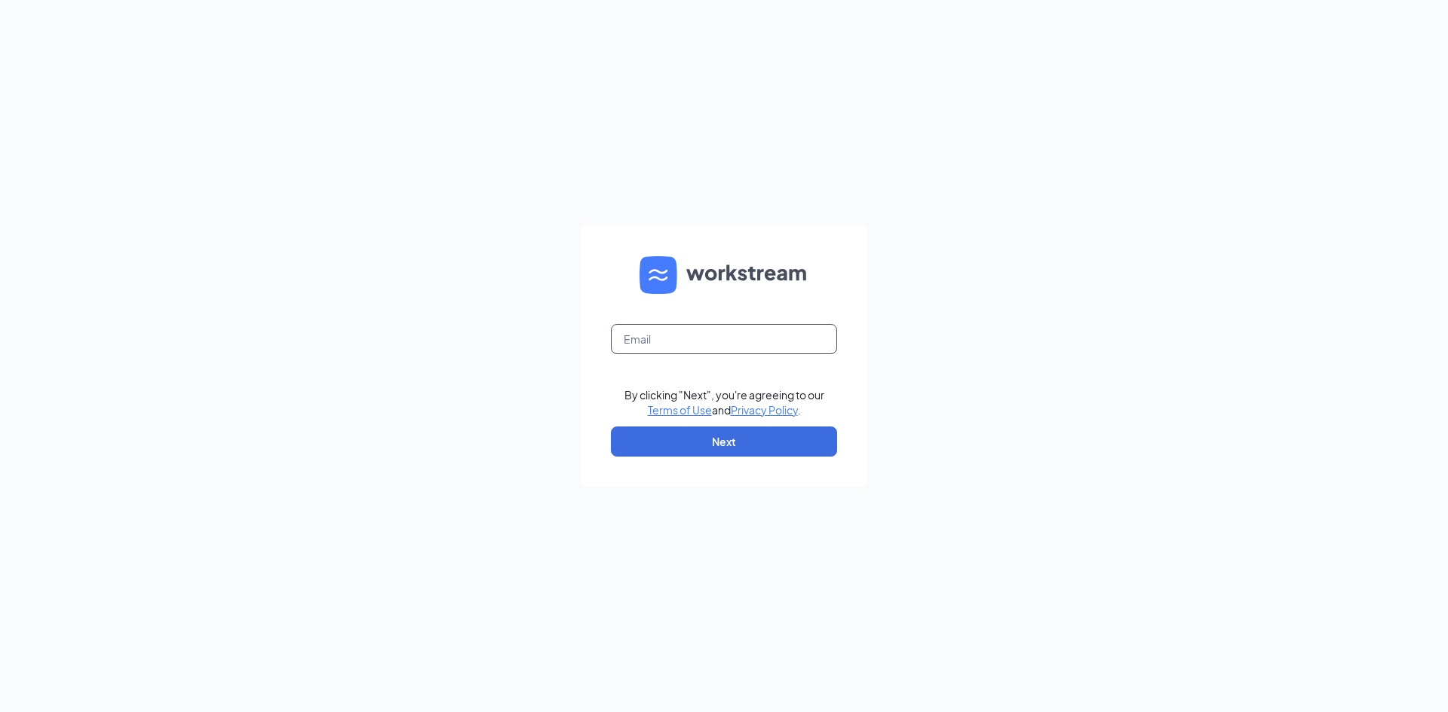
click at [684, 342] on input "text" at bounding box center [724, 339] width 226 height 30
type input "talent@pasadenacfa.com"
click at [679, 434] on button "Next" at bounding box center [724, 442] width 226 height 30
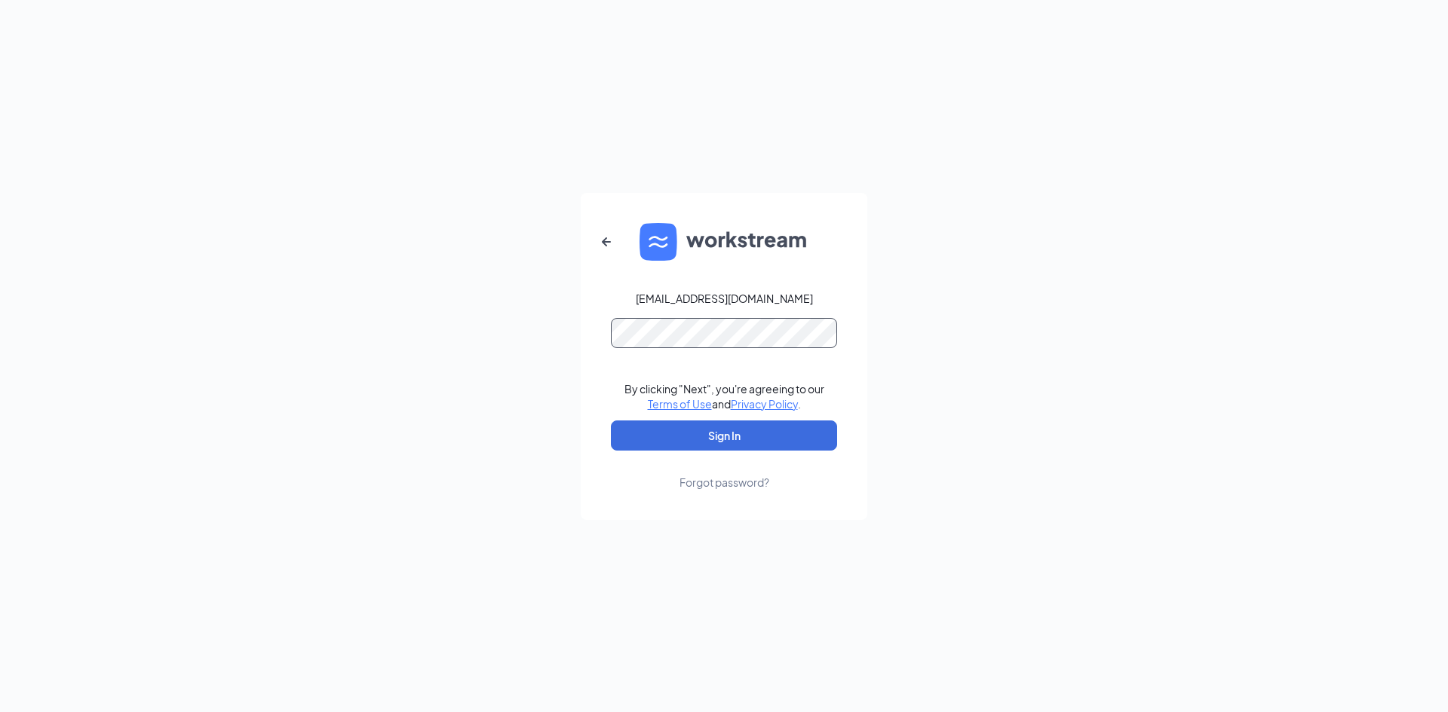
click at [611, 421] on button "Sign In" at bounding box center [724, 436] width 226 height 30
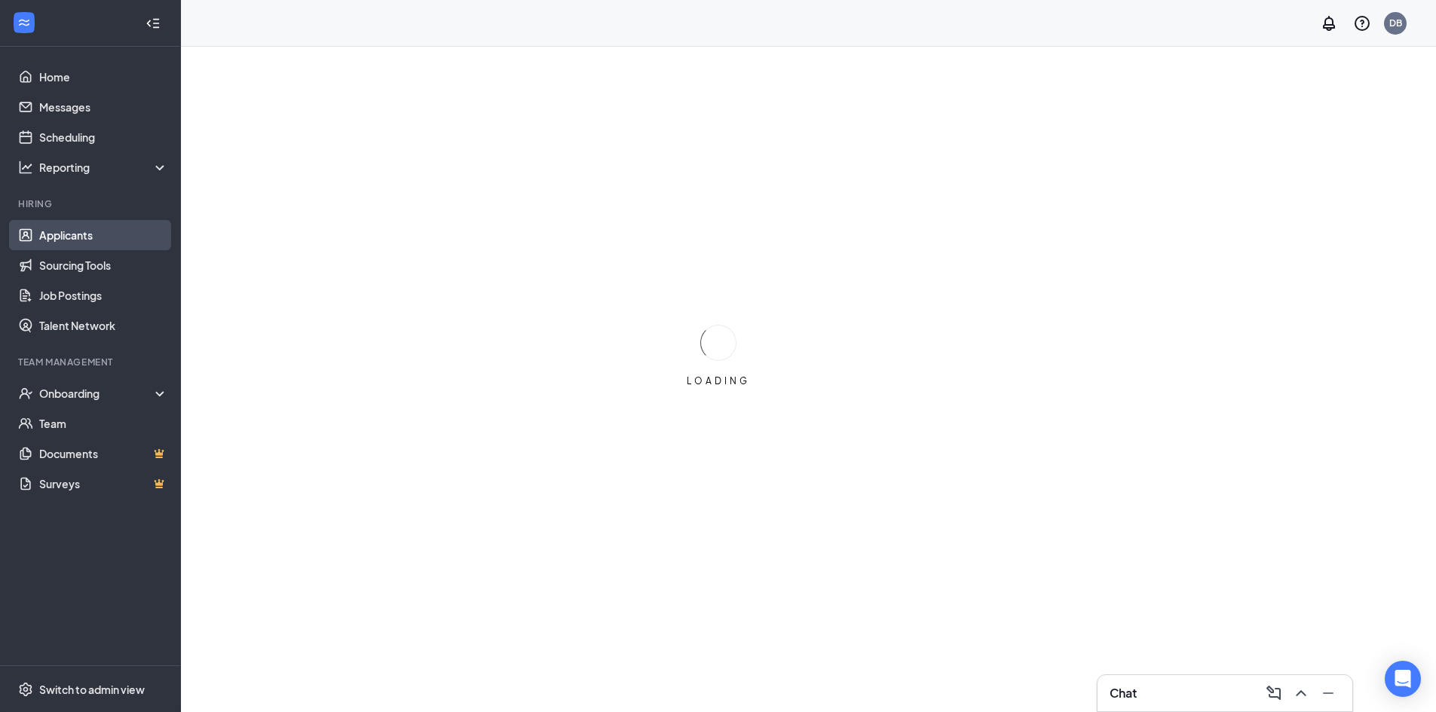
click at [103, 229] on link "Applicants" at bounding box center [103, 235] width 129 height 30
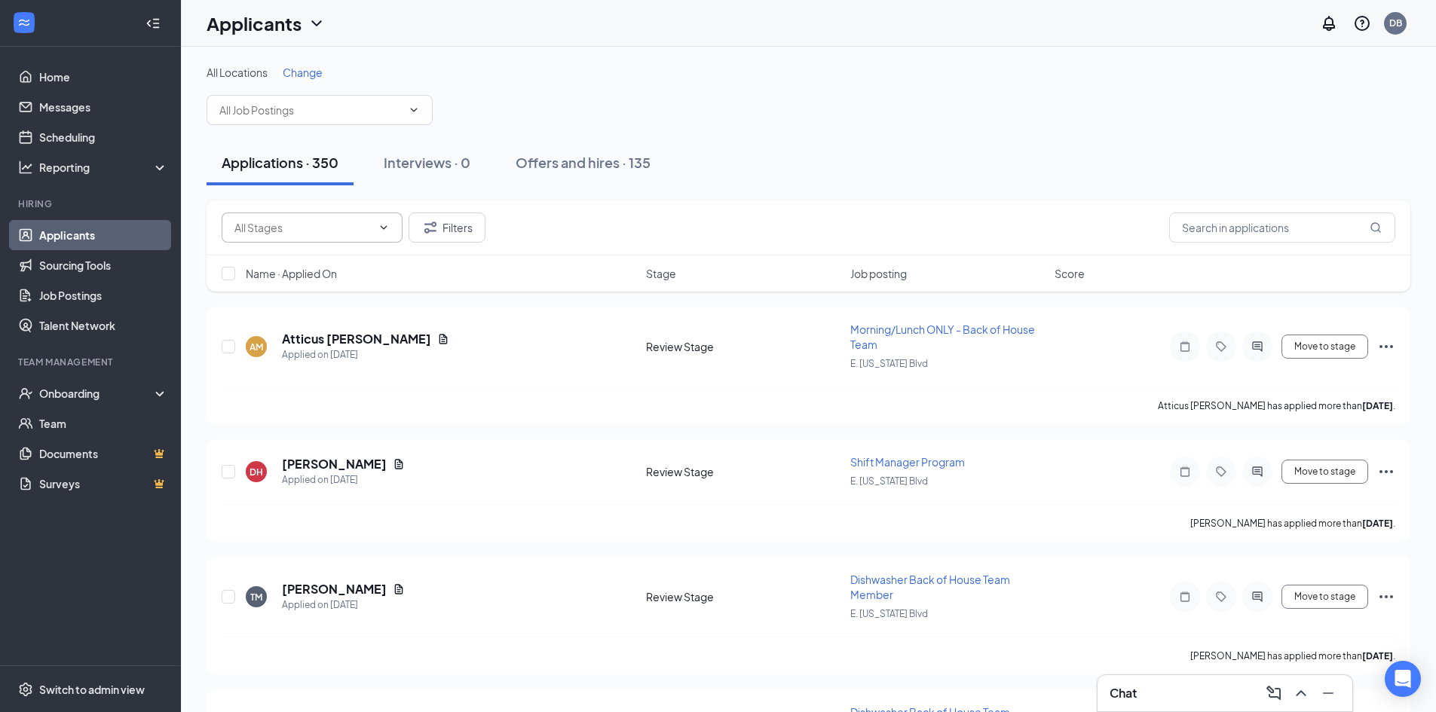
click at [283, 218] on span at bounding box center [312, 228] width 181 height 30
click at [480, 220] on button "Filters" at bounding box center [447, 228] width 77 height 30
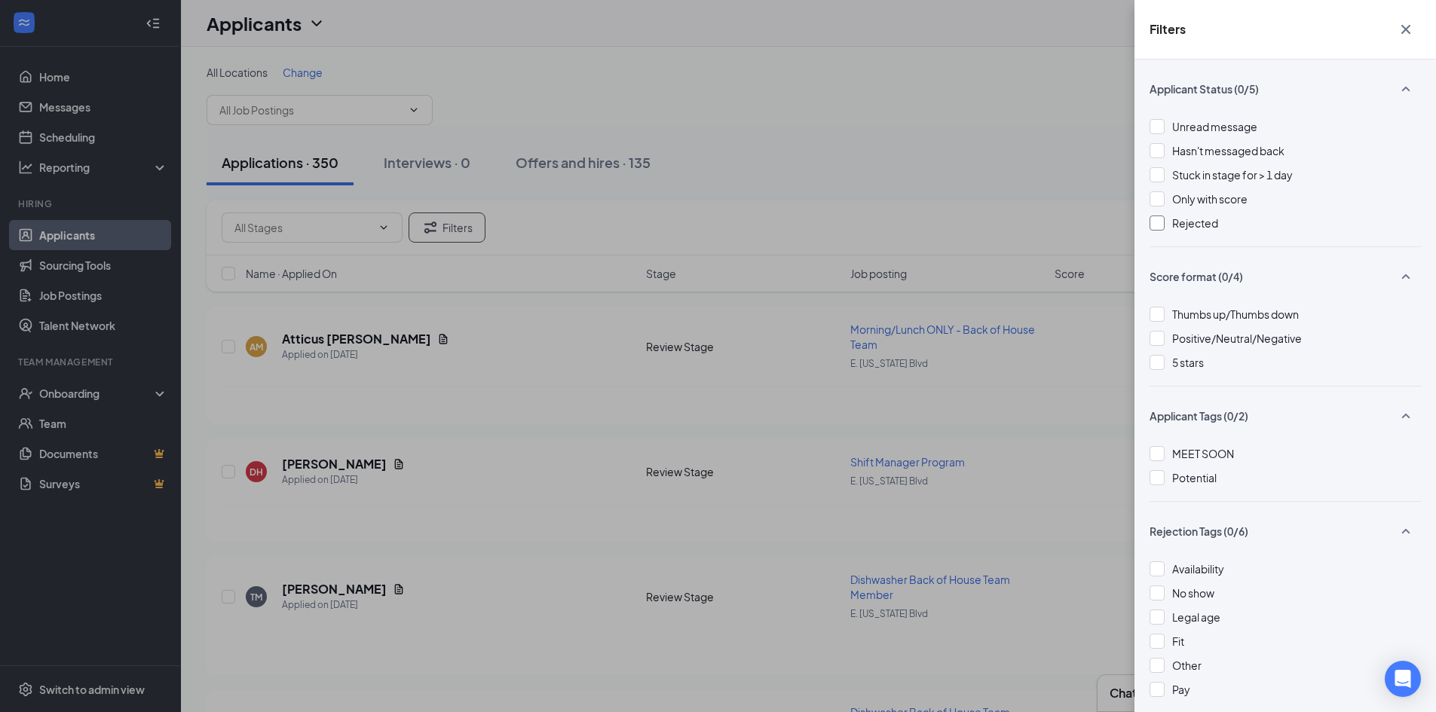
click at [1198, 221] on span "Rejected" at bounding box center [1195, 223] width 46 height 14
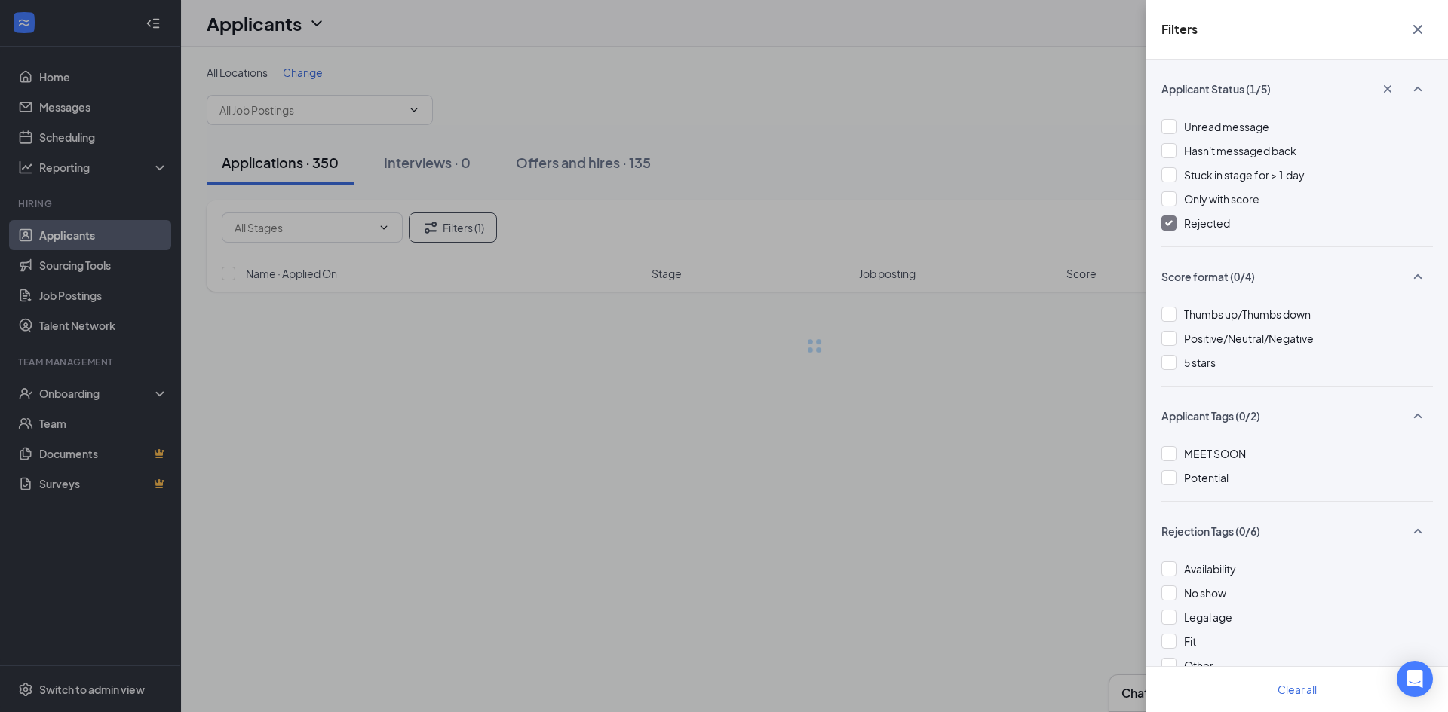
click at [849, 139] on div "Filters Applicant Status (1/5) Unread message Hasn't messaged back Stuck in sta…" at bounding box center [724, 356] width 1448 height 712
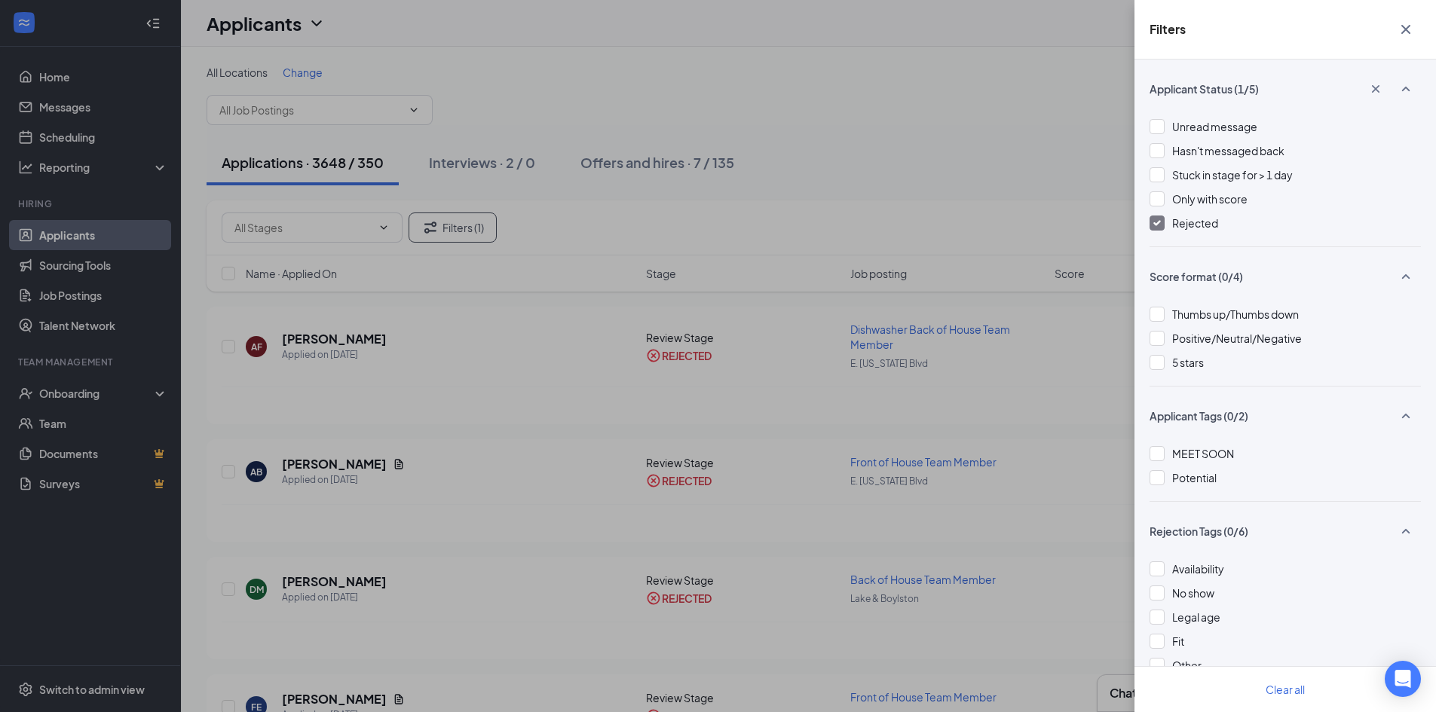
click at [893, 145] on div "Filters Applicant Status (1/5) Unread message Hasn't messaged back Stuck in sta…" at bounding box center [718, 356] width 1436 height 712
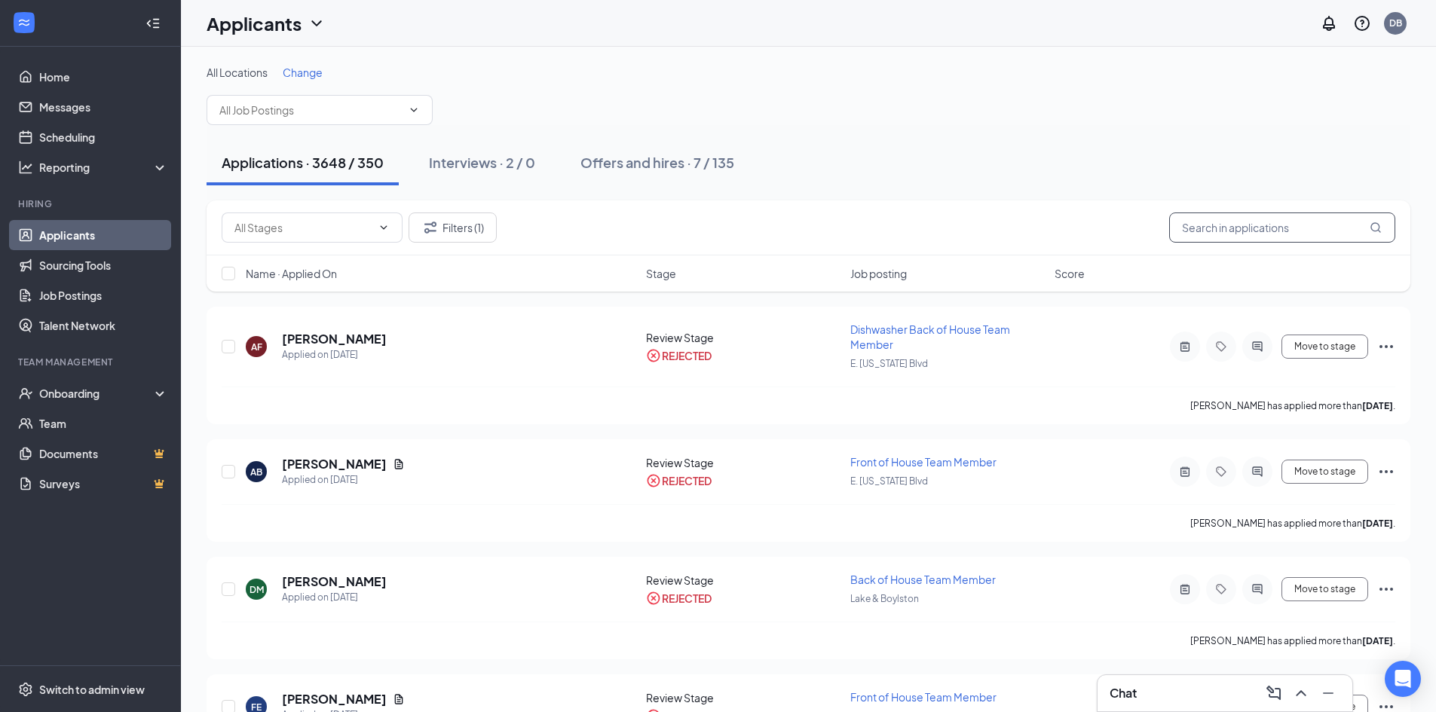
click at [1268, 225] on input "text" at bounding box center [1282, 228] width 226 height 30
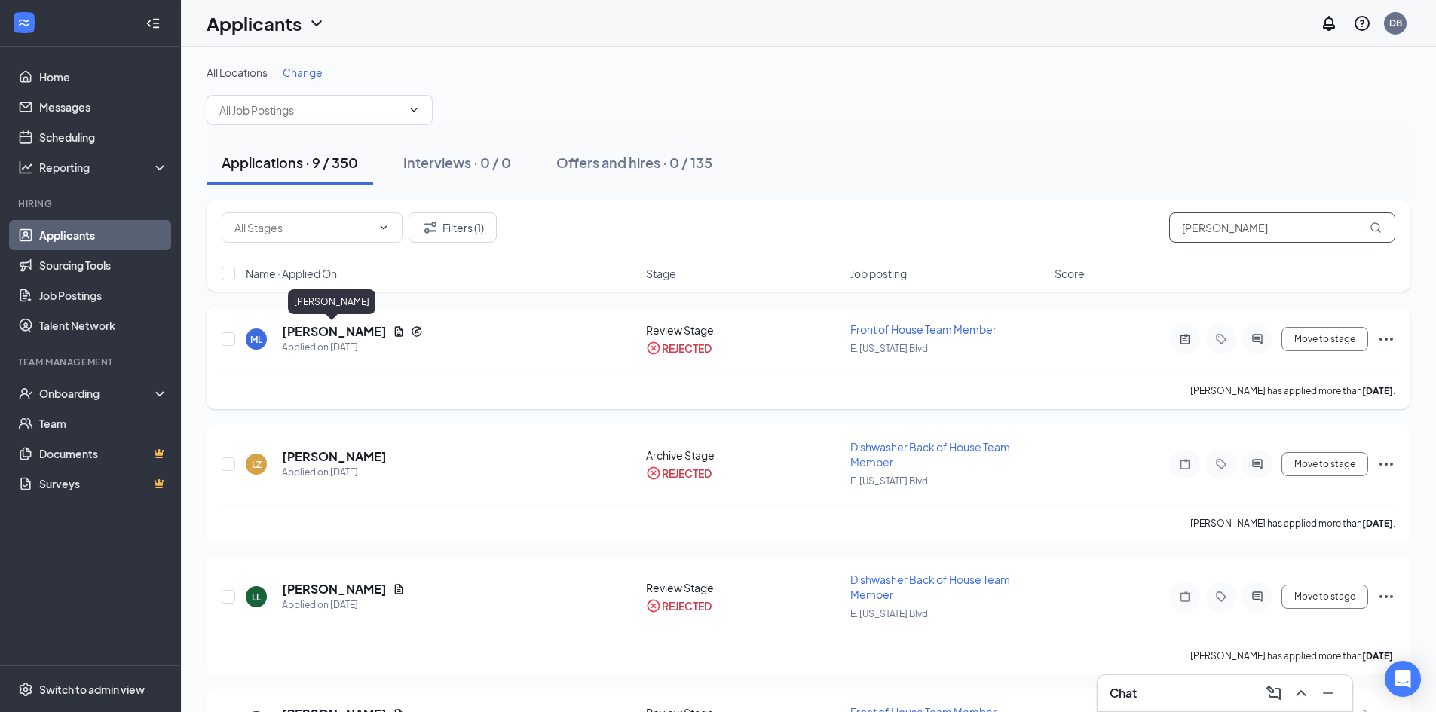
type input "[PERSON_NAME]"
click at [293, 332] on h5 "[PERSON_NAME]" at bounding box center [334, 331] width 105 height 17
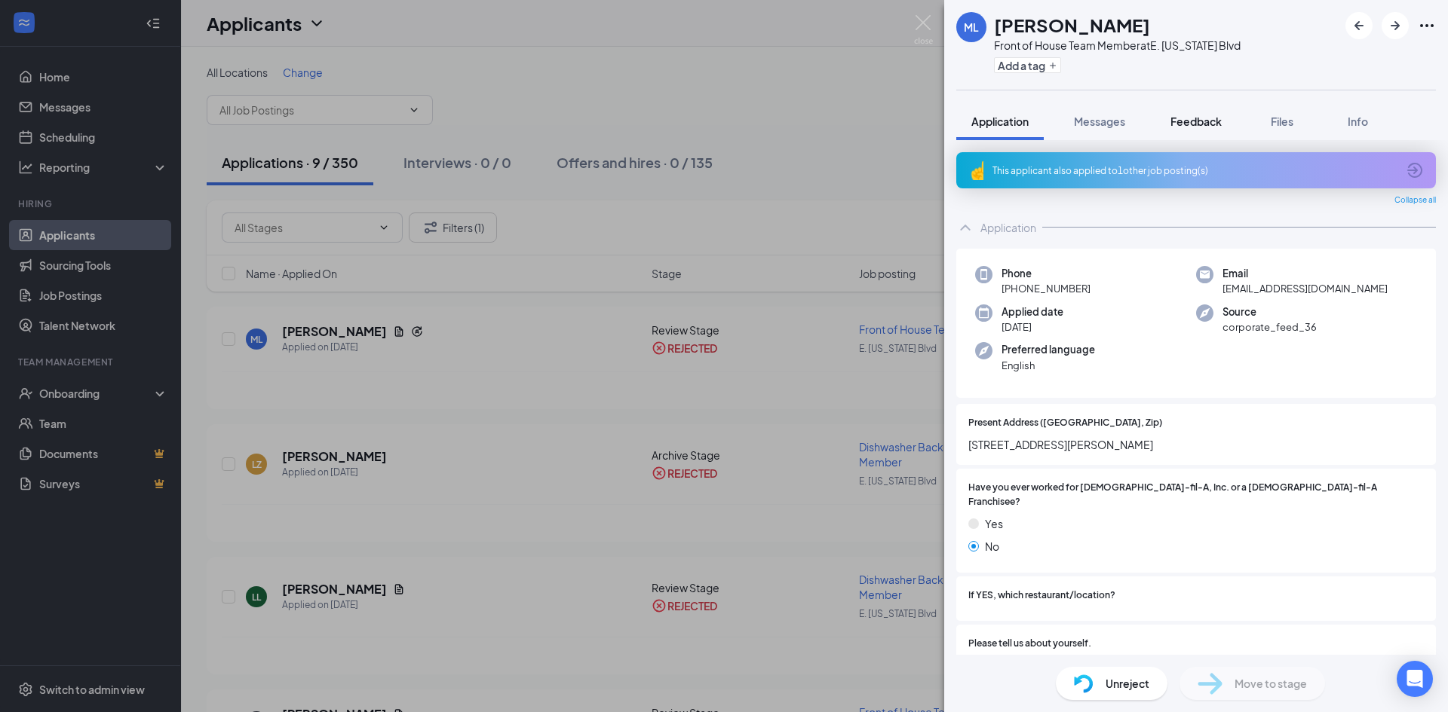
click at [1221, 119] on span "Feedback" at bounding box center [1195, 122] width 51 height 14
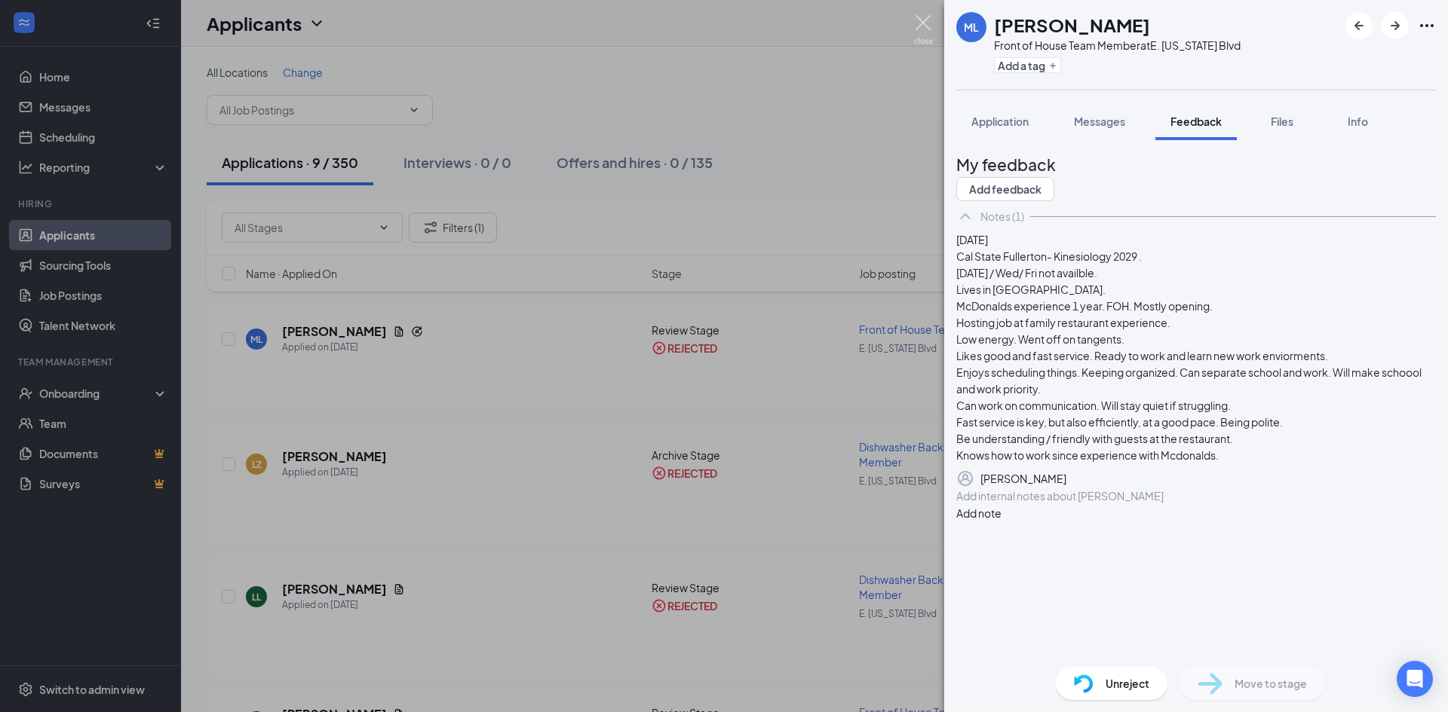
click at [931, 24] on img at bounding box center [923, 29] width 19 height 29
